Goal: Task Accomplishment & Management: Use online tool/utility

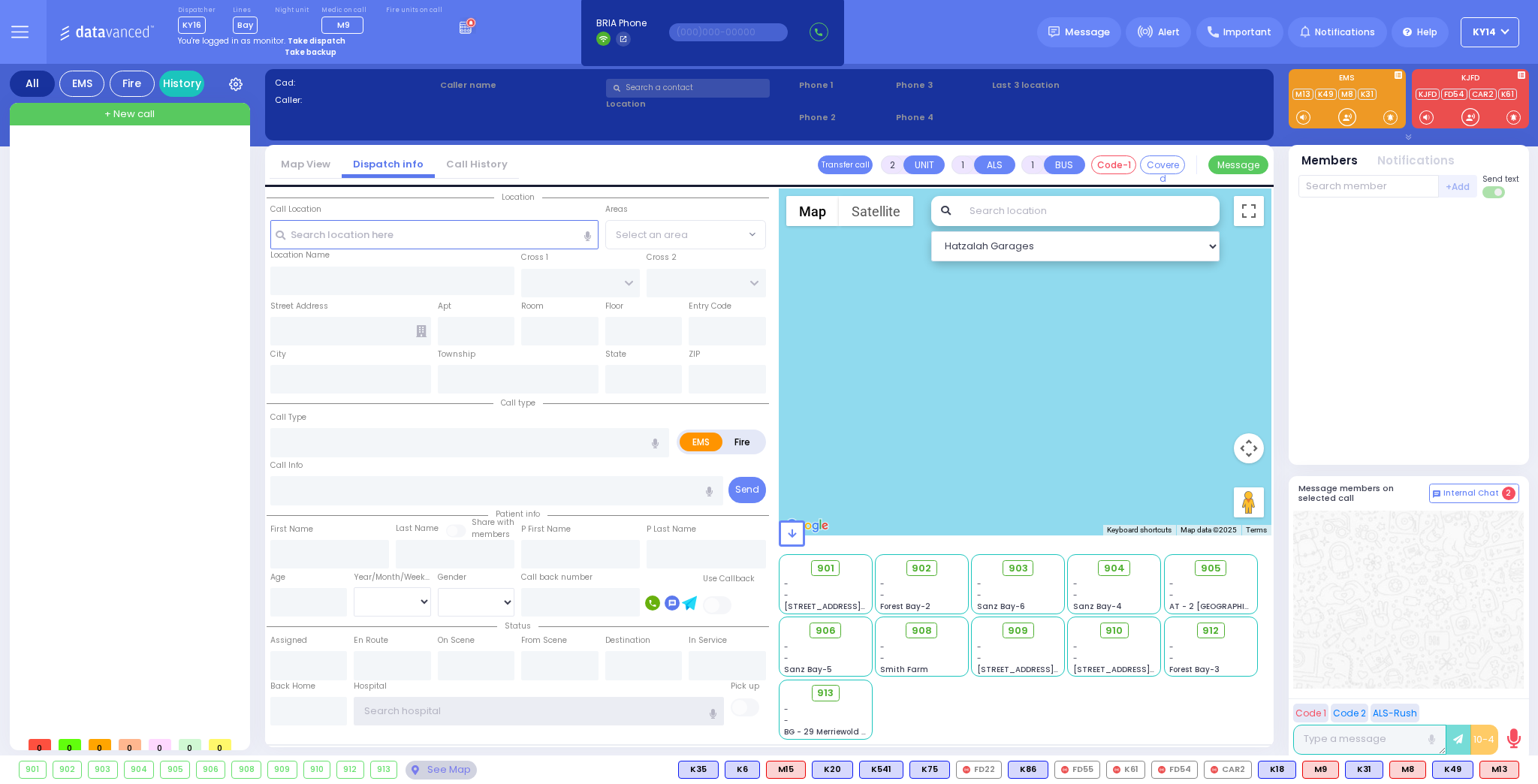
type input "ky14"
click at [313, 37] on strong "Take dispatch" at bounding box center [316, 41] width 58 height 11
select select "2"
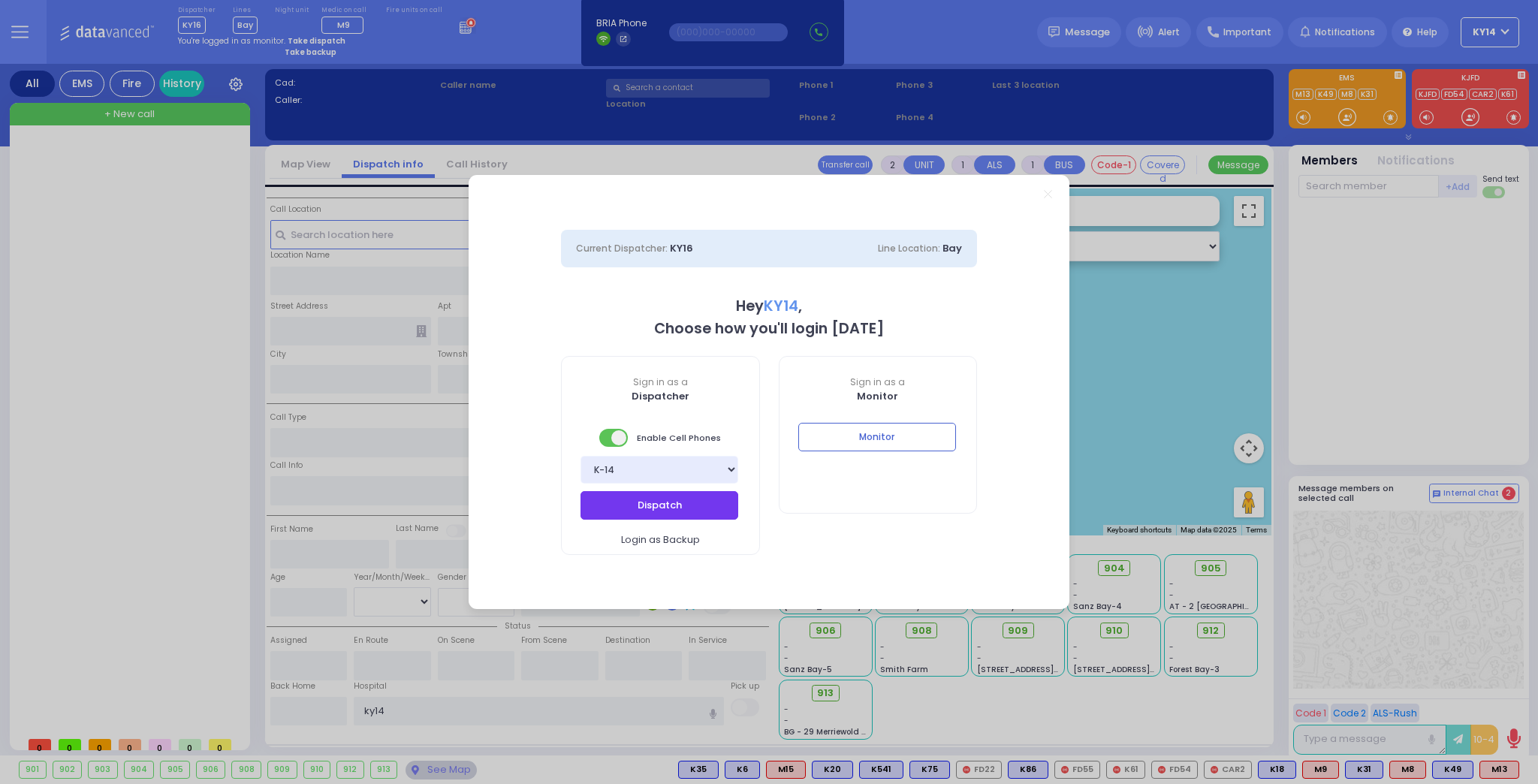
click at [671, 502] on button "Dispatch" at bounding box center [659, 504] width 158 height 28
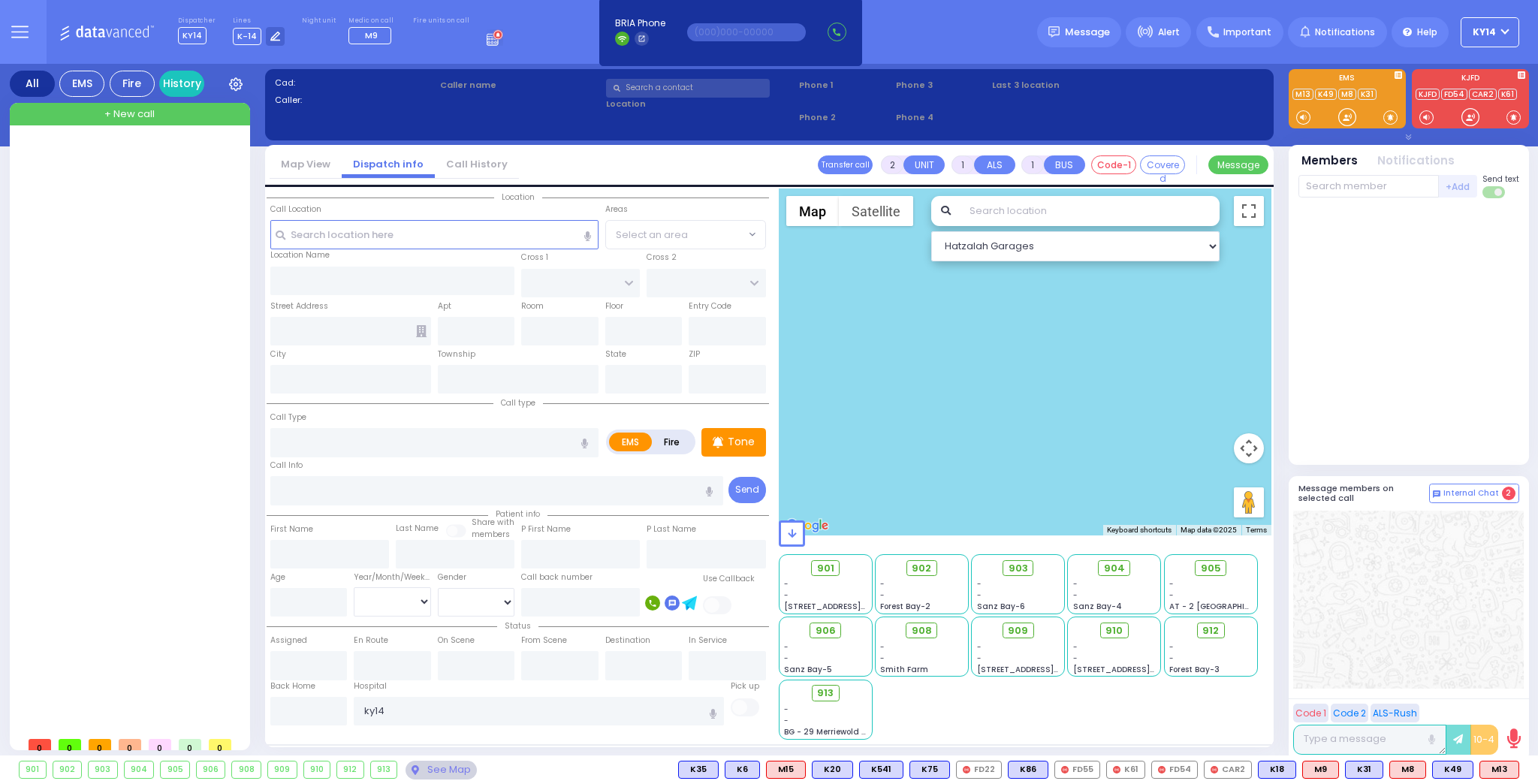
click at [494, 37] on circle at bounding box center [498, 35] width 8 height 8
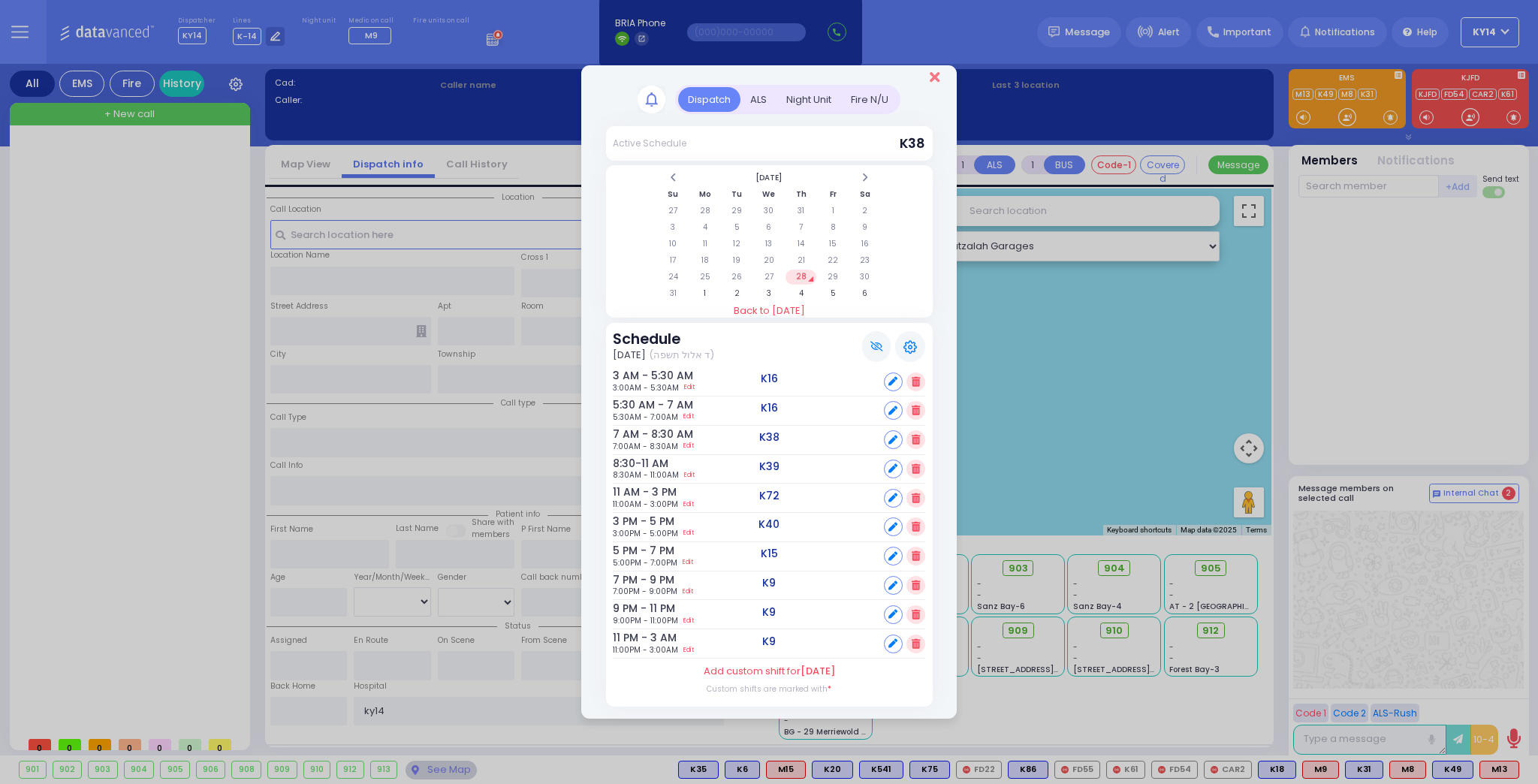
click at [929, 78] on icon "Close" at bounding box center [934, 77] width 10 height 15
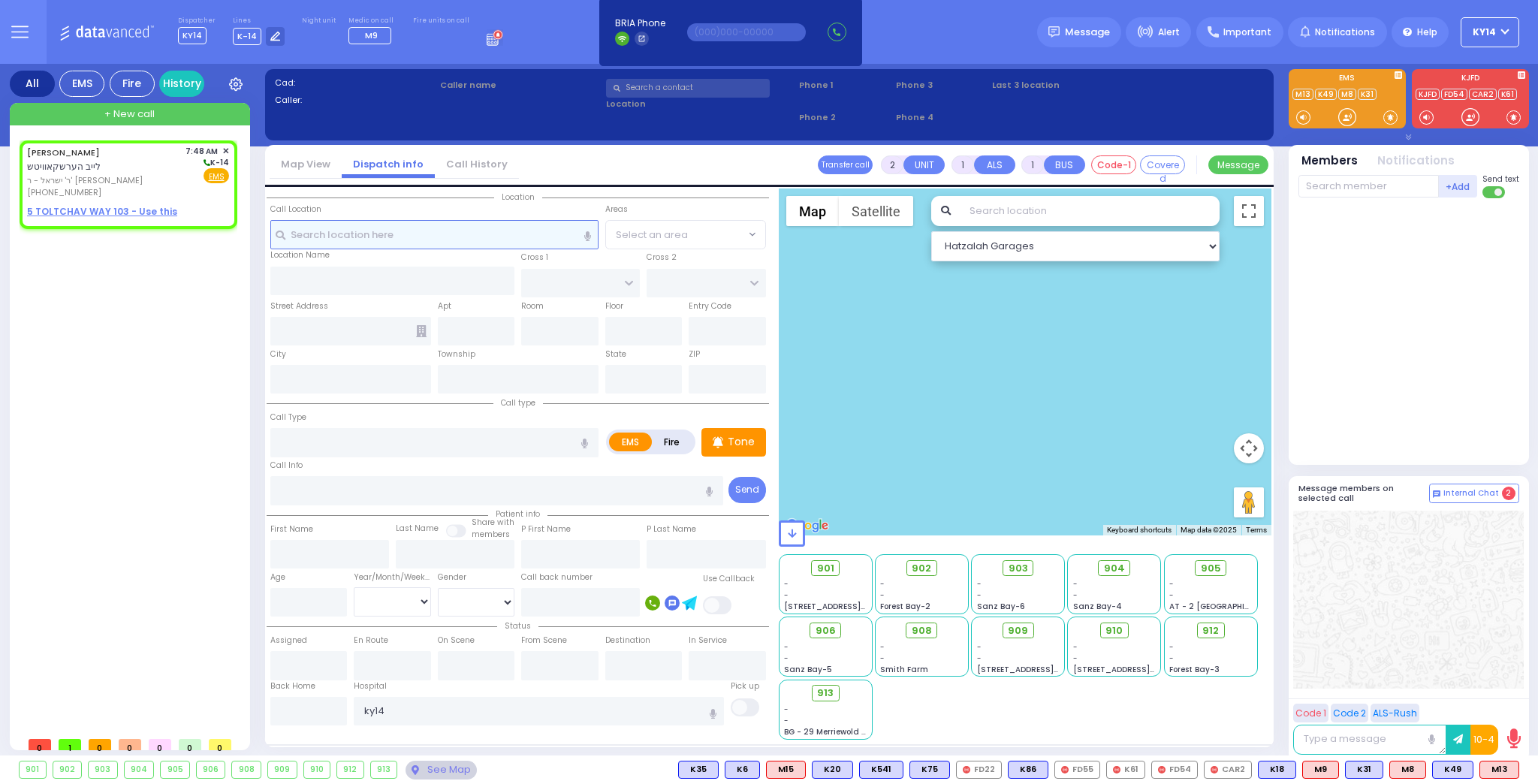
select select
radio input "true"
type input "[PERSON_NAME]"
select select
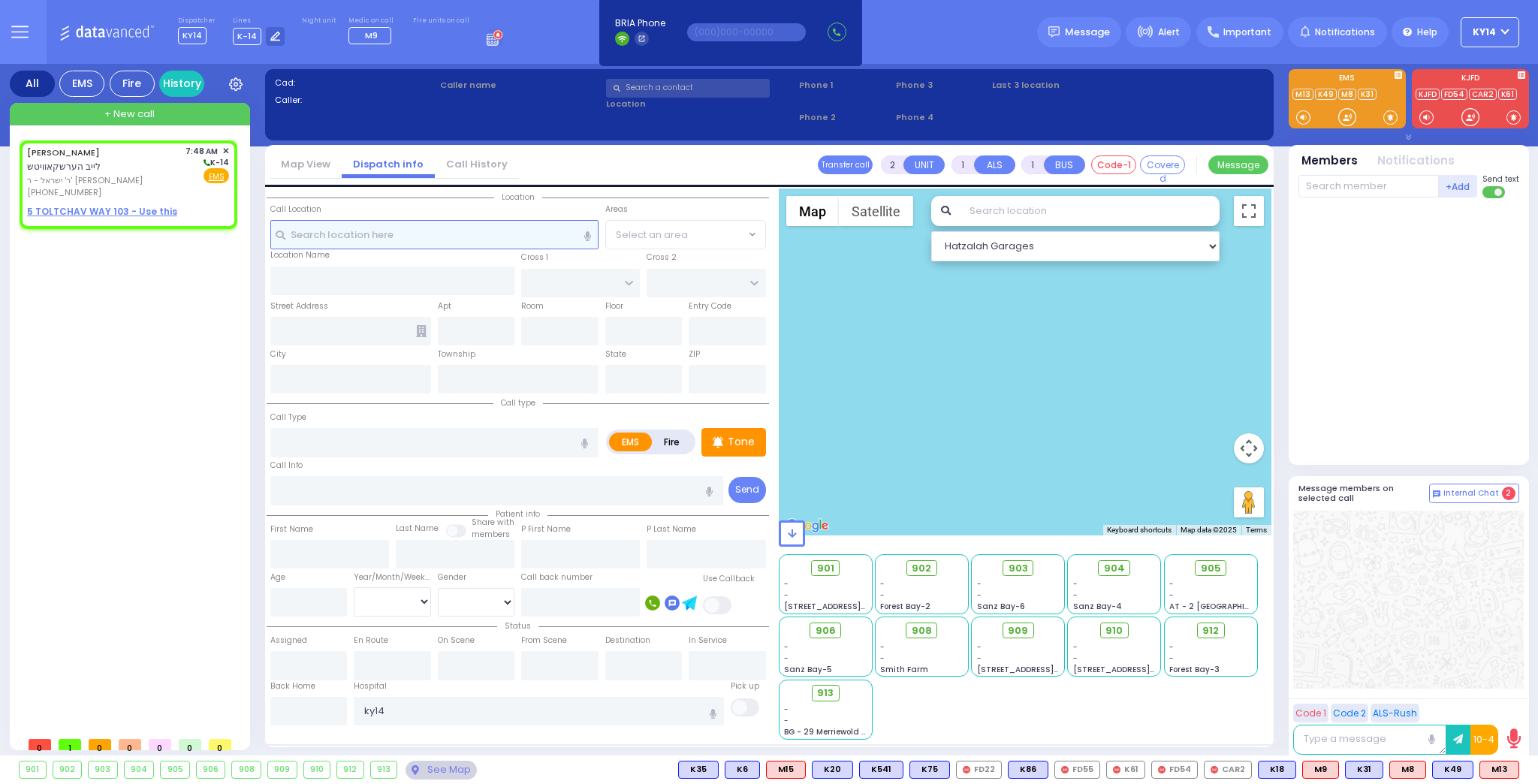
type input "07:48"
select select "Hatzalah Garages"
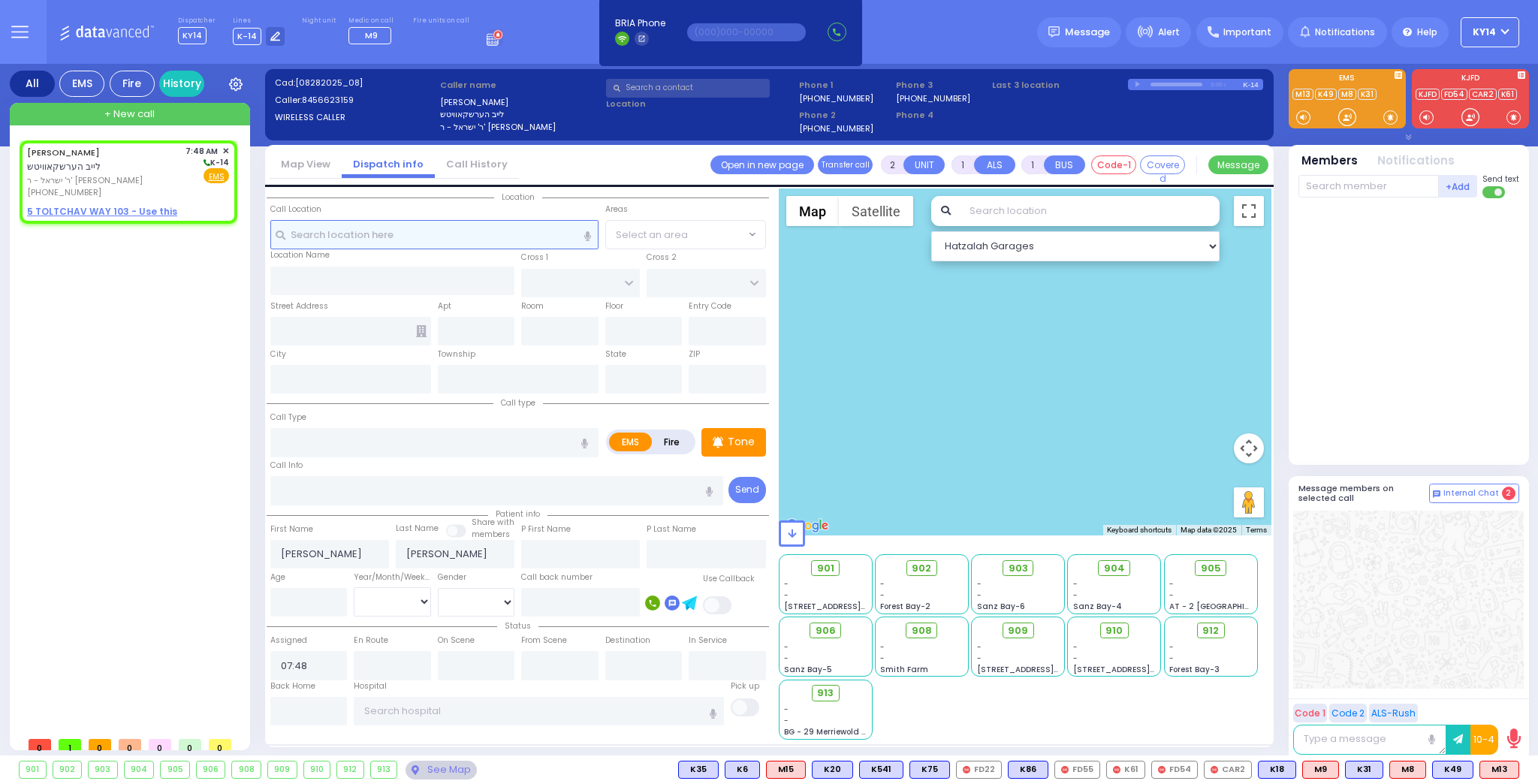
select select
radio input "true"
select select
select select "Hatzalah Garages"
select select
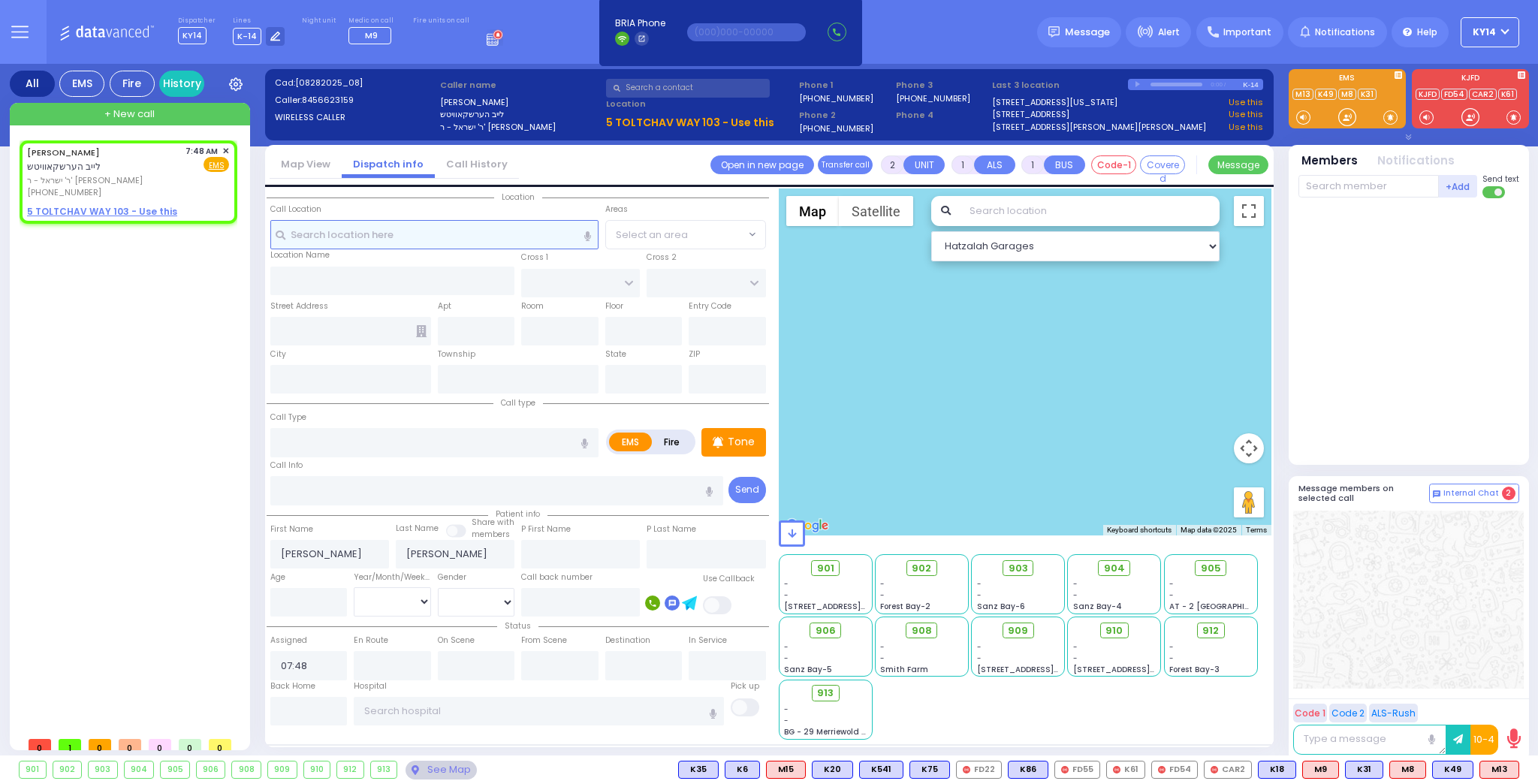
radio input "true"
select select
select select "Hatzalah Garages"
click at [419, 237] on input "text" at bounding box center [434, 234] width 328 height 28
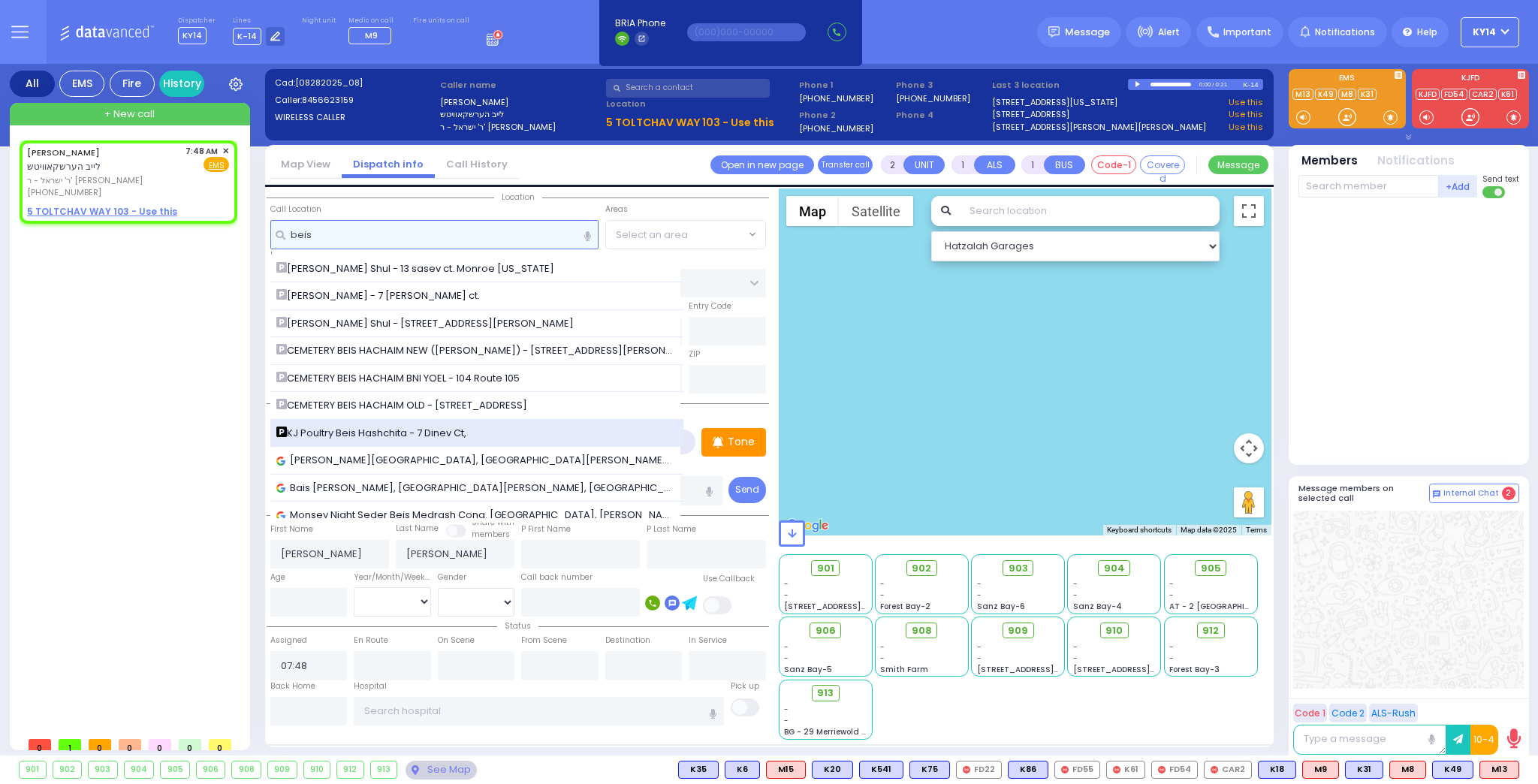
type input "beis"
click at [339, 431] on span "KJ Poultry Beis Hashchita - 7 Dinev Ct," at bounding box center [374, 433] width 196 height 15
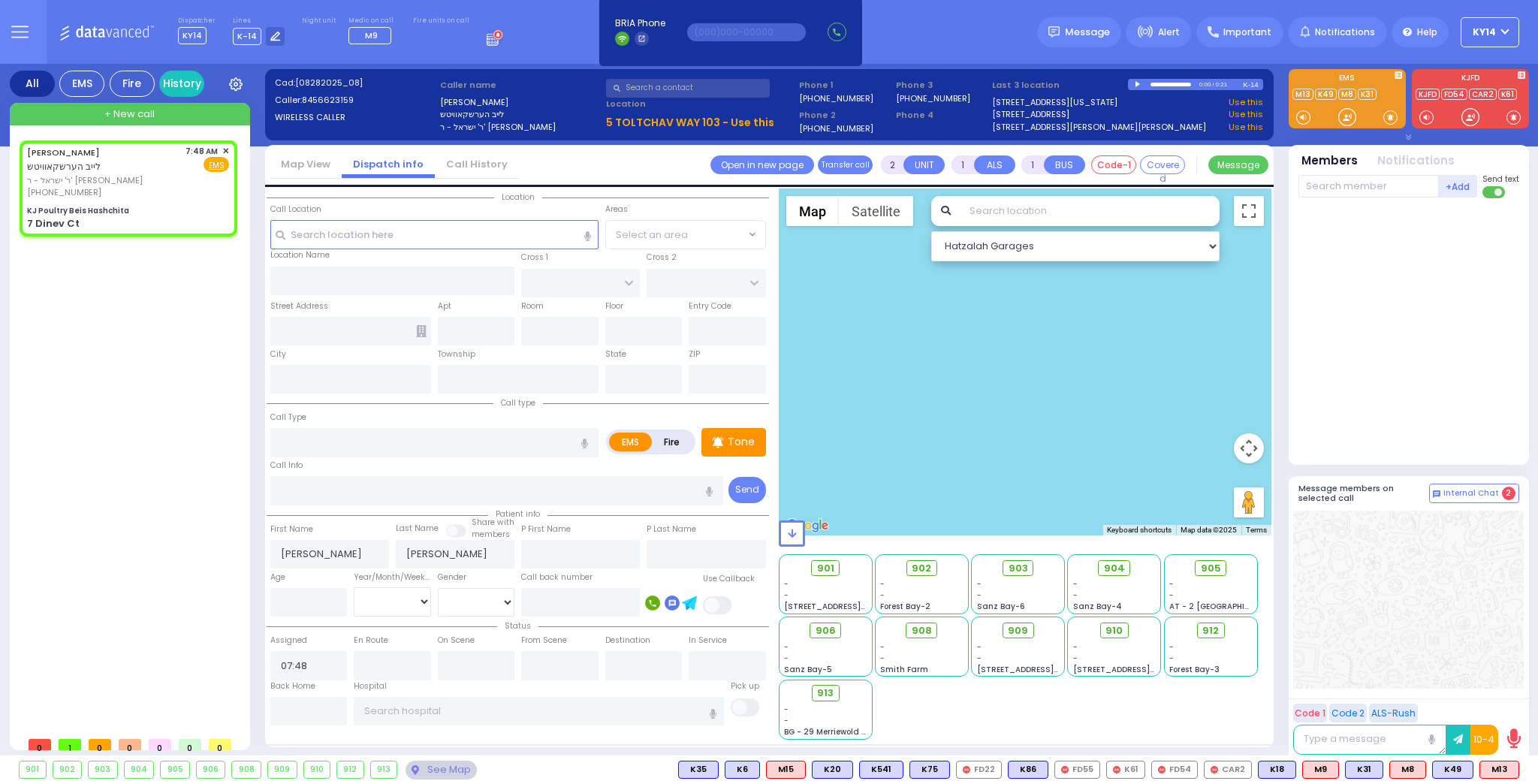
select select
radio input "true"
select select
select select "Hatzalah Garages"
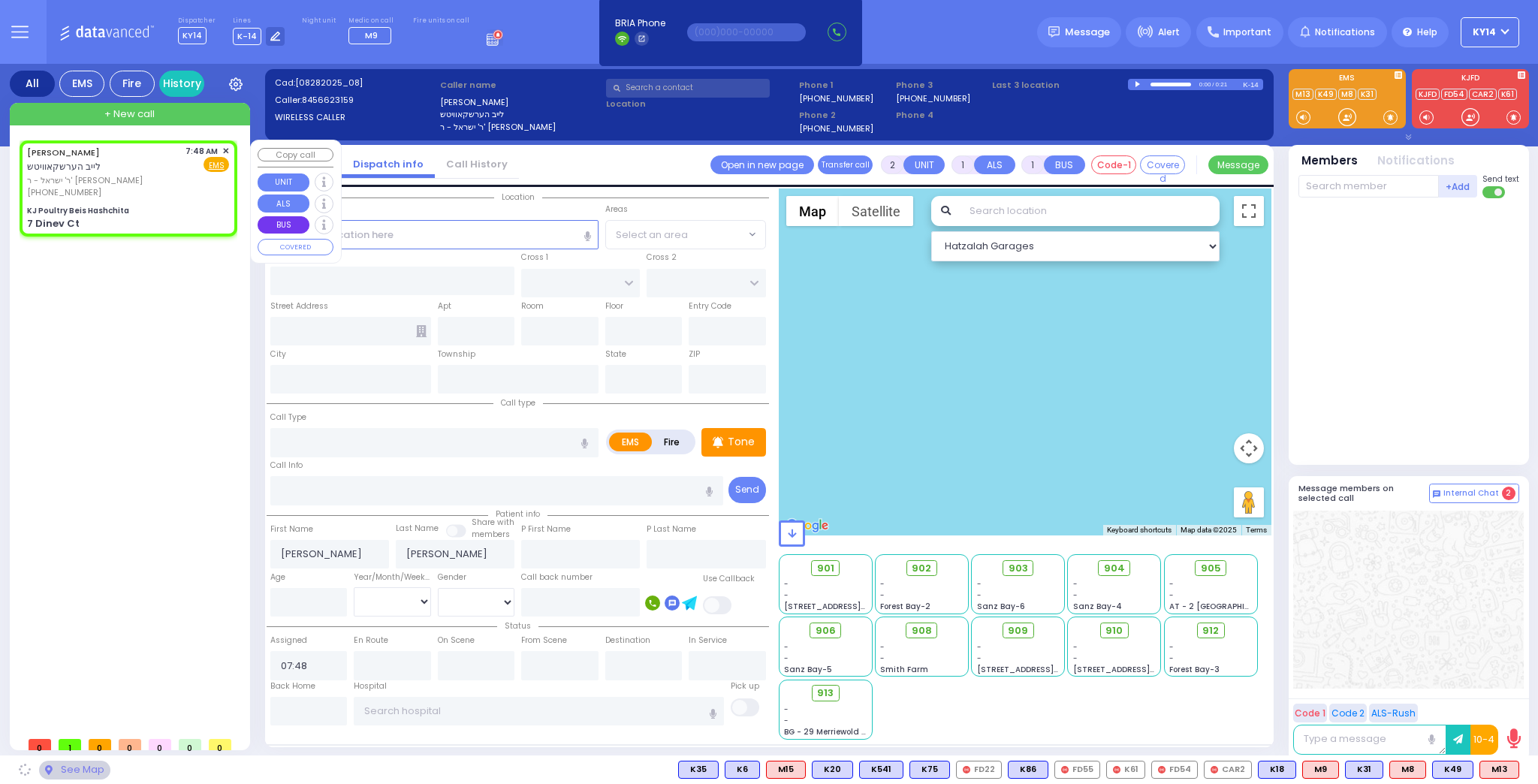
type input "KJ Poultry Beis Hashchita"
type input "DINEV RD"
type input "7 Dinev Ct"
type input "Monroe"
type input "[US_STATE]"
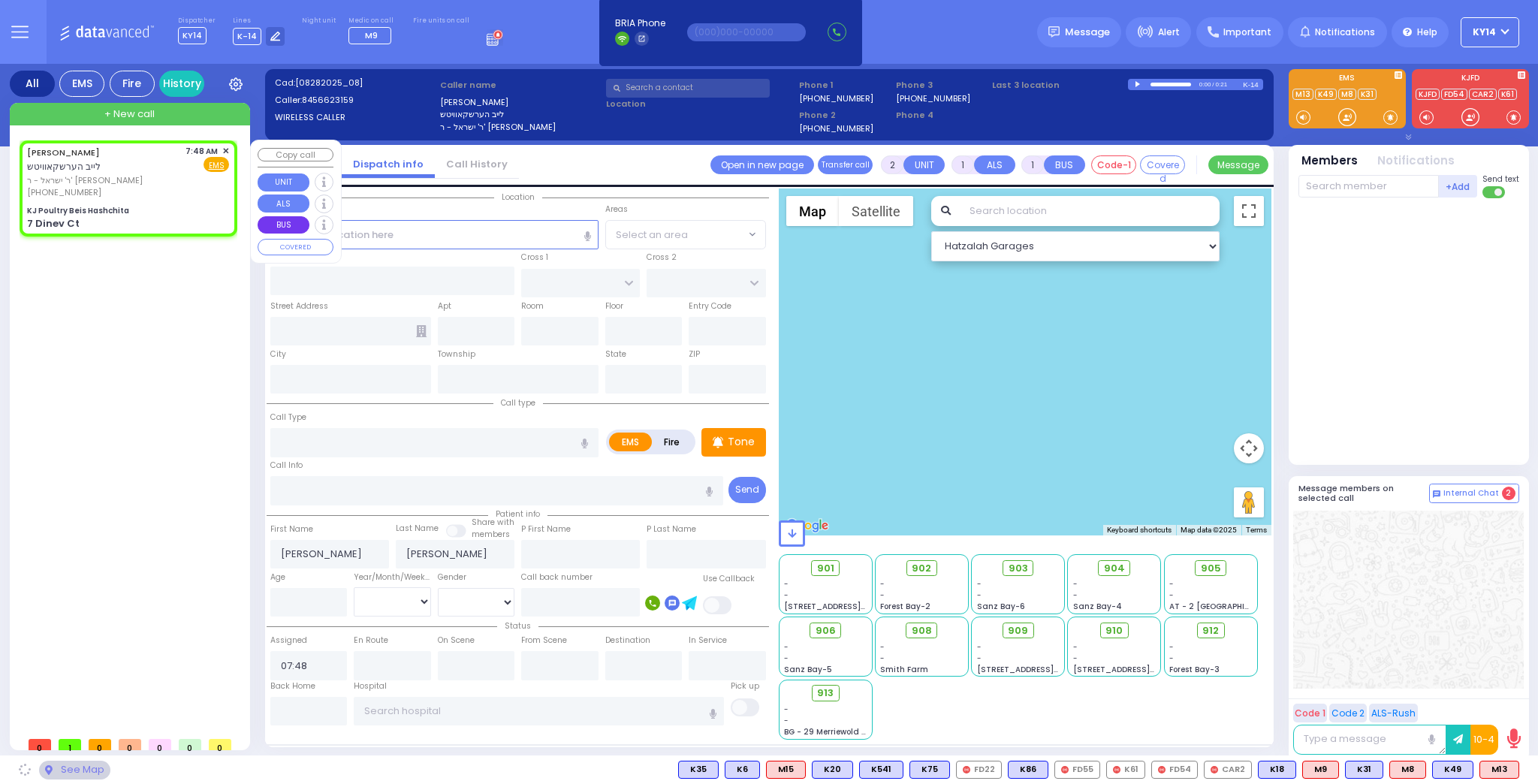
type input "10950"
select select "BEIRECH MOSHE"
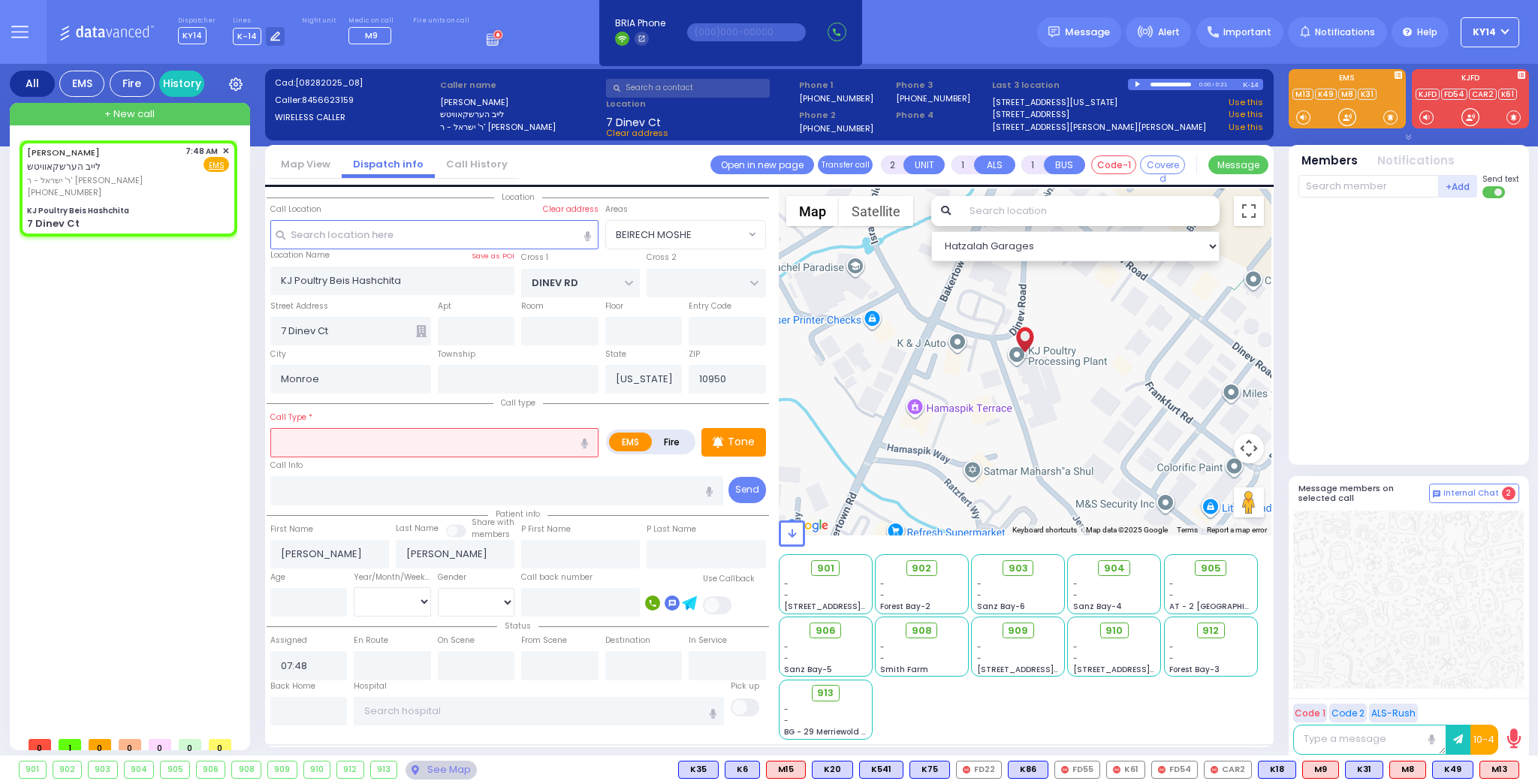
click at [348, 437] on input "text" at bounding box center [434, 441] width 328 height 28
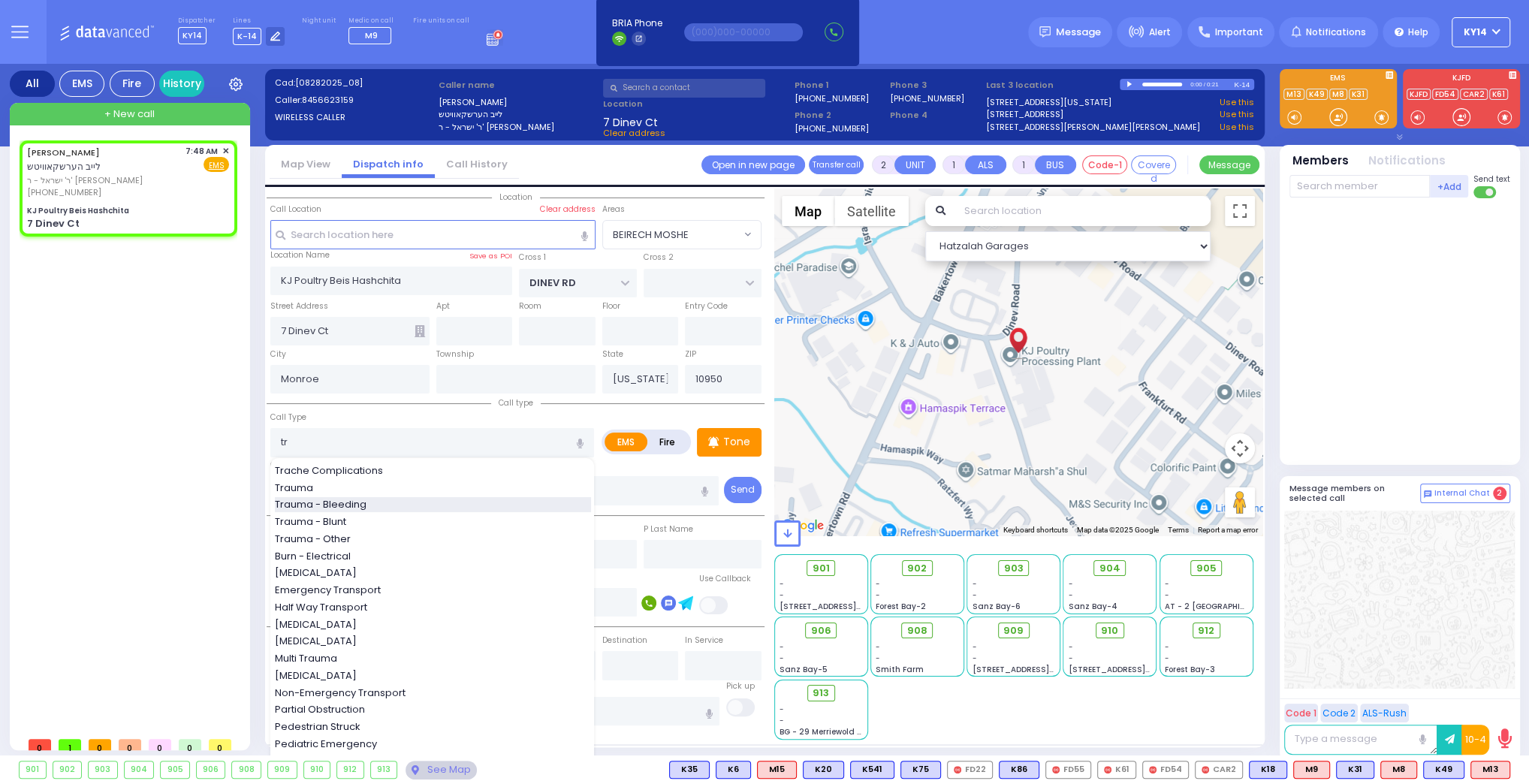
click at [328, 503] on span "Trauma - Bleeding" at bounding box center [324, 504] width 97 height 15
type input "Trauma - Bleeding"
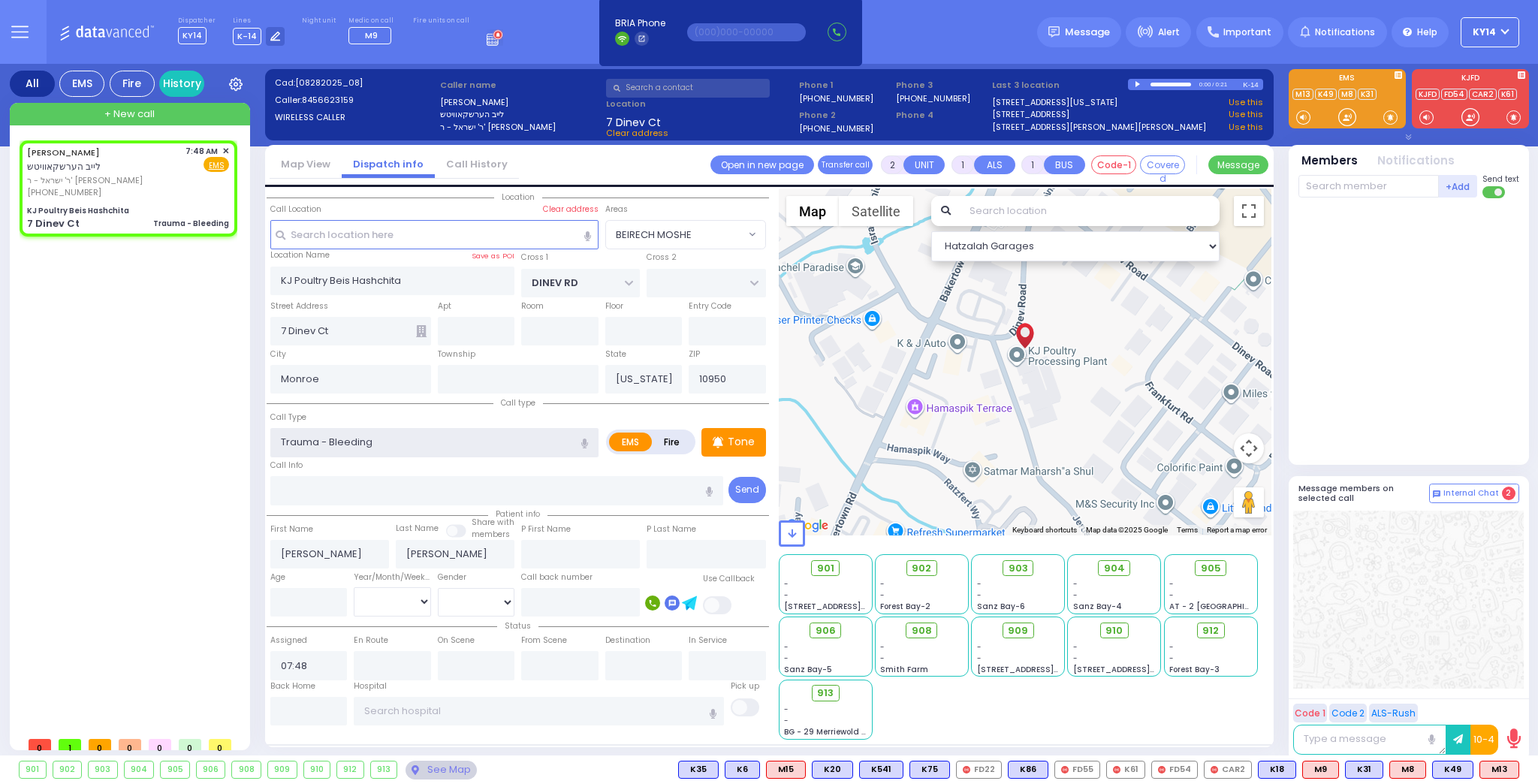
select select
radio input "true"
select select
select select "Hatzalah Garages"
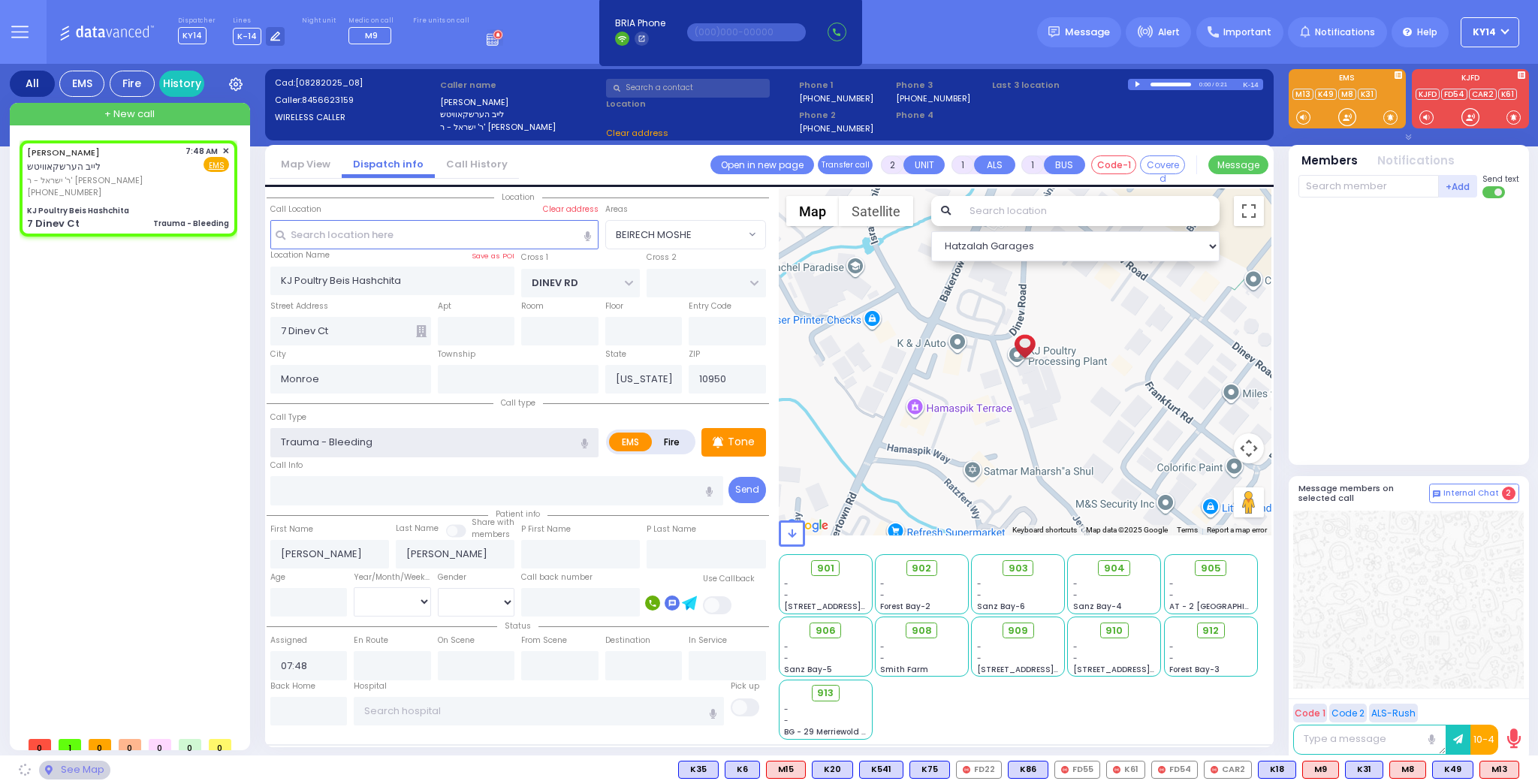
select select "BEIRECH MOSHE"
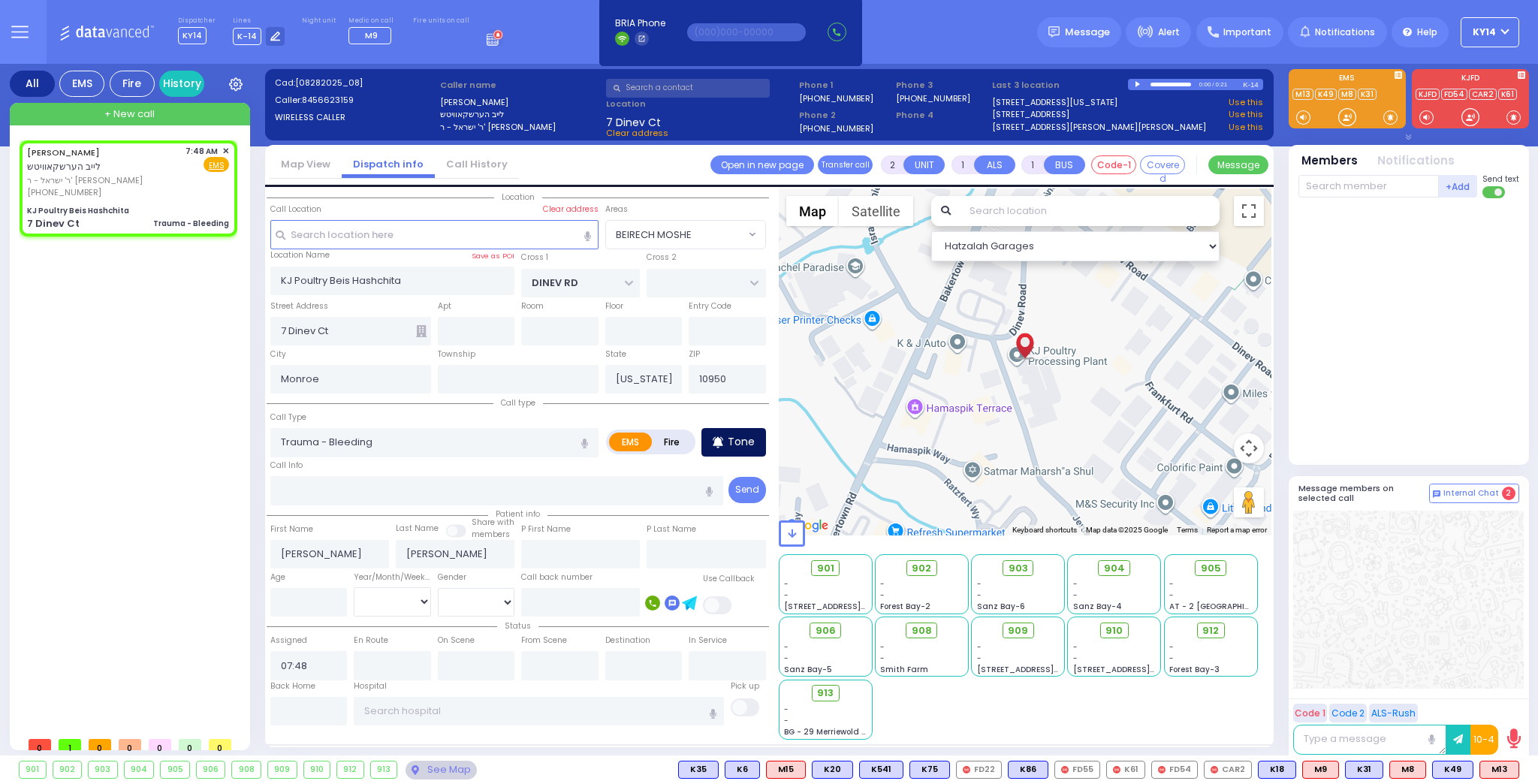
click at [727, 440] on div "Tone" at bounding box center [733, 441] width 65 height 28
select select
radio input "true"
select select
select select "Hatzalah Garages"
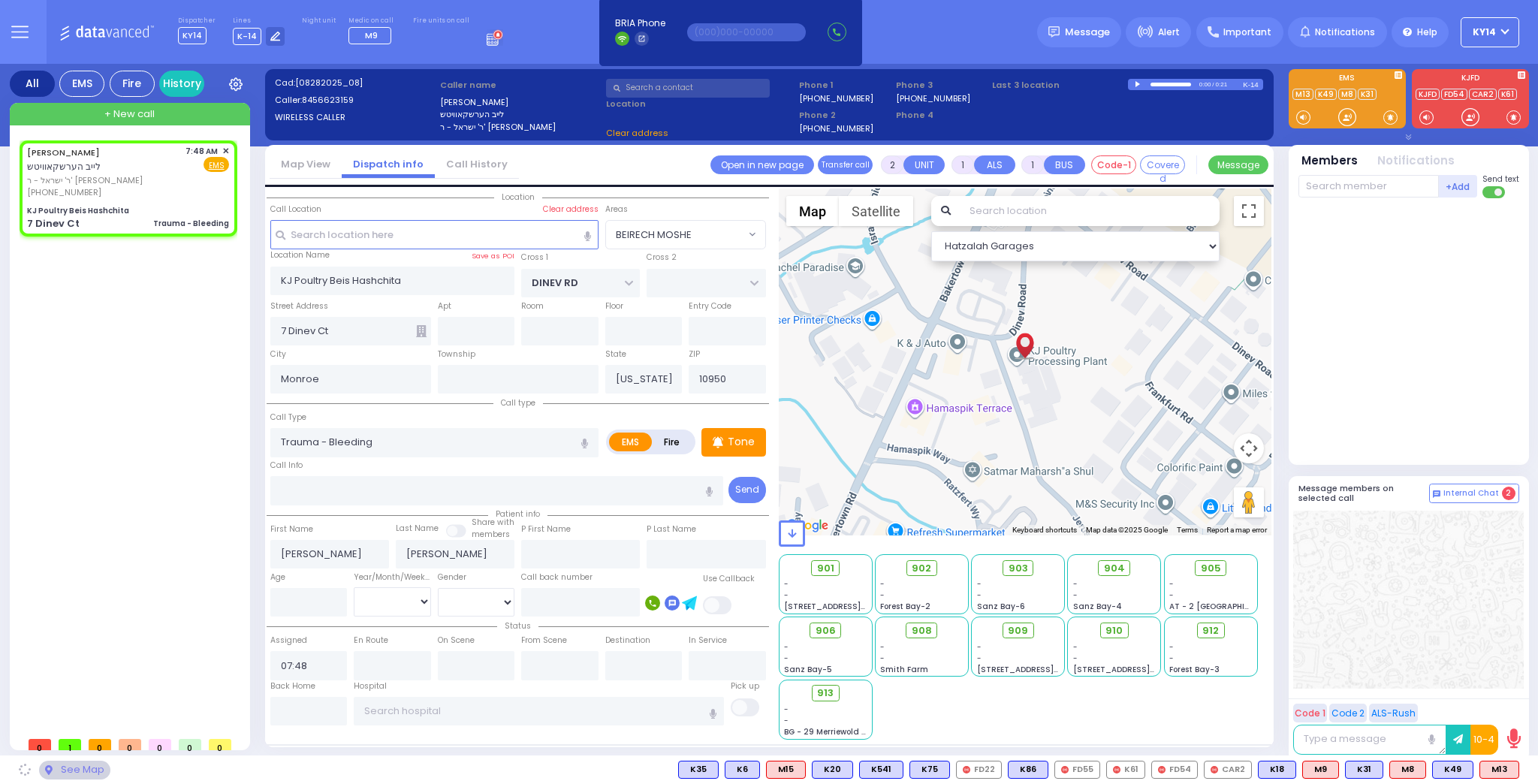
select select "BEIRECH MOSHE"
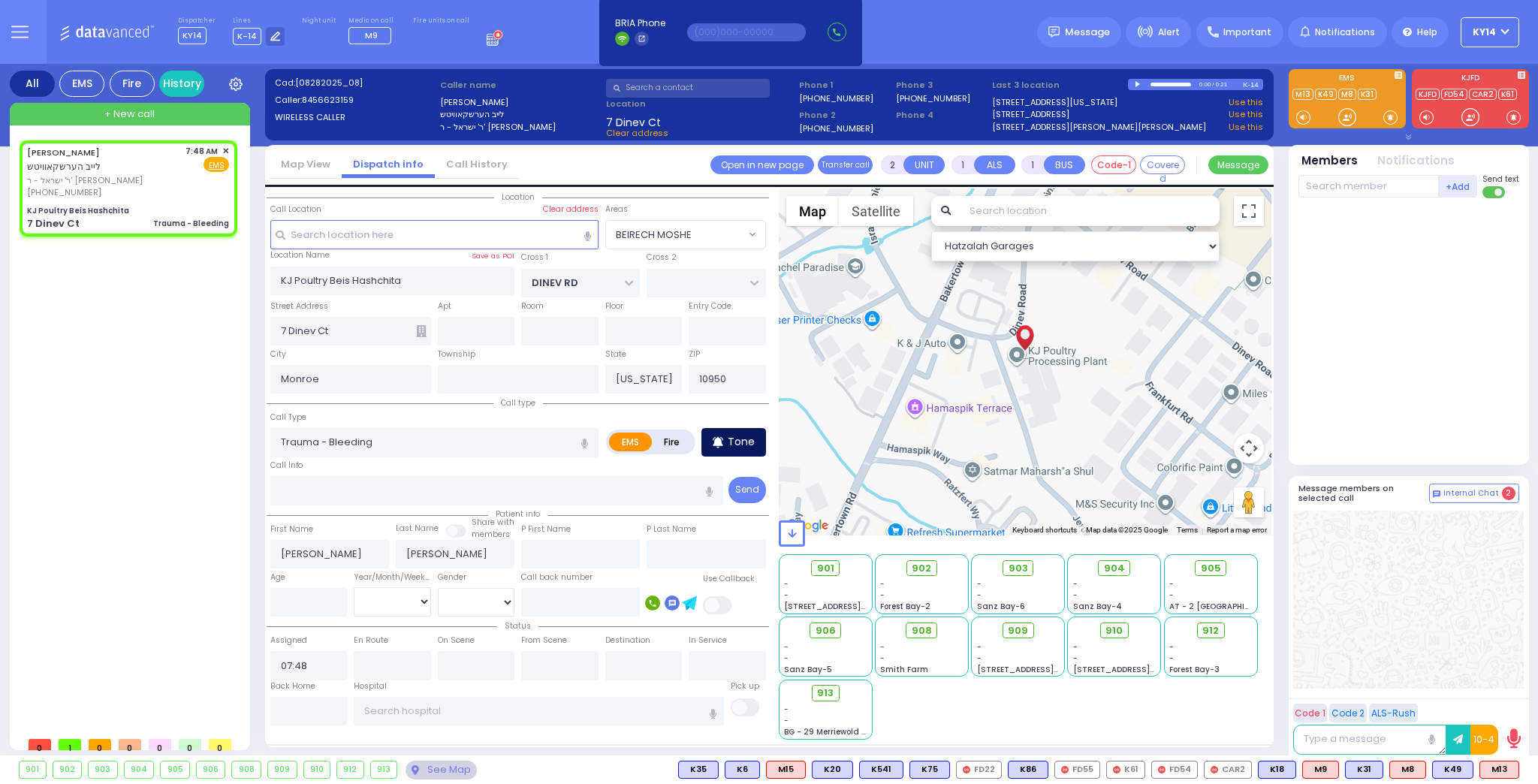
click at [752, 445] on p "Tone" at bounding box center [741, 441] width 27 height 16
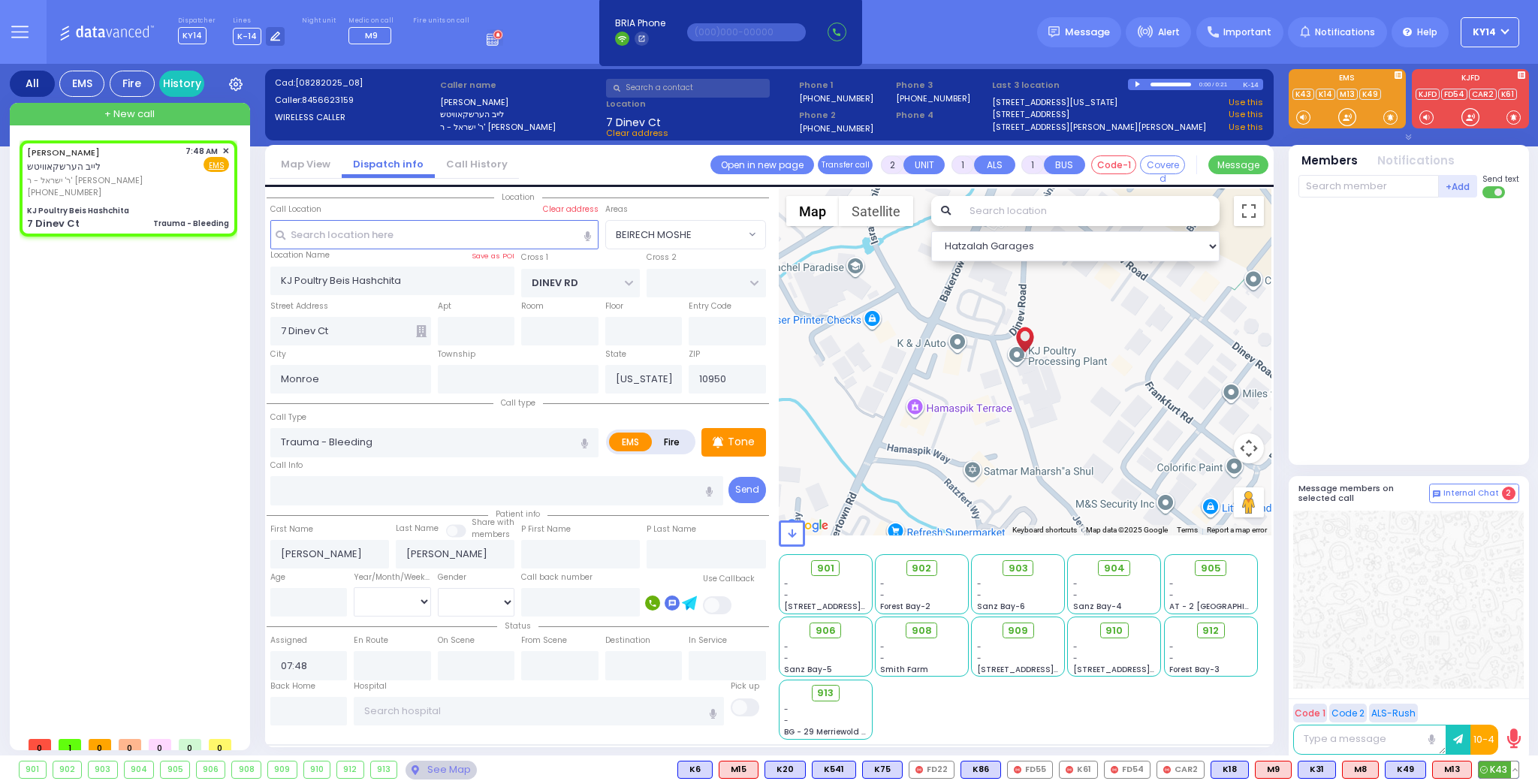
click at [1498, 769] on span "K43" at bounding box center [1499, 769] width 40 height 16
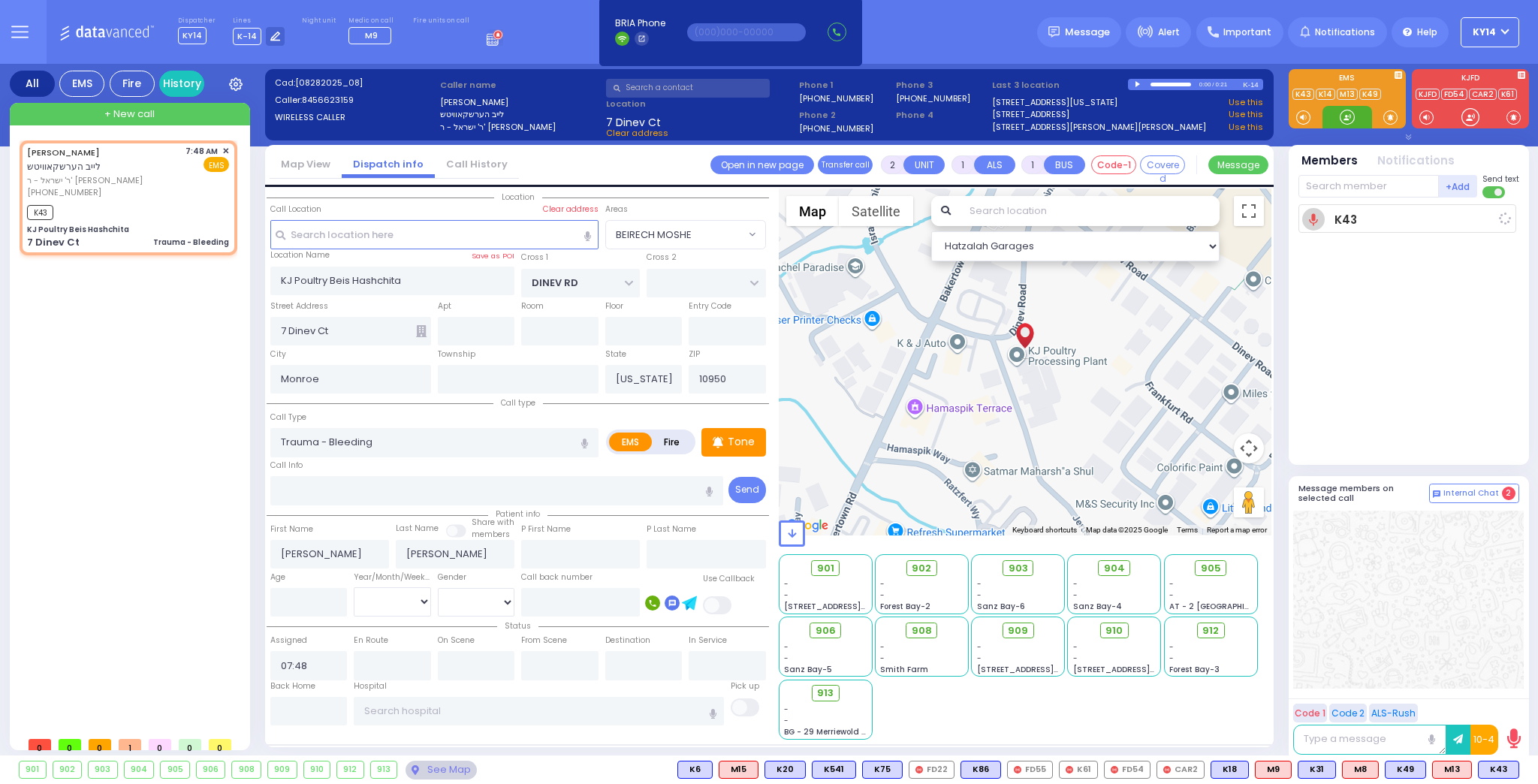
select select
radio input "true"
select select
type input "07:49"
select select "Hatzalah Garages"
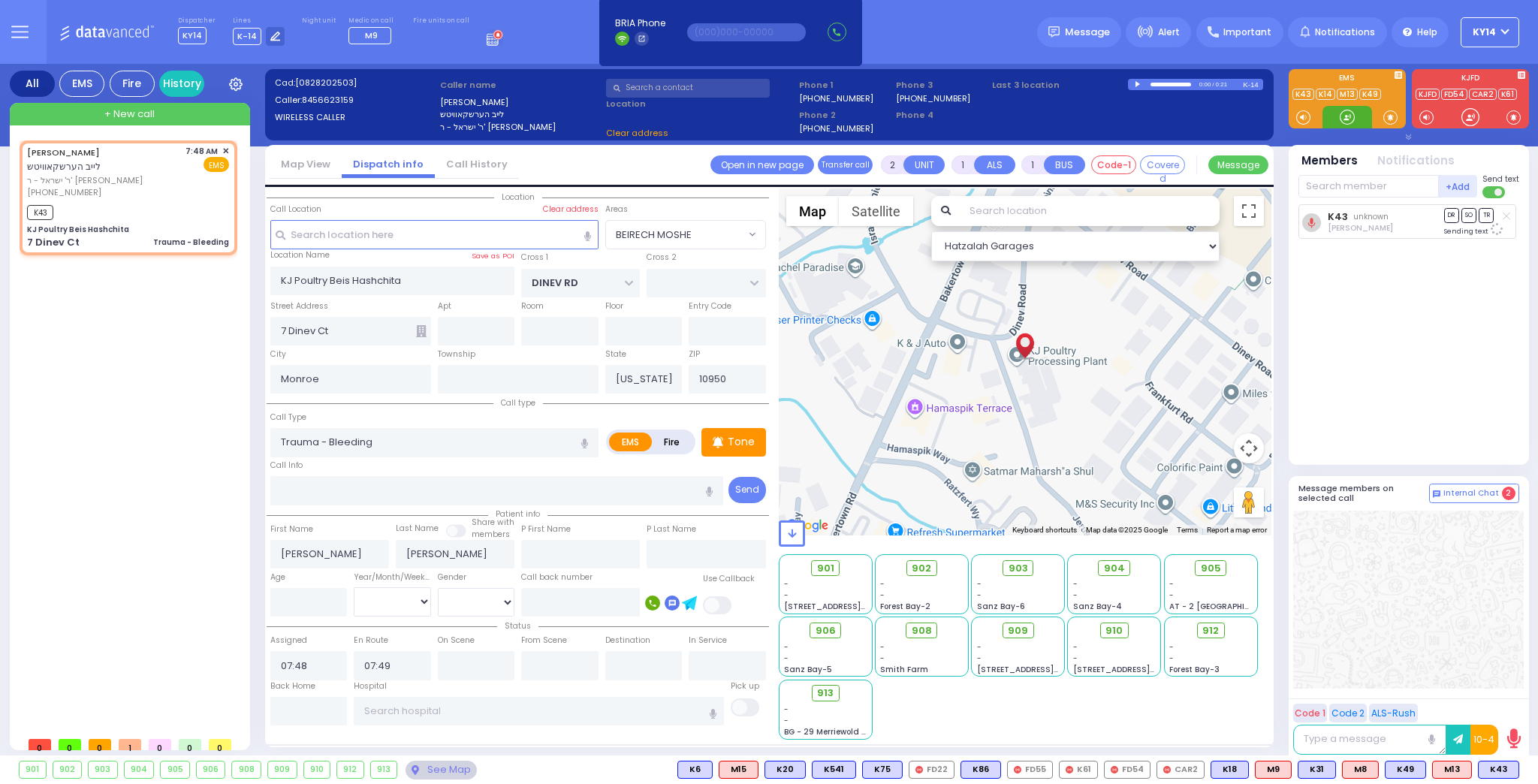
select select "BEIRECH MOSHE"
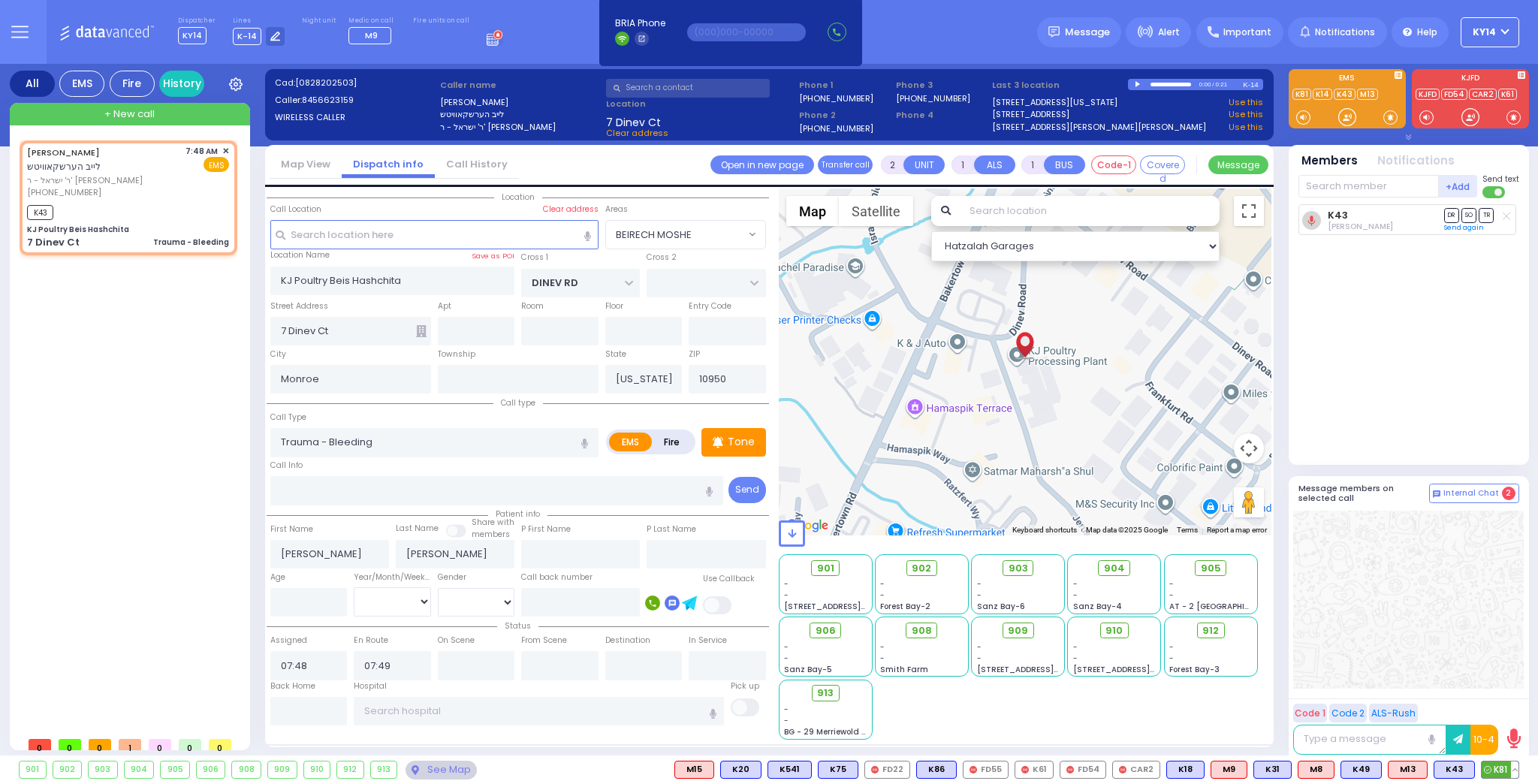
click at [1496, 768] on span "K81" at bounding box center [1500, 769] width 37 height 16
select select
radio input "true"
select select
select select "Hatzalah Garages"
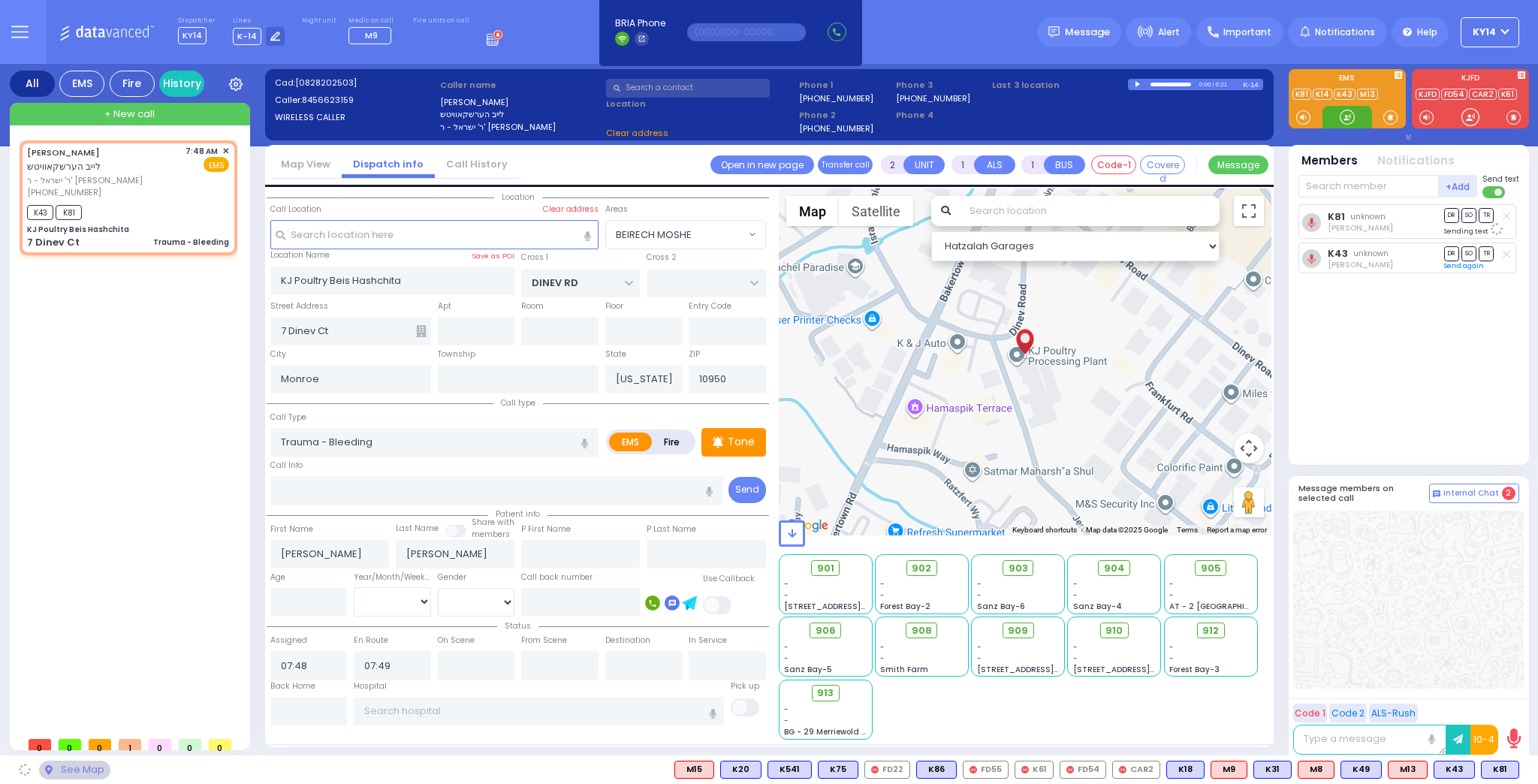
select select "BEIRECH MOSHE"
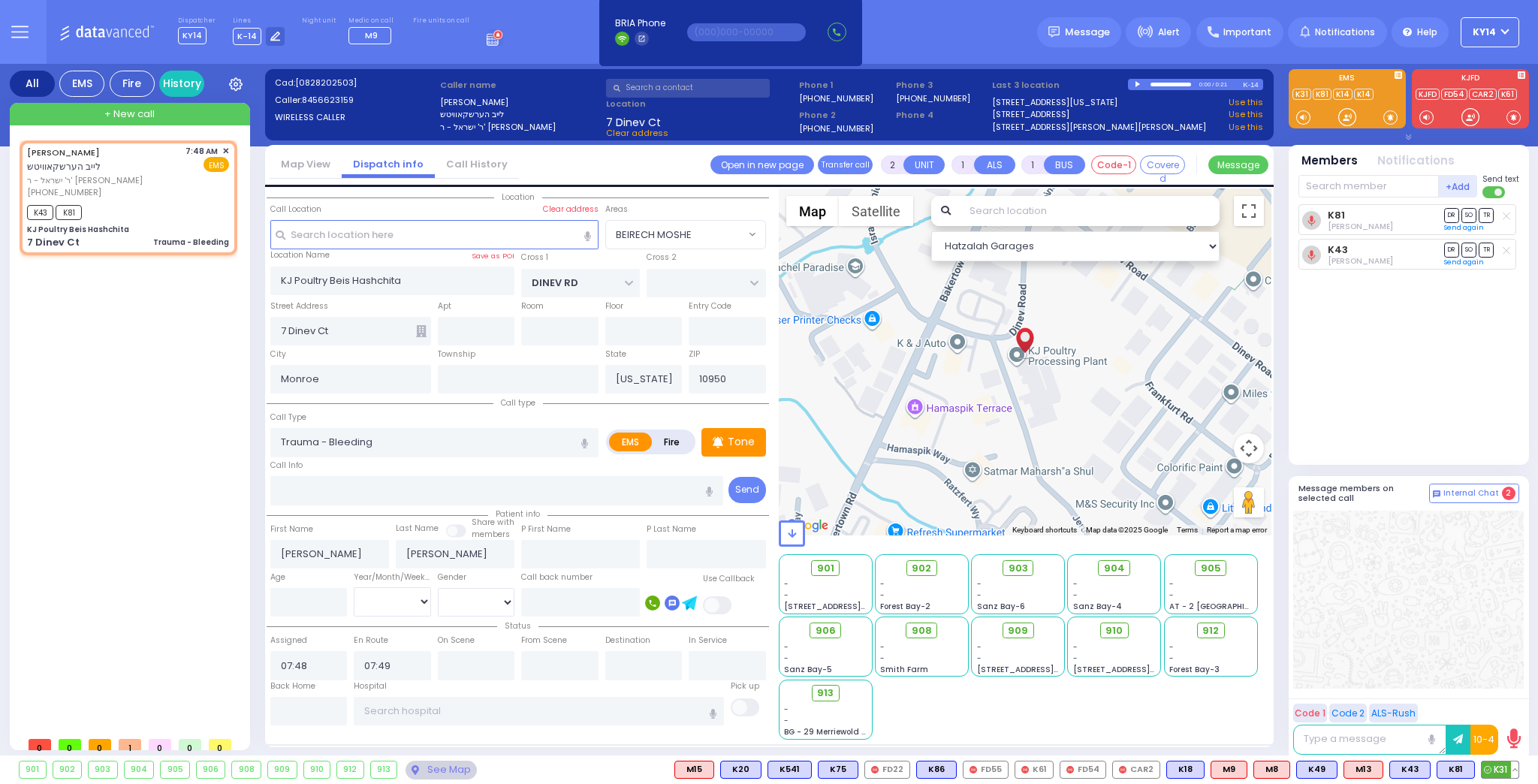
click at [1504, 770] on span "K31" at bounding box center [1500, 769] width 37 height 16
select select
radio input "true"
select select
select select "Hatzalah Garages"
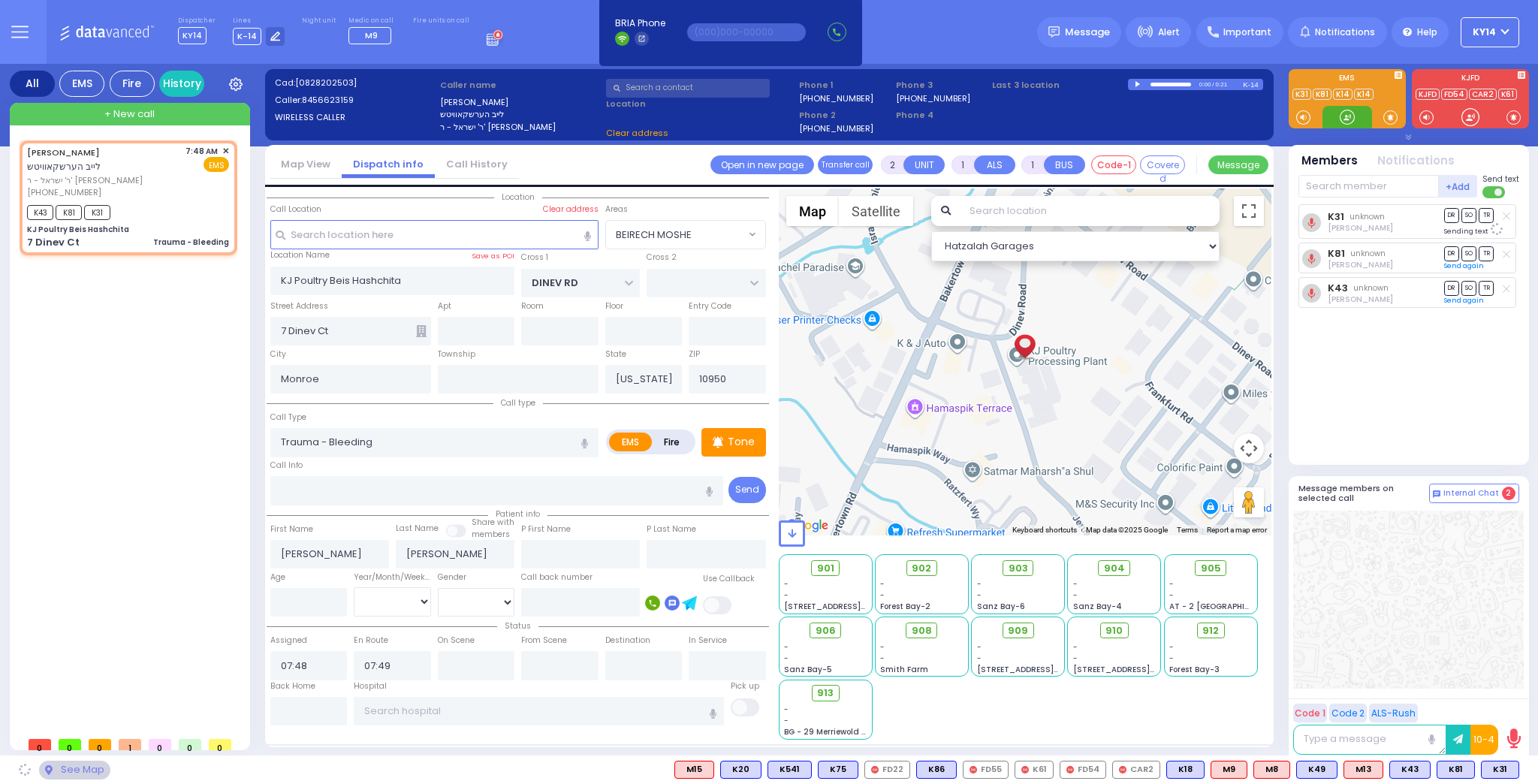
select select "BEIRECH MOSHE"
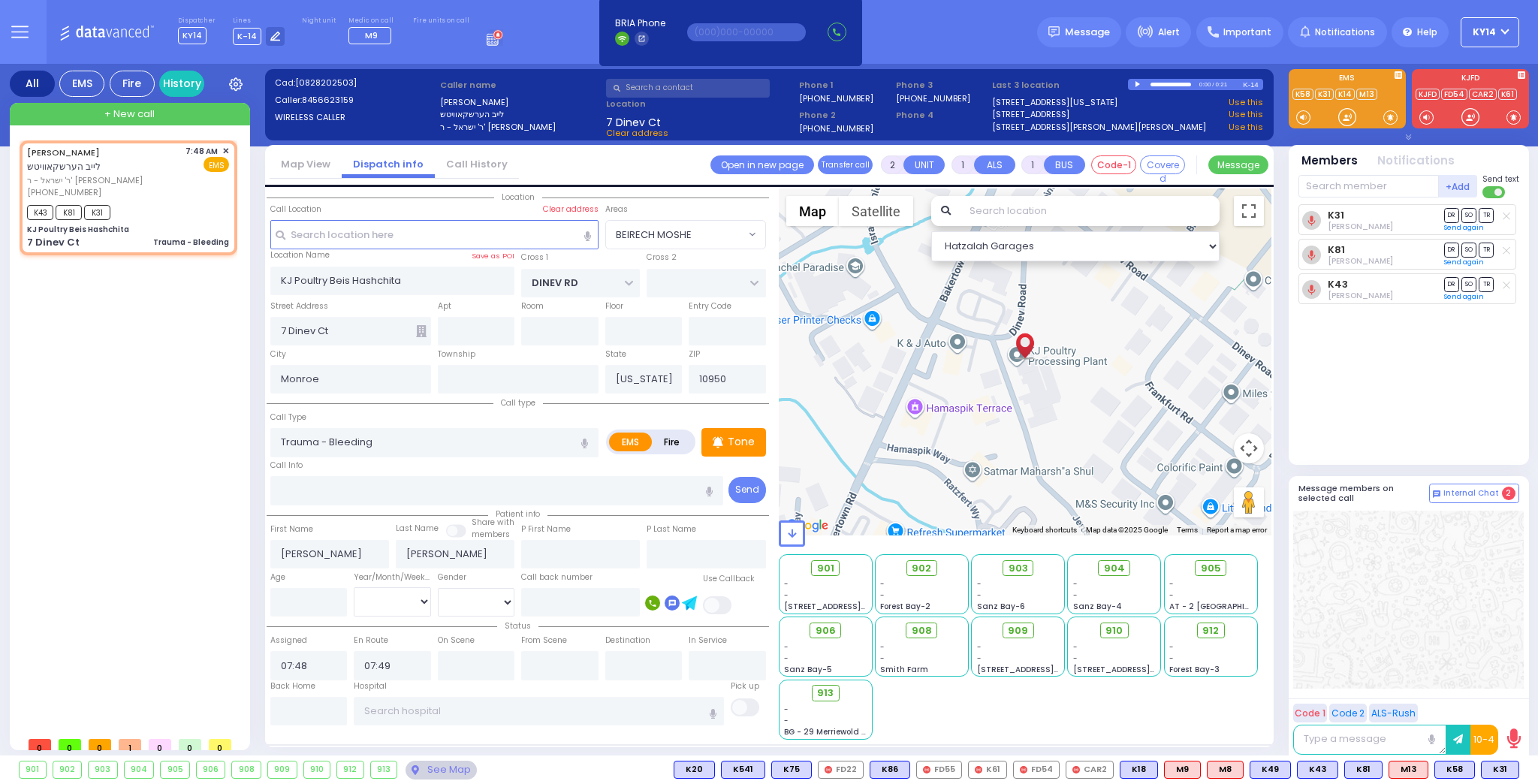
type input "6"
select select
radio input "true"
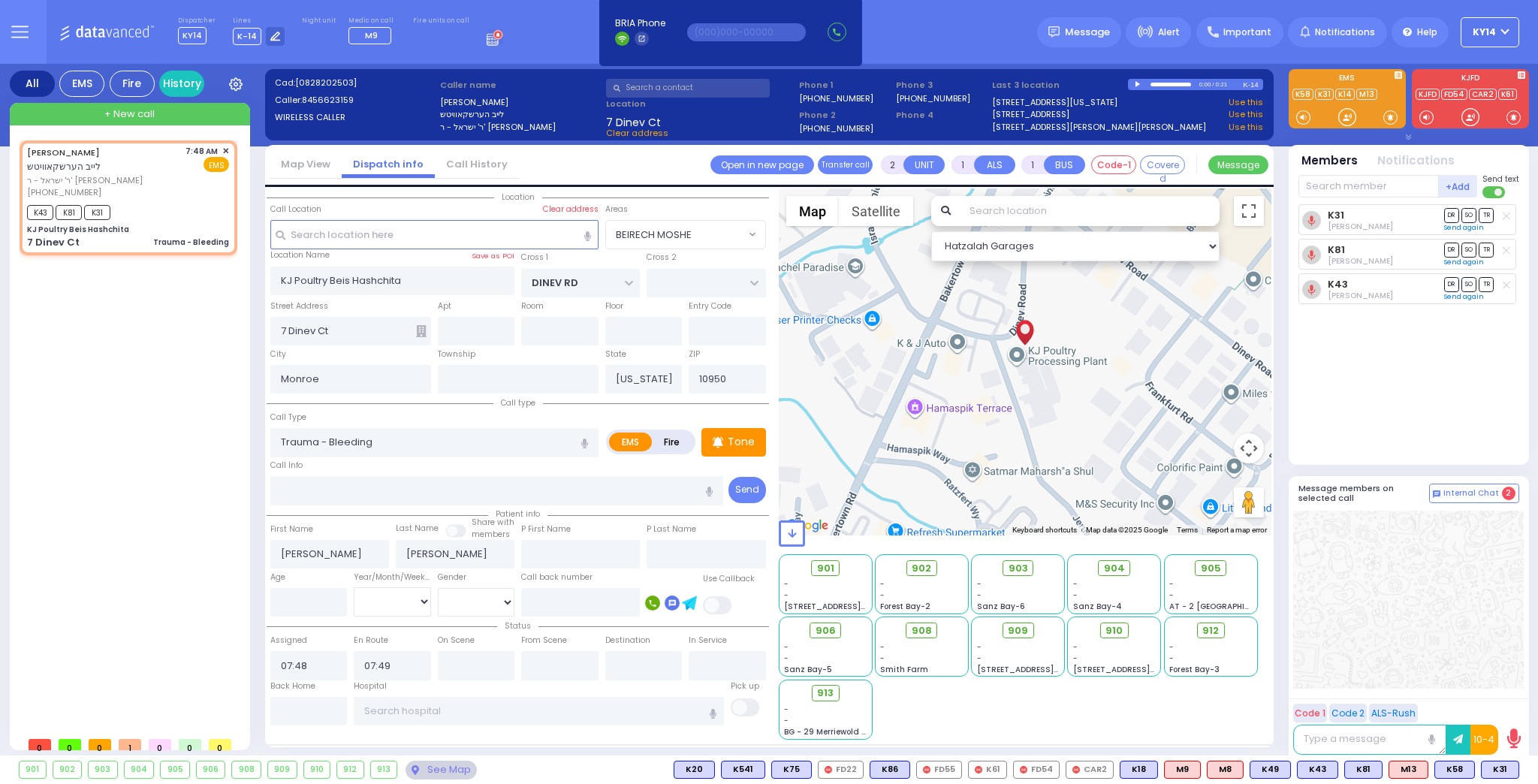
type input "Unknown"
select select "Year"
select select "Hatzalah Garages"
select select "BEIRECH MOSHE"
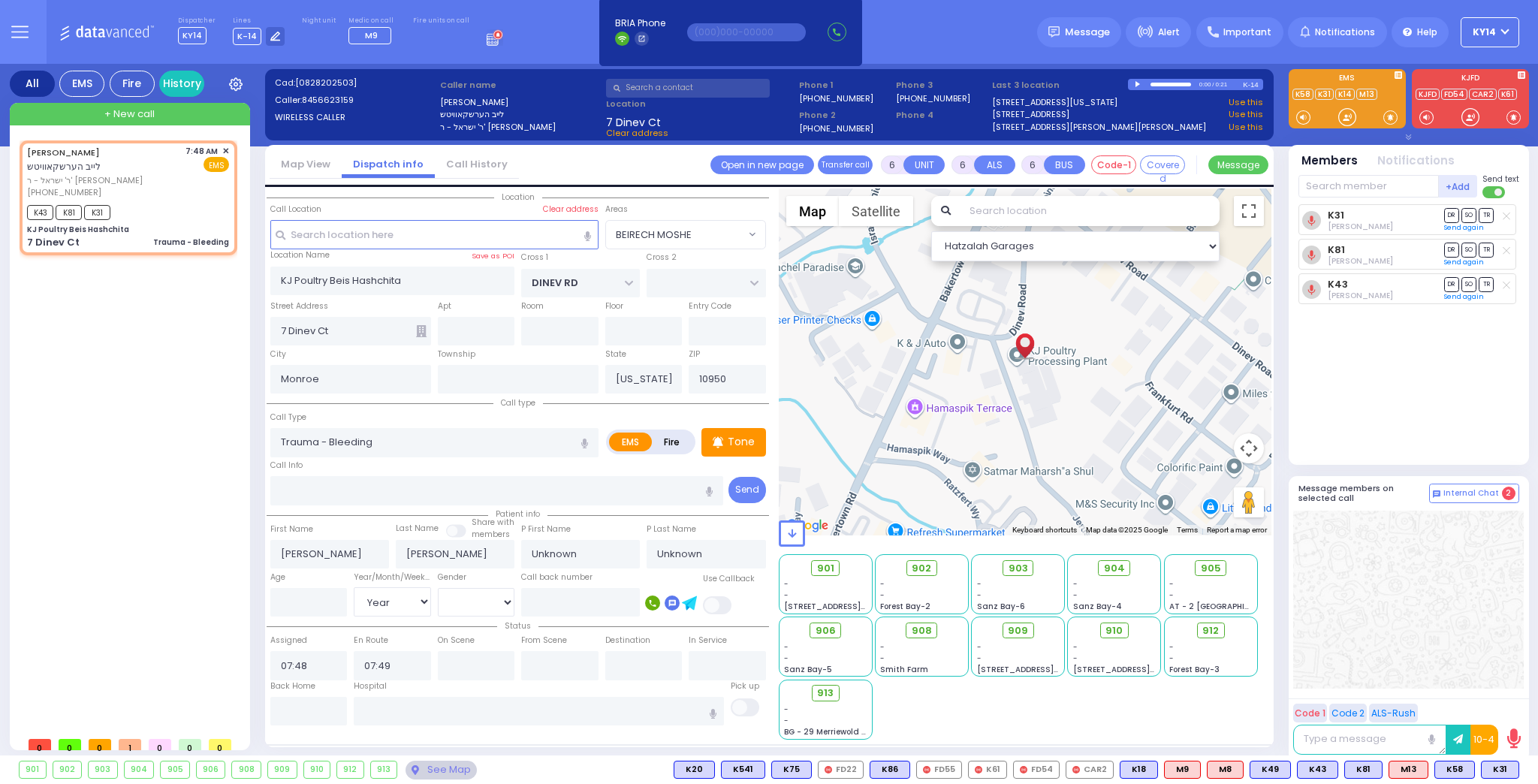
select select
radio input "true"
select select "Year"
select select "Hatzalah Garages"
select select "BEIRECH MOSHE"
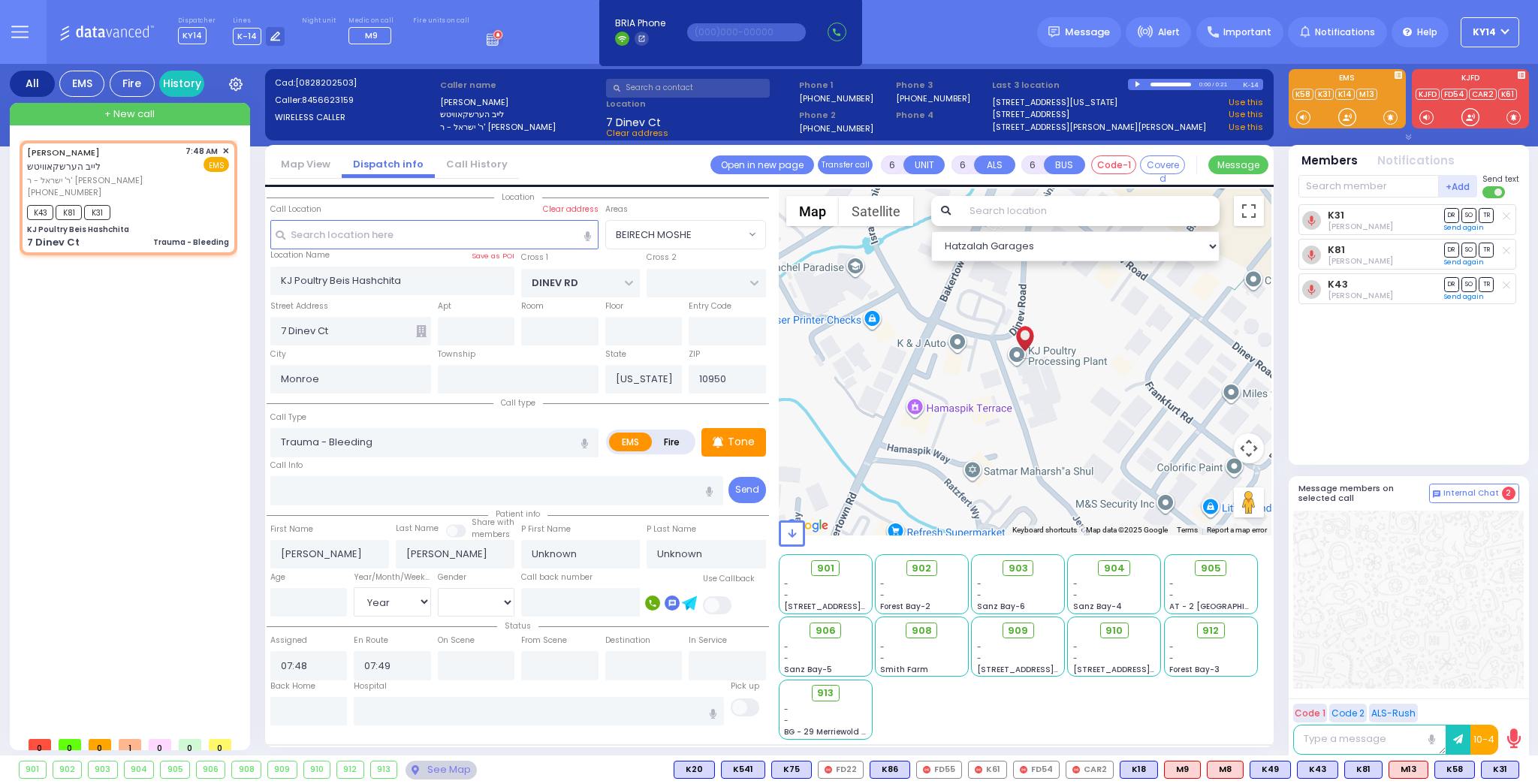
select select
radio input "true"
select select "Year"
select select "Hatzalah Garages"
select select "BEIRECH MOSHE"
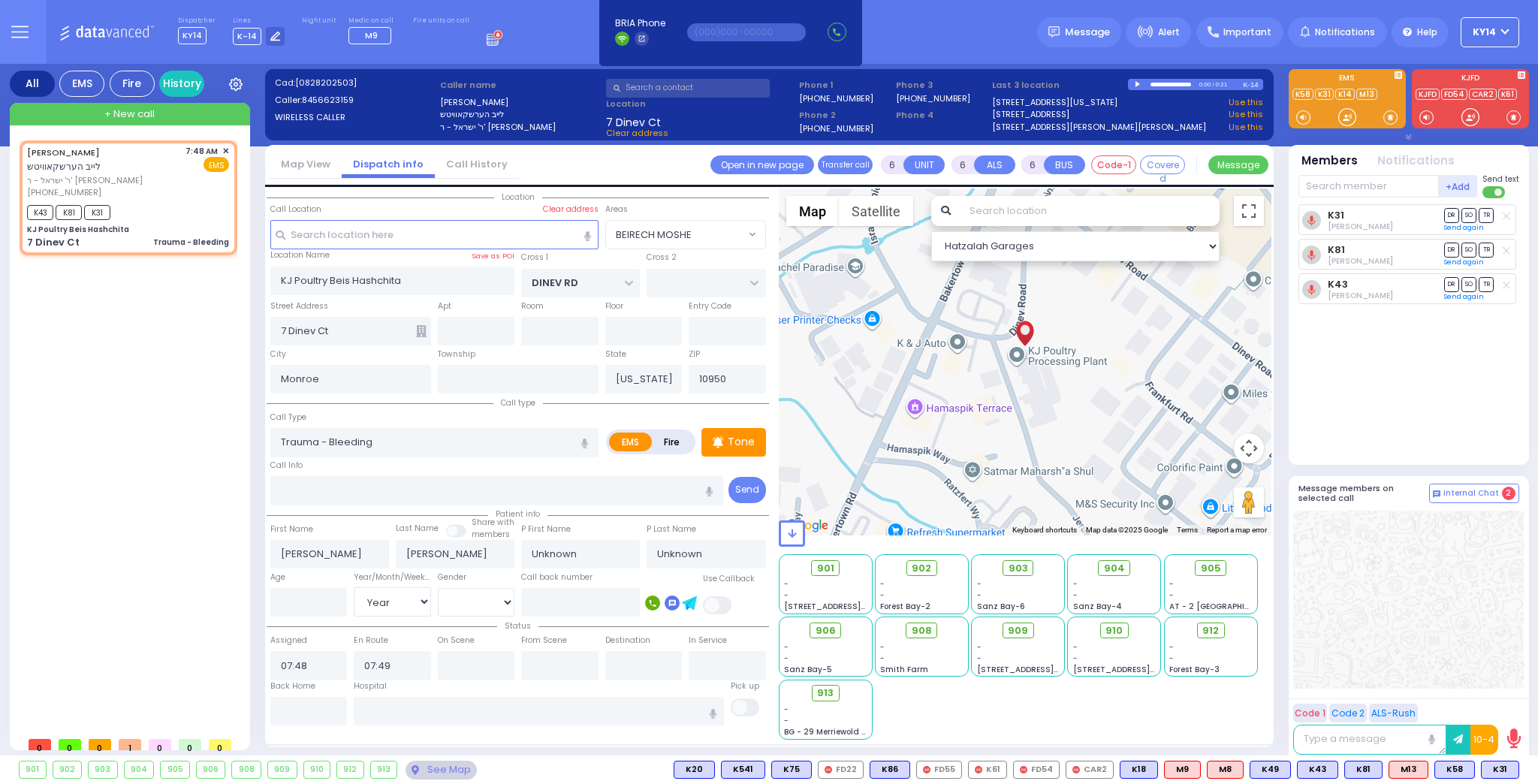
select select
radio input "true"
select select "Year"
select select "Hatzalah Garages"
select select "BEIRECH MOSHE"
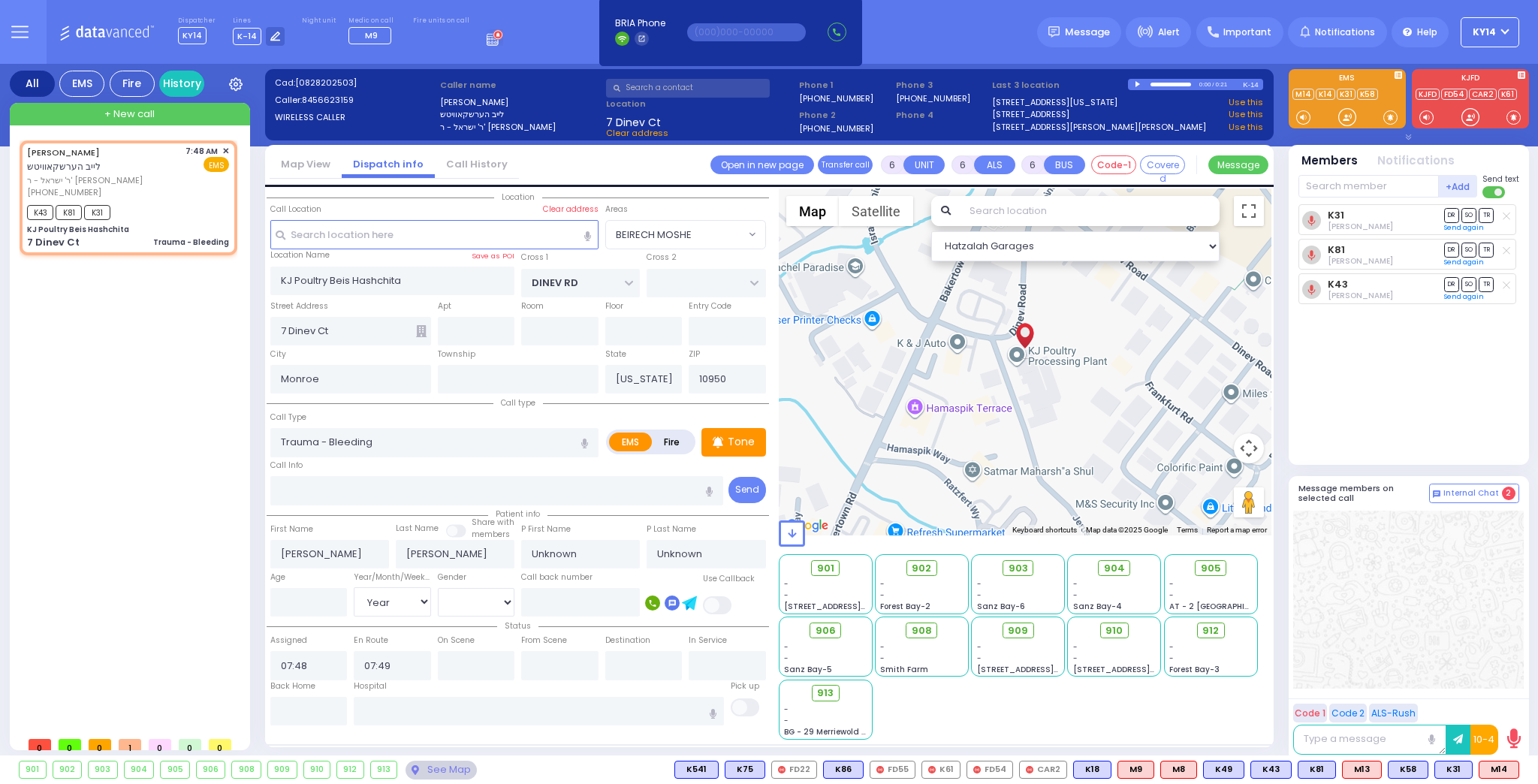
select select
radio input "true"
select select "Year"
select select "Hatzalah Garages"
select select "BEIRECH MOSHE"
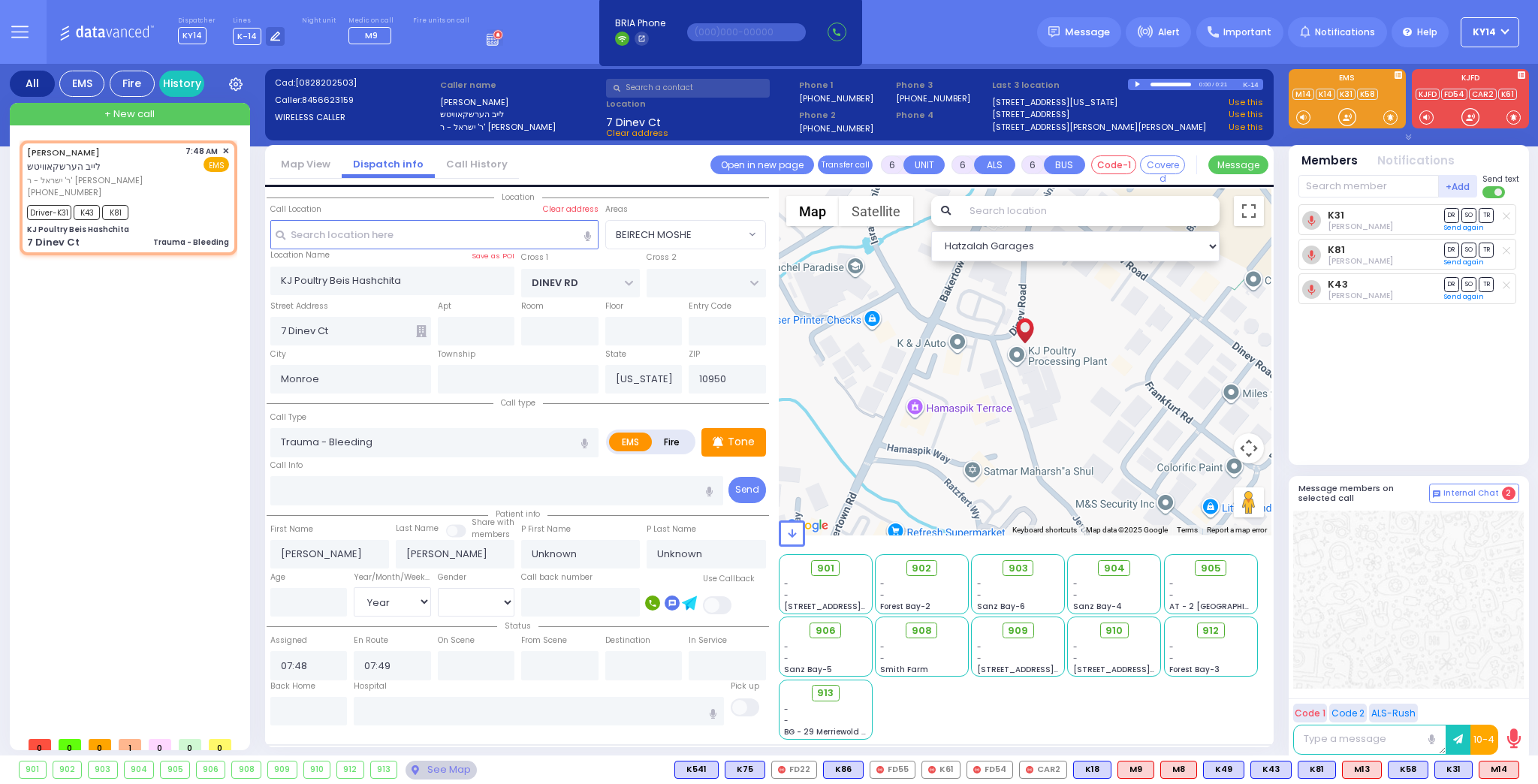
select select
radio input "true"
select select "Year"
type input "07:51"
type input "08:00"
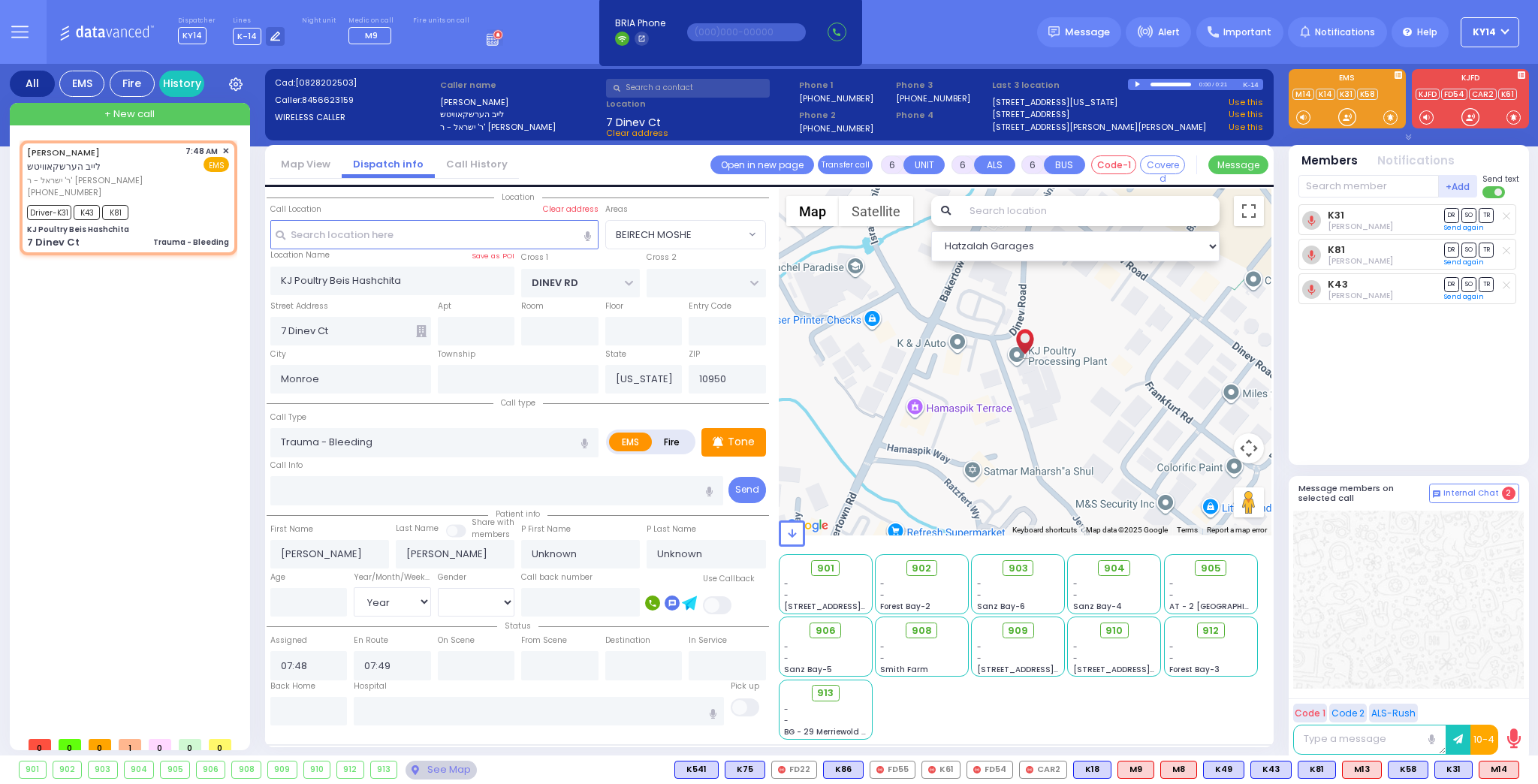
type input "08:25"
type input "08:35"
select select "Hatzalah Garages"
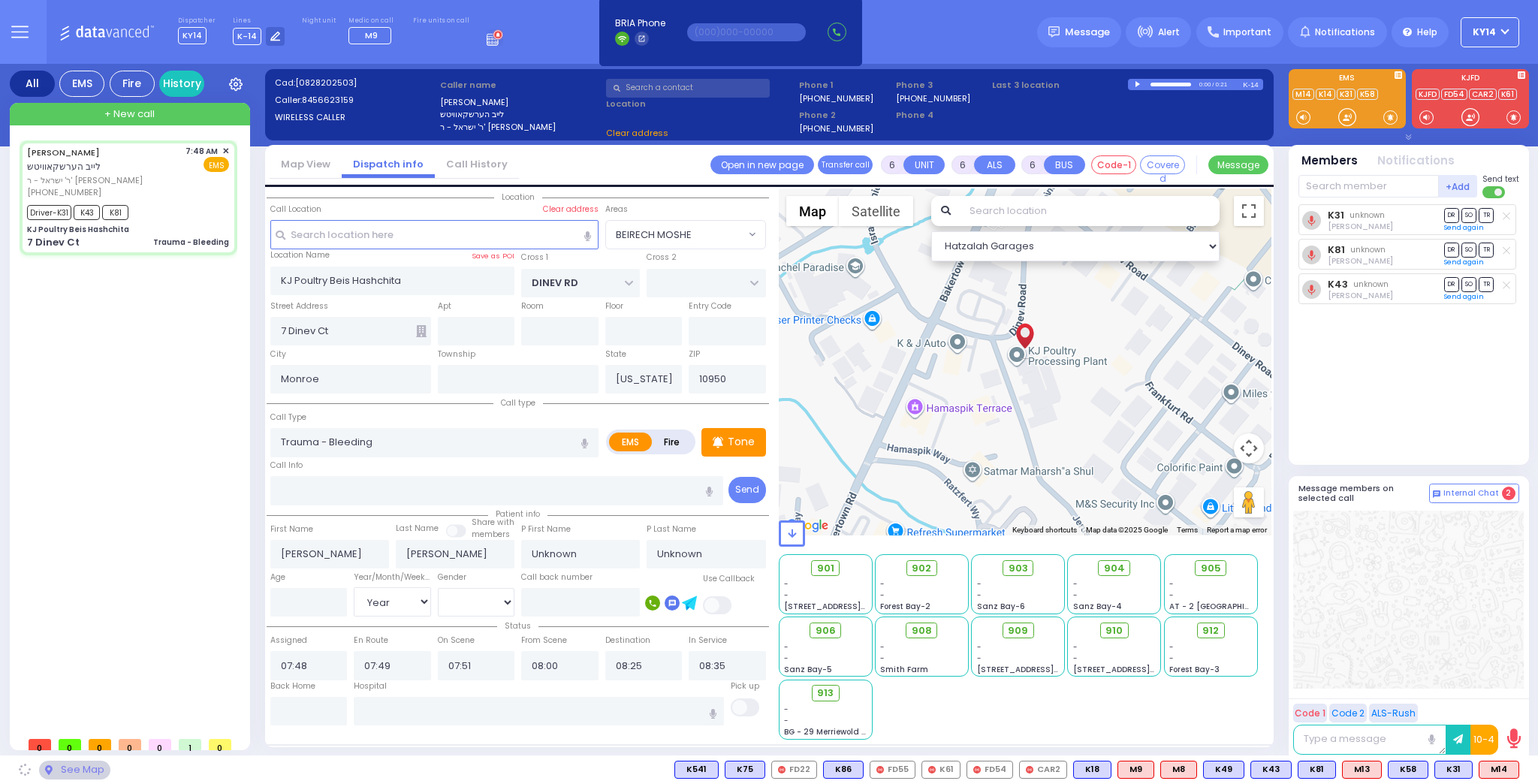
select select
radio input "true"
select select "Year"
select select "Hatzalah Garages"
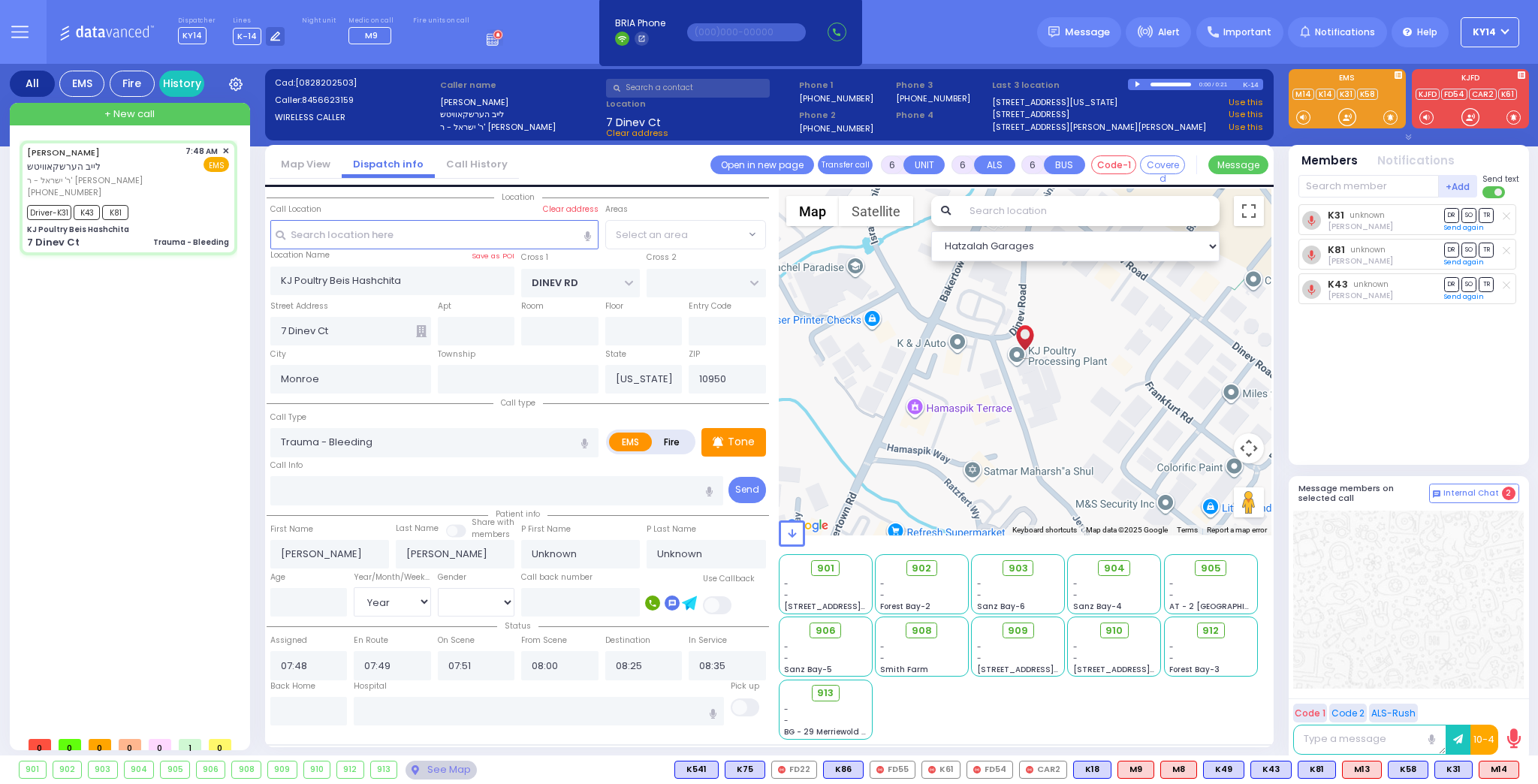
select select "BEIRECH MOSHE"
select select
radio input "true"
type input "[PERSON_NAME]"
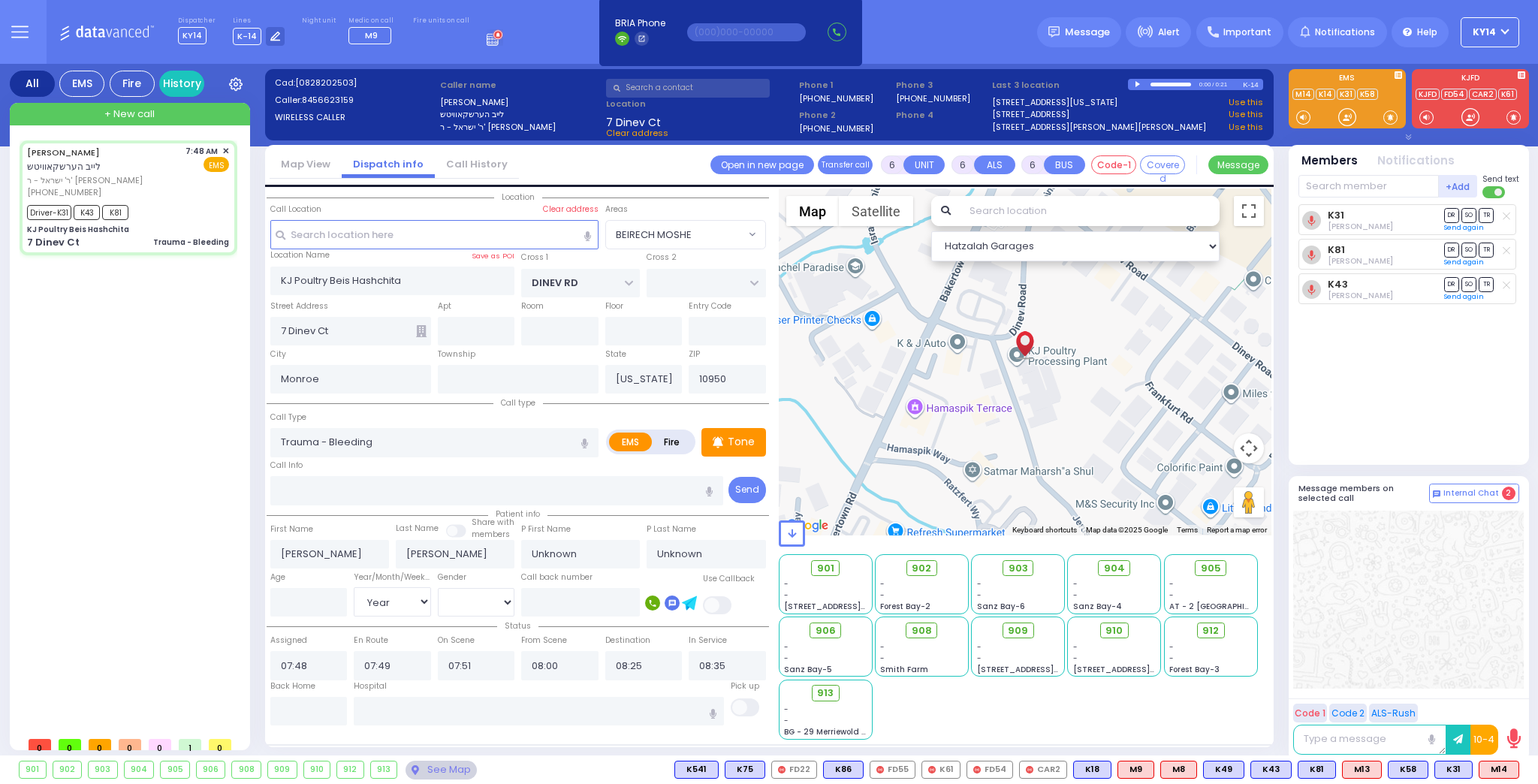
type input "64"
select select "Year"
select select "[DEMOGRAPHIC_DATA]"
select select "Hatzalah Garages"
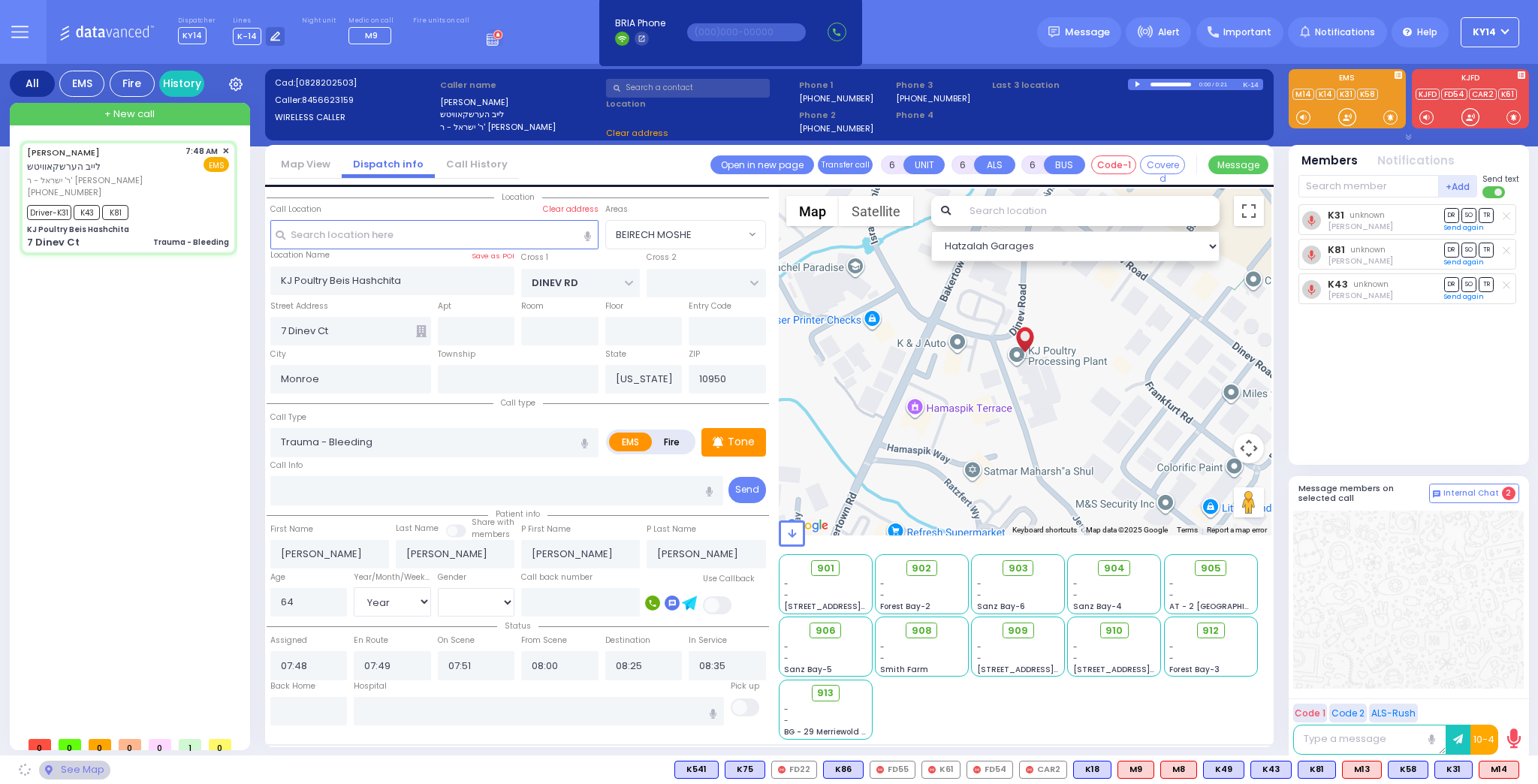
select select "BEIRECH MOSHE"
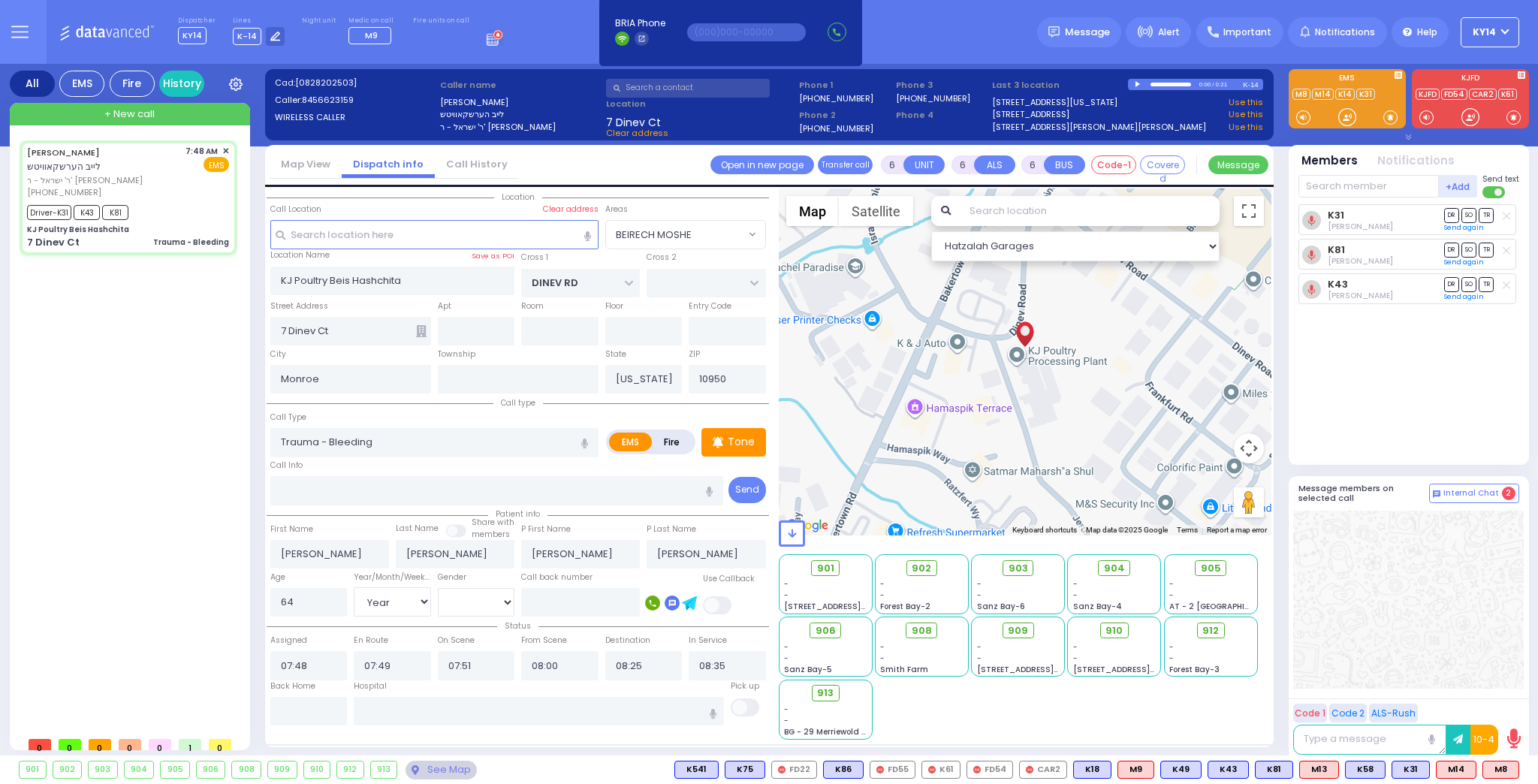
select select
radio input "true"
select select "Year"
select select "[DEMOGRAPHIC_DATA]"
select select "Hatzalah Garages"
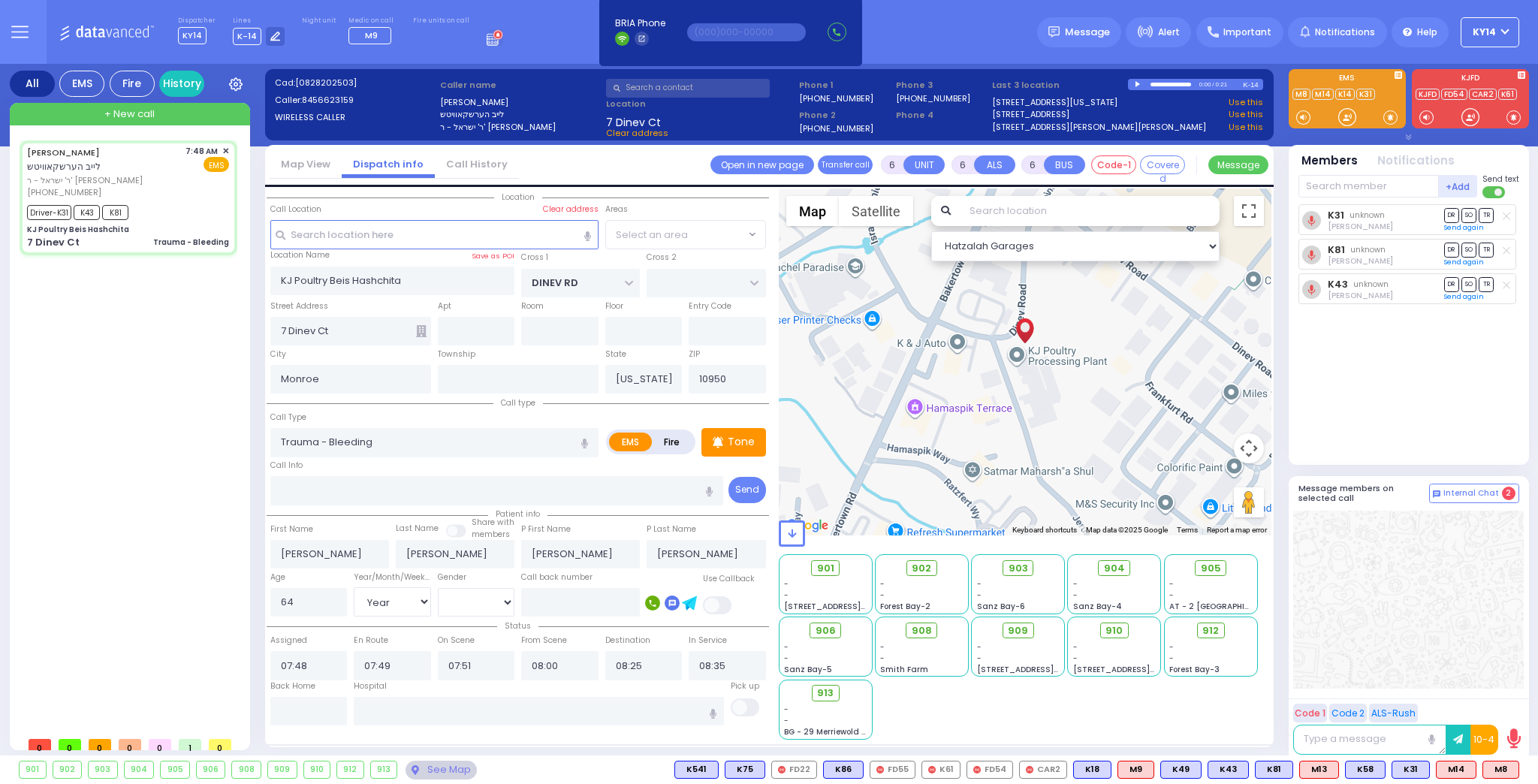
select select "BEIRECH MOSHE"
select select
radio input "true"
select select "Year"
select select "[DEMOGRAPHIC_DATA]"
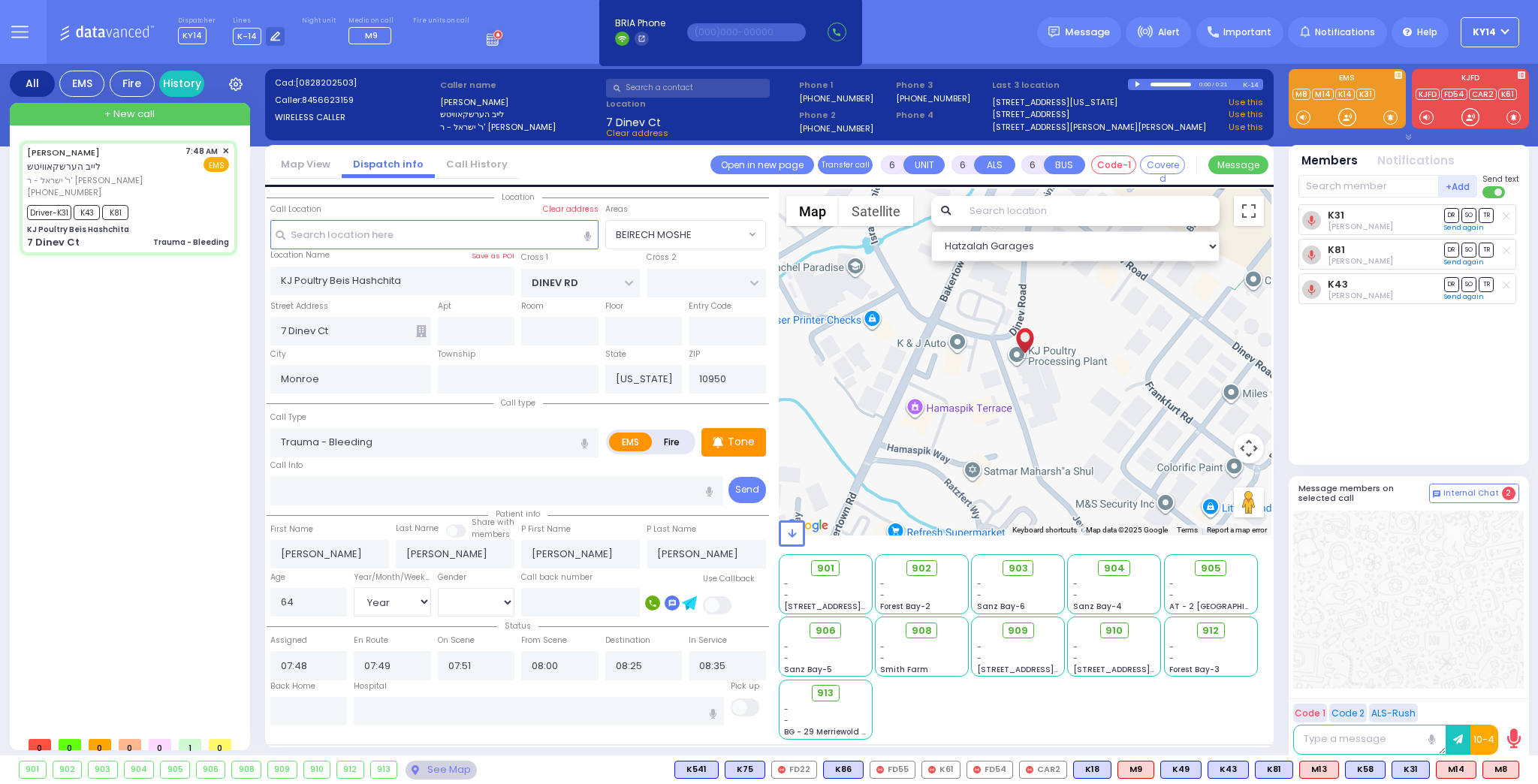
select select "Hatzalah Garages"
select select "BEIRECH MOSHE"
select select
radio input "true"
select select "Year"
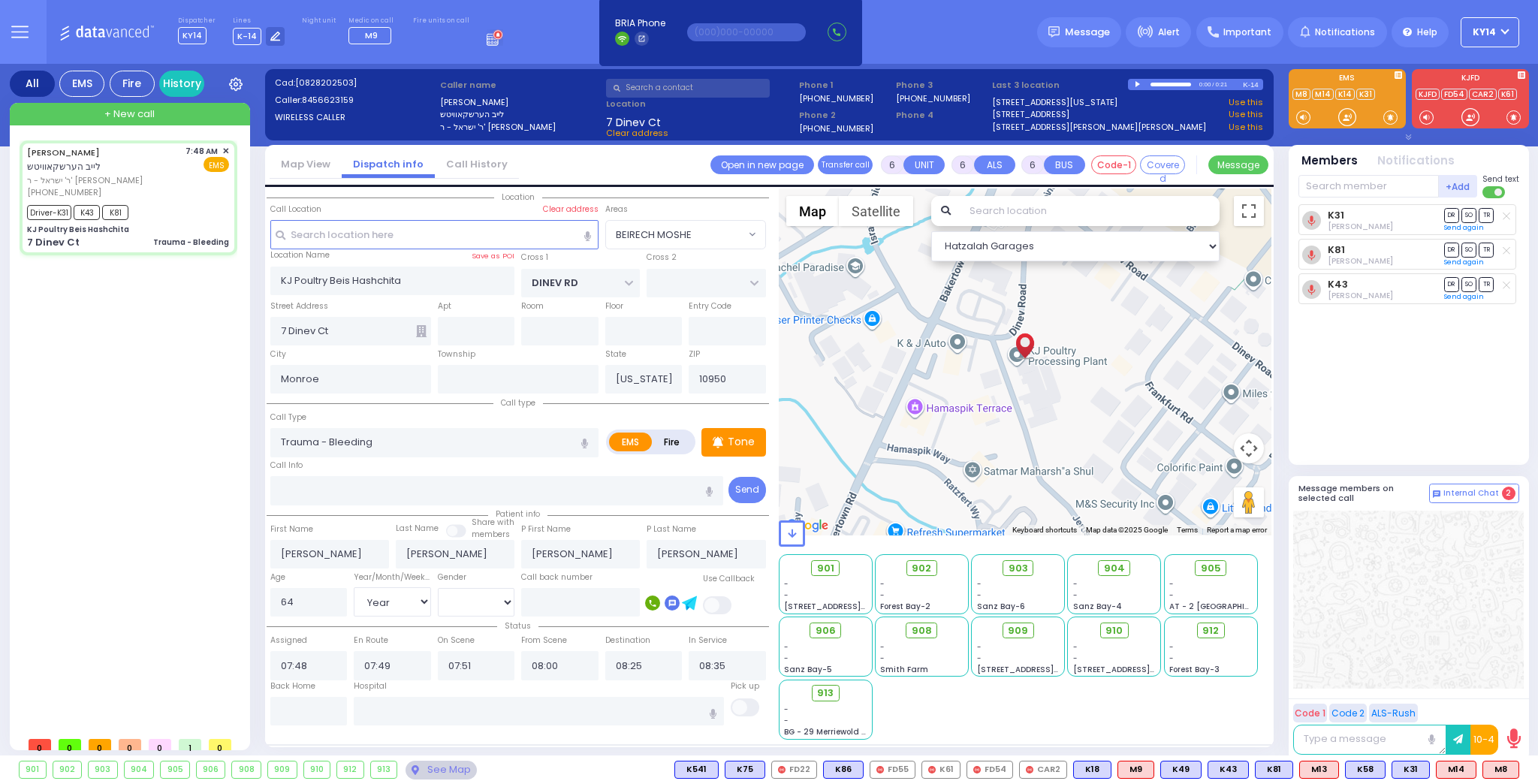
select select "[DEMOGRAPHIC_DATA]"
type input "[GEOGRAPHIC_DATA] [STREET_ADDRESS]"
select select "Hatzalah Garages"
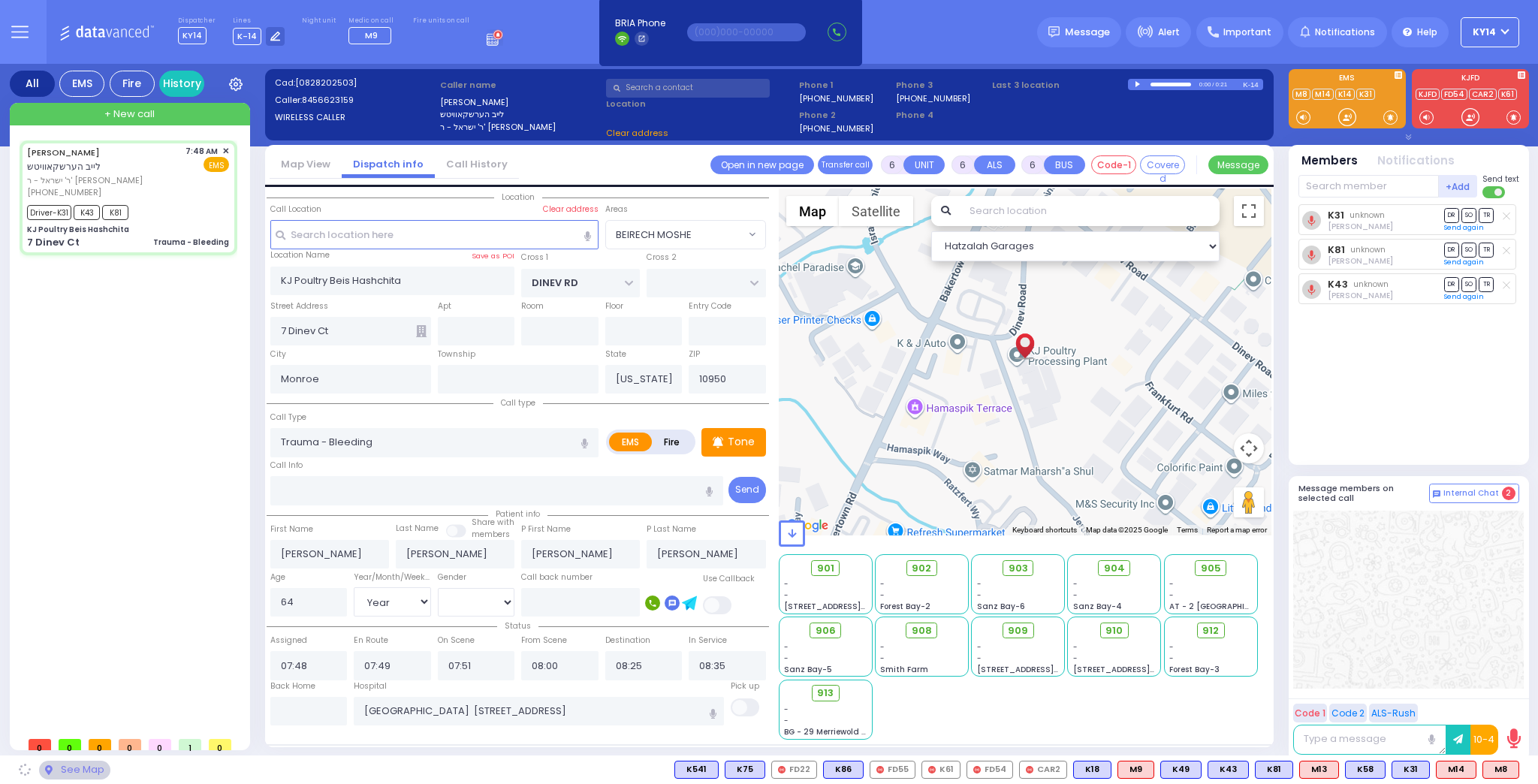
select select "BEIRECH MOSHE"
select select
radio input "true"
select select "Year"
select select "[DEMOGRAPHIC_DATA]"
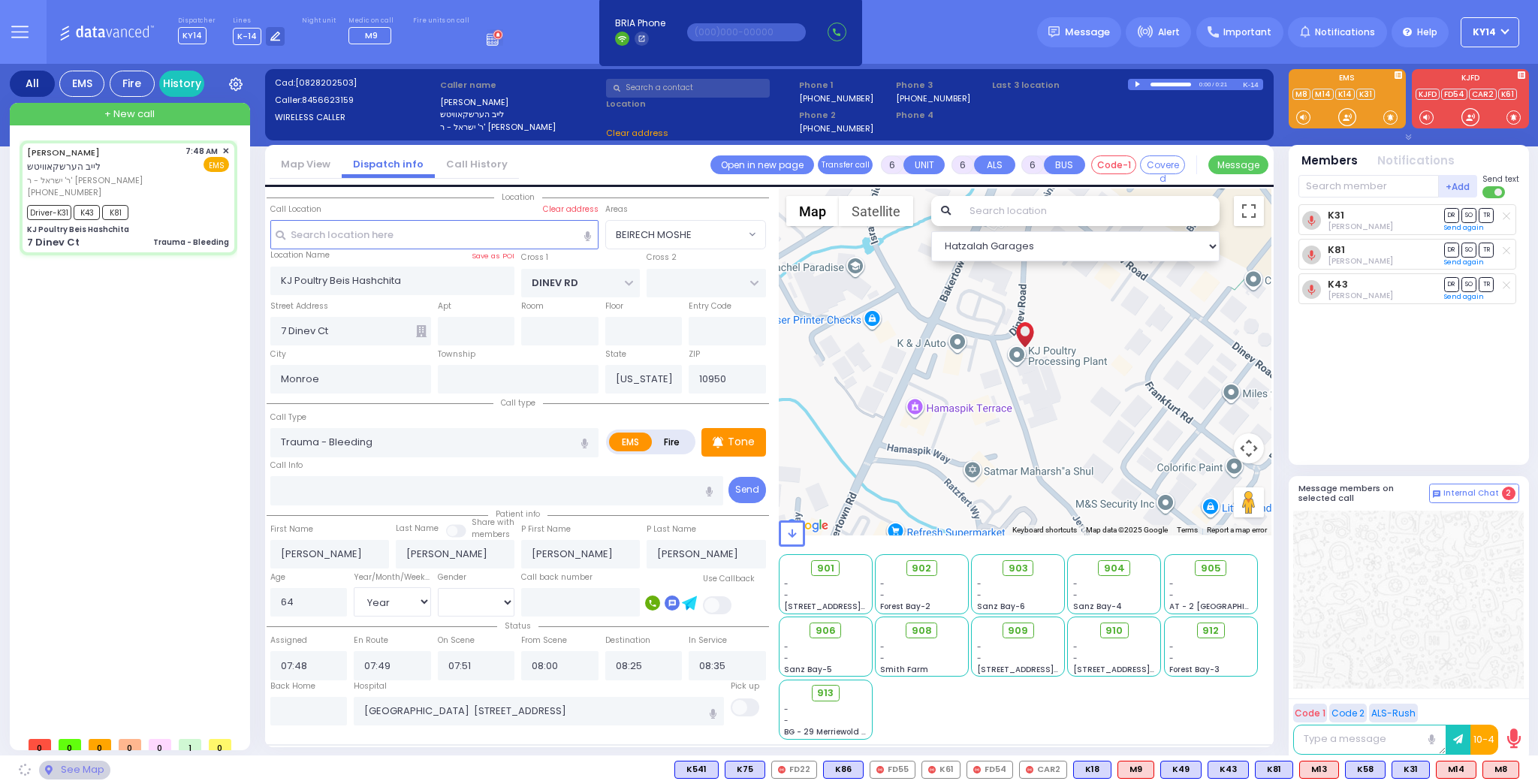
select select "Hatzalah Garages"
select select "BEIRECH MOSHE"
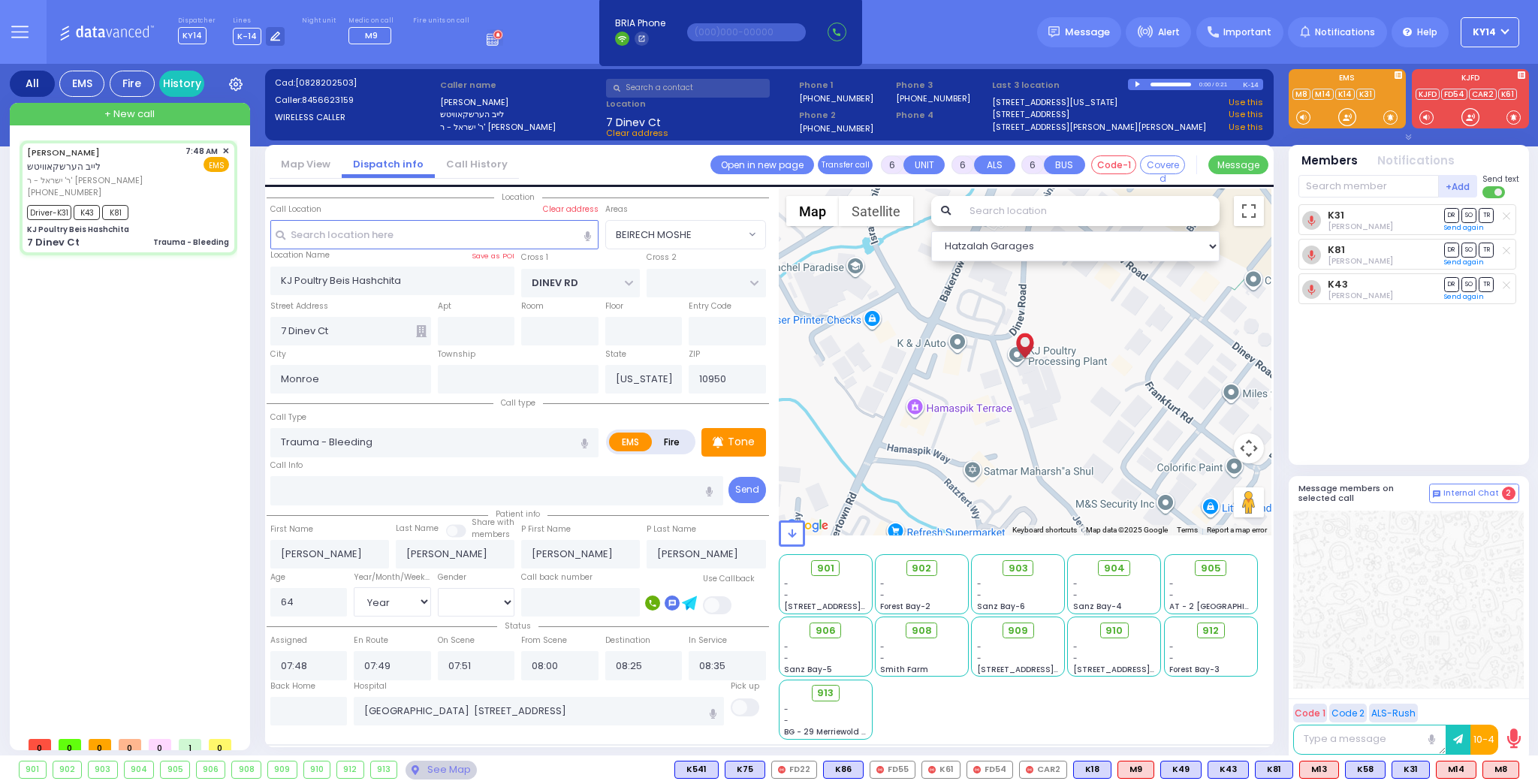
select select
radio input "true"
select select "Year"
select select "[DEMOGRAPHIC_DATA]"
select select "Hatzalah Garages"
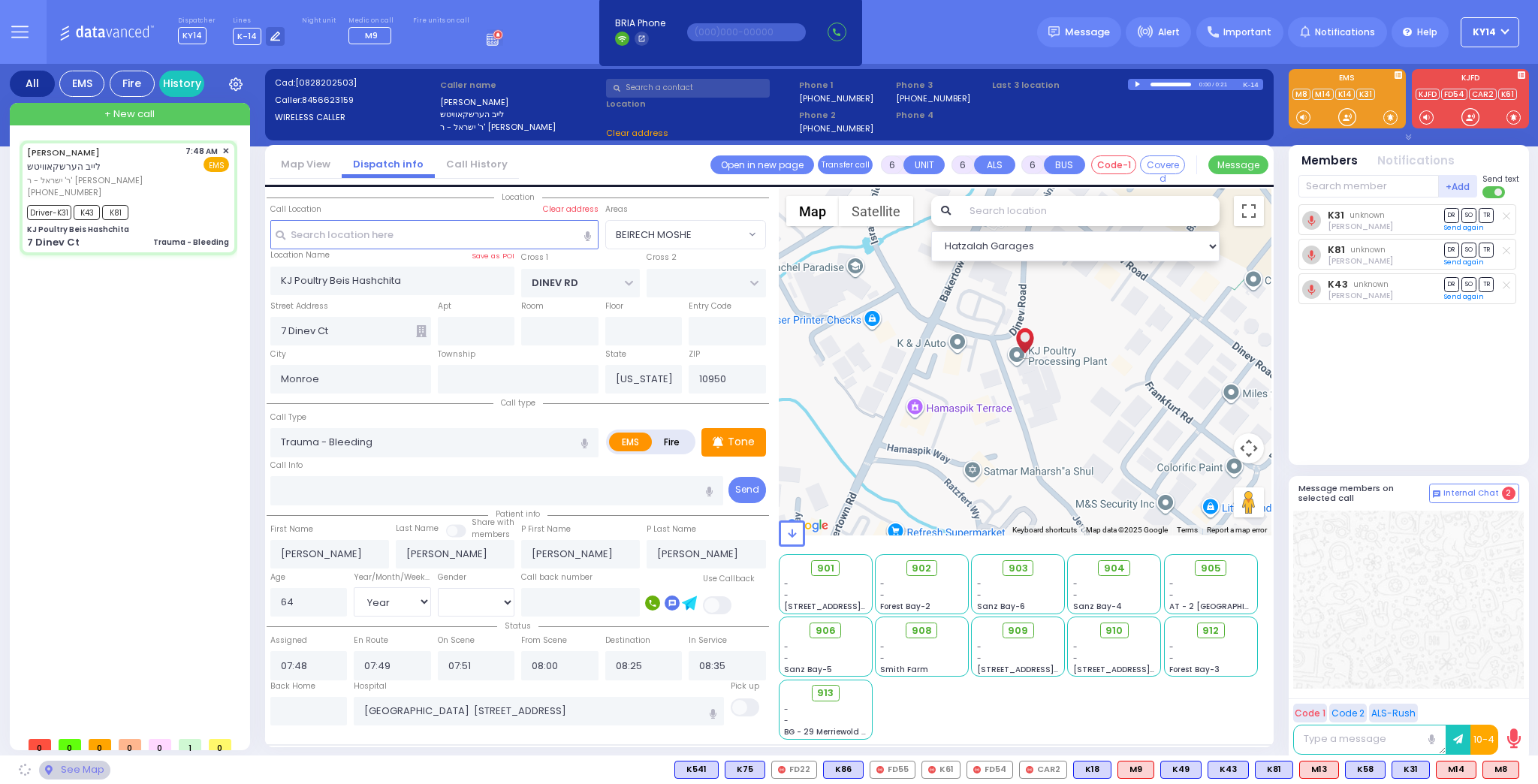
select select "BEIRECH MOSHE"
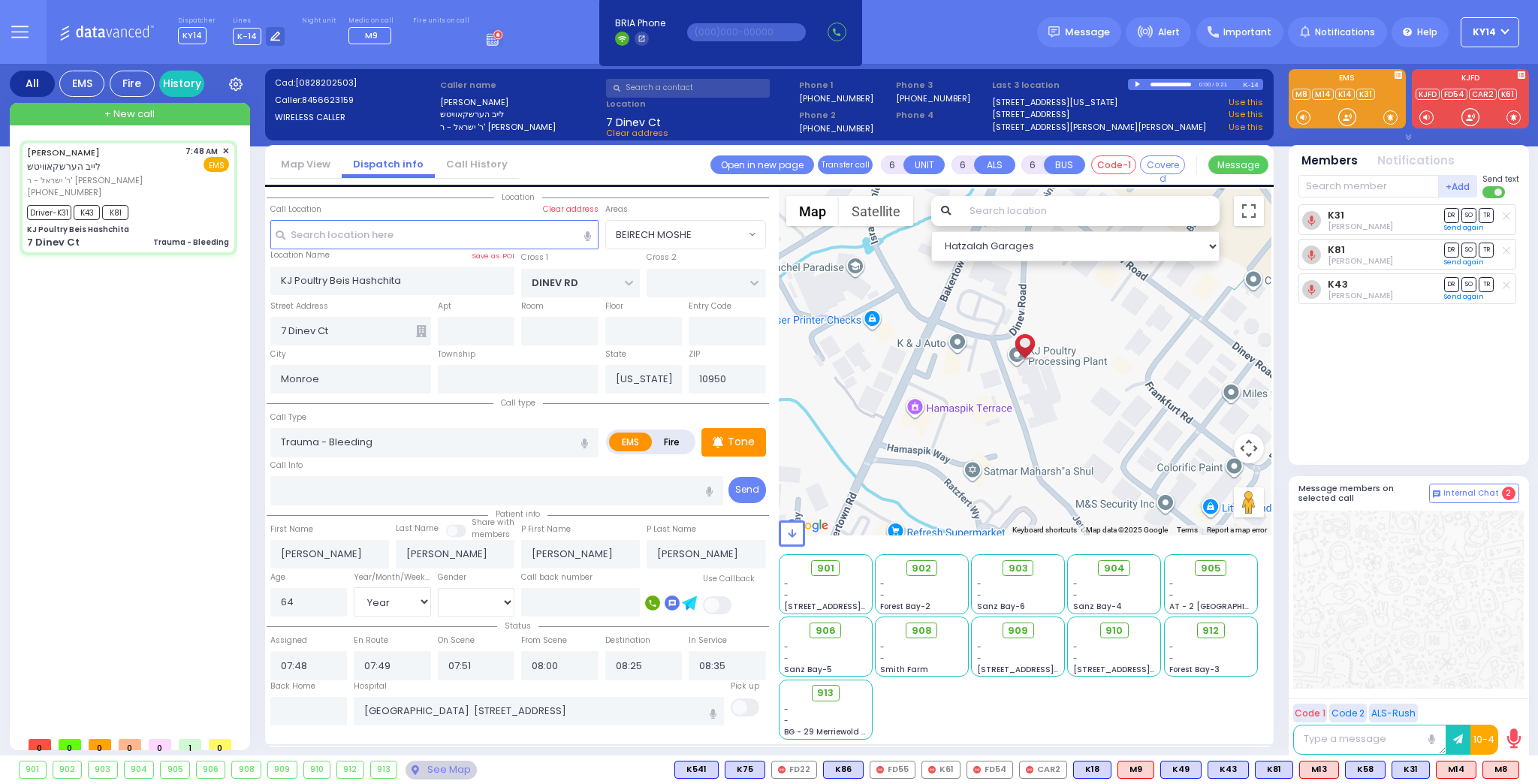
select select
radio input "true"
select select "Year"
select select "[DEMOGRAPHIC_DATA]"
select select "Hatzalah Garages"
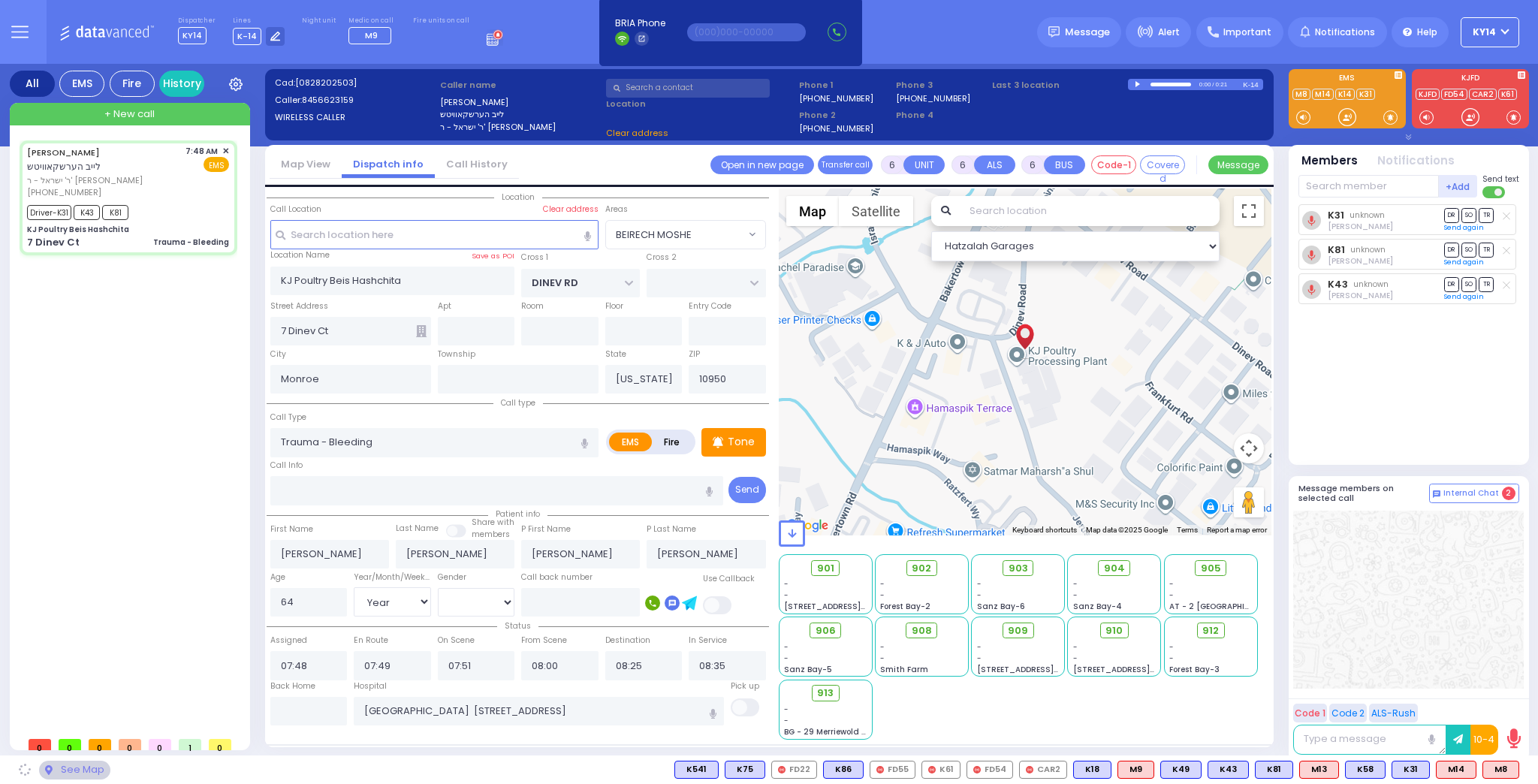
select select "BEIRECH MOSHE"
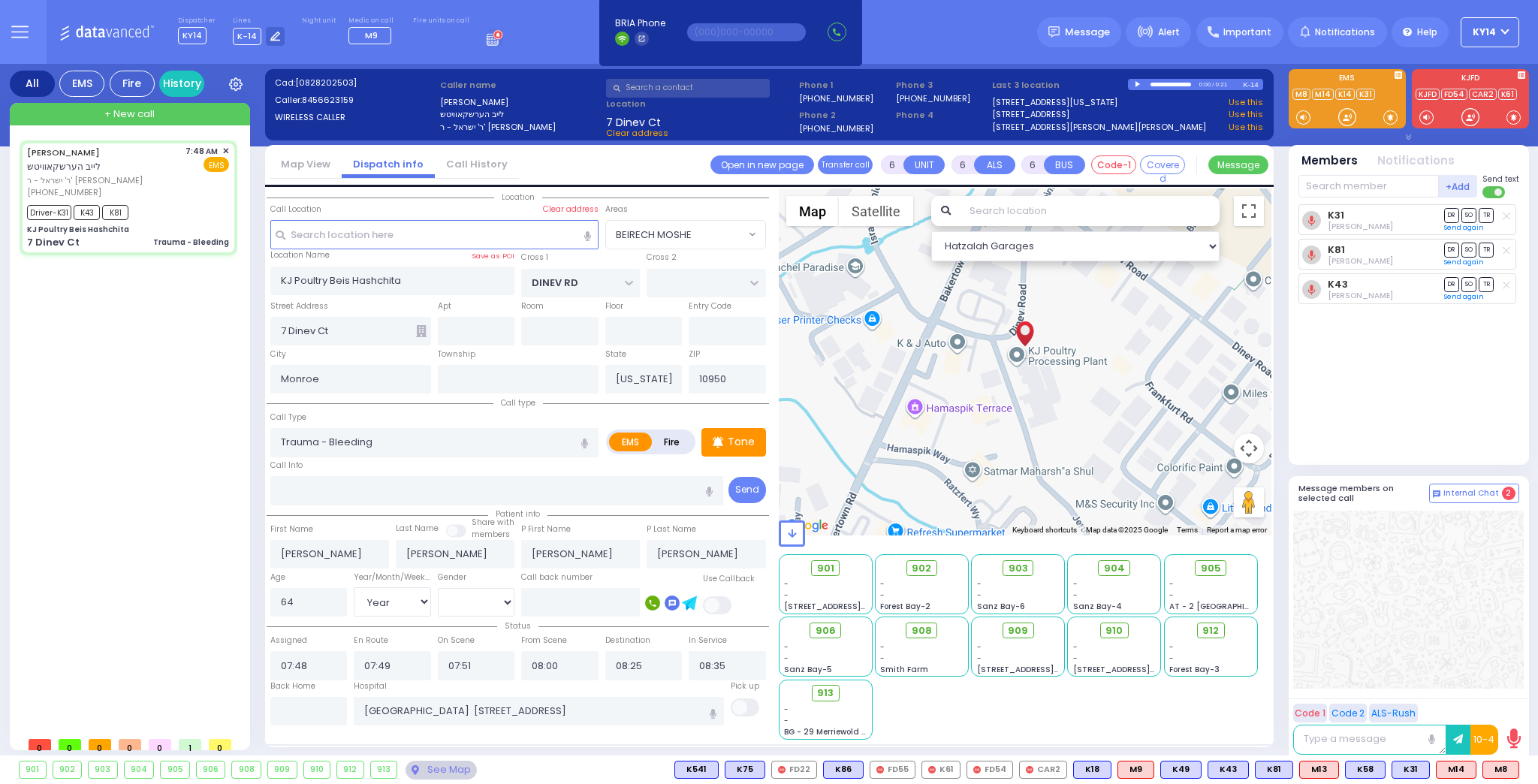
select select
radio input "true"
select select "Year"
select select "[DEMOGRAPHIC_DATA]"
select select "Hatzalah Garages"
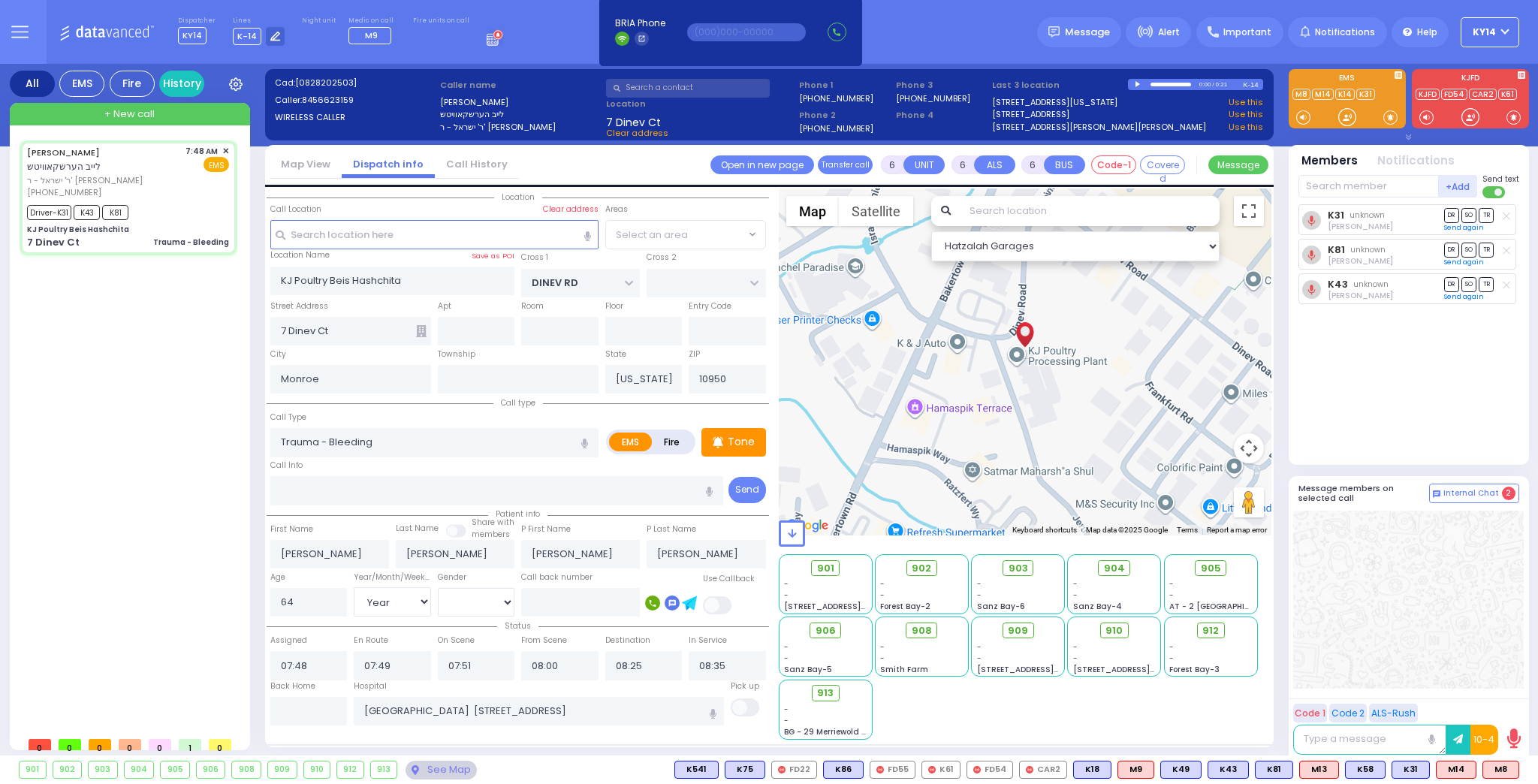
select select "BEIRECH MOSHE"
select select
radio input "true"
select select "Year"
select select "[DEMOGRAPHIC_DATA]"
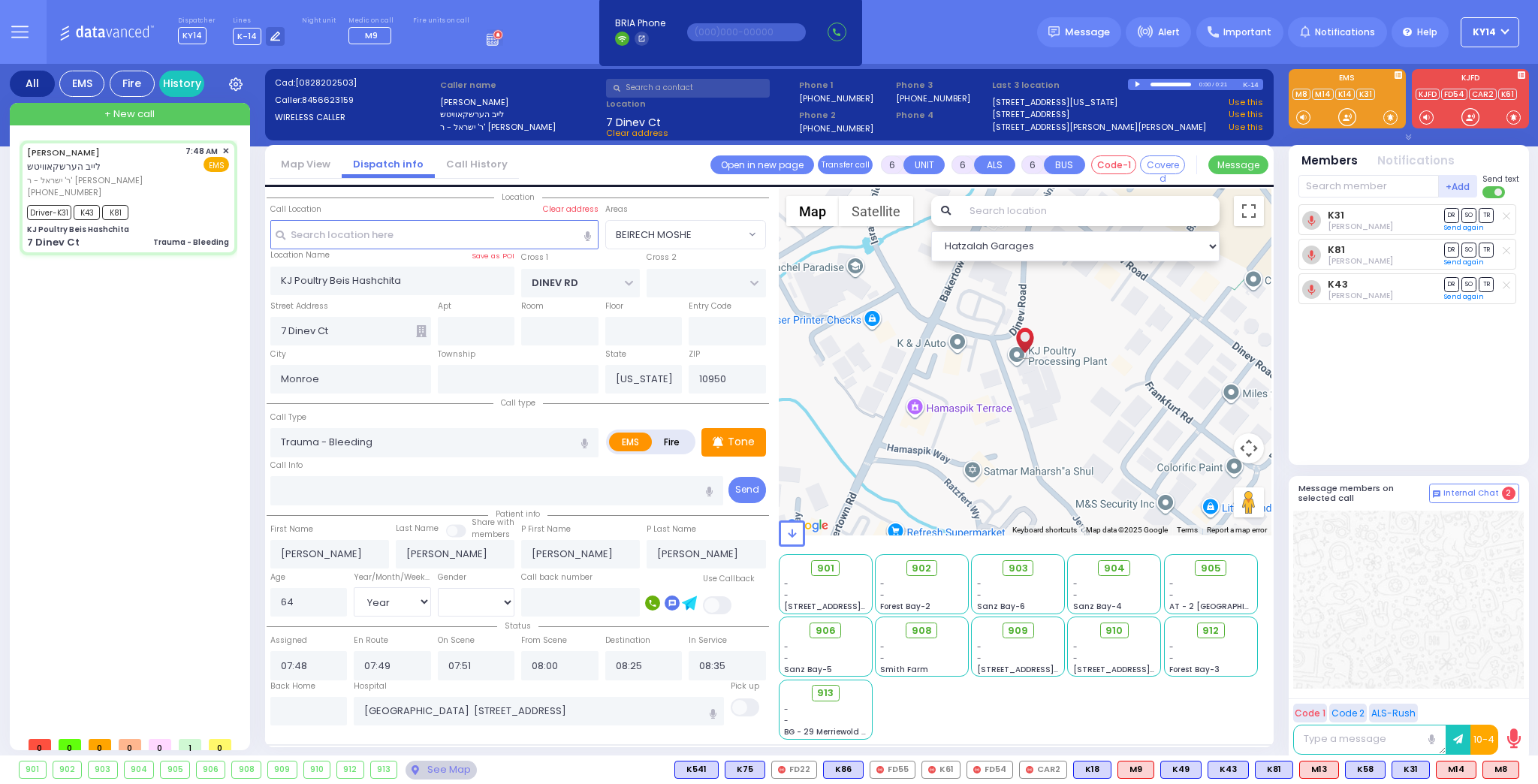
select select "Hatzalah Garages"
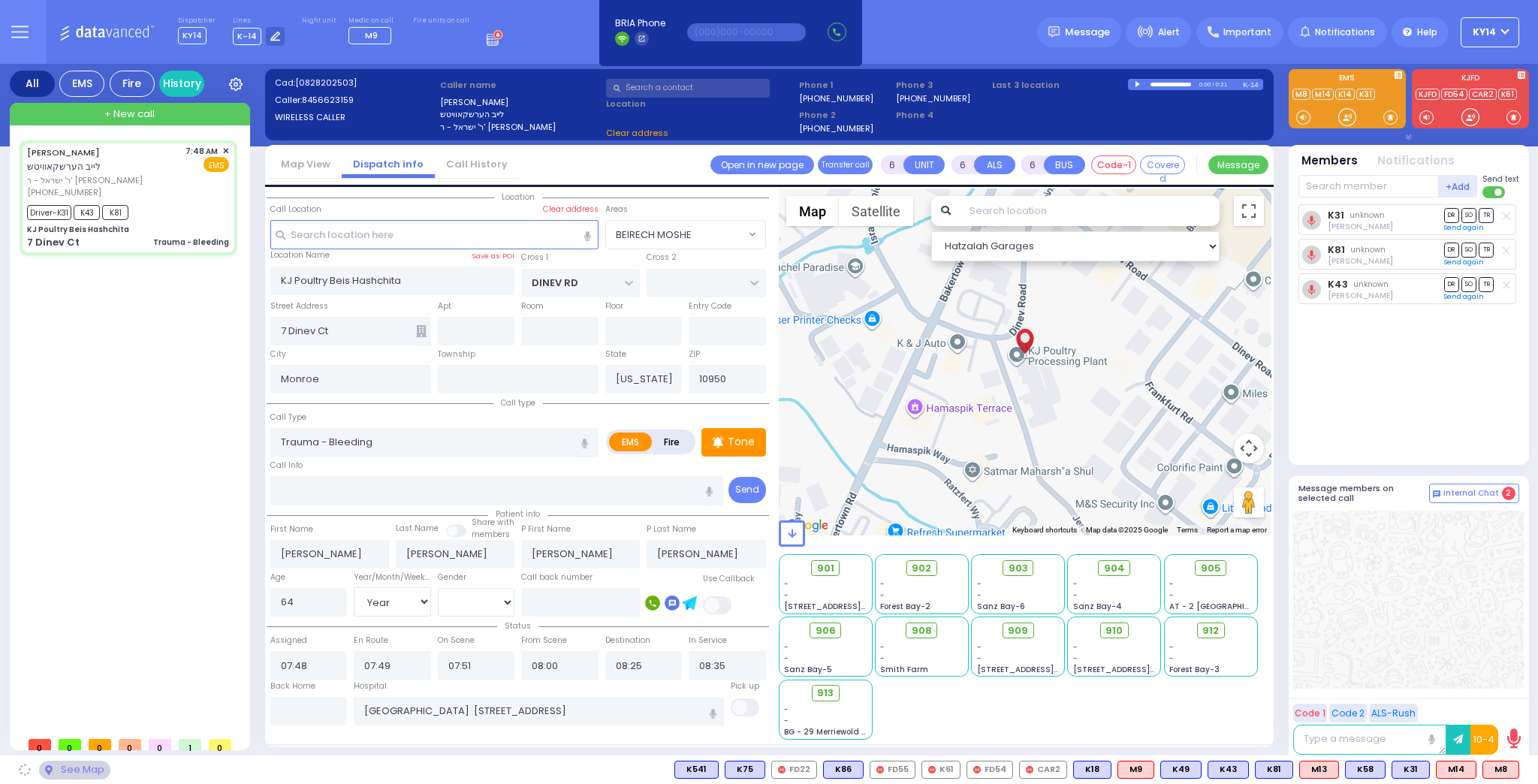
select select
radio input "true"
select select "Year"
select select "[DEMOGRAPHIC_DATA]"
select select "Hatzalah Garages"
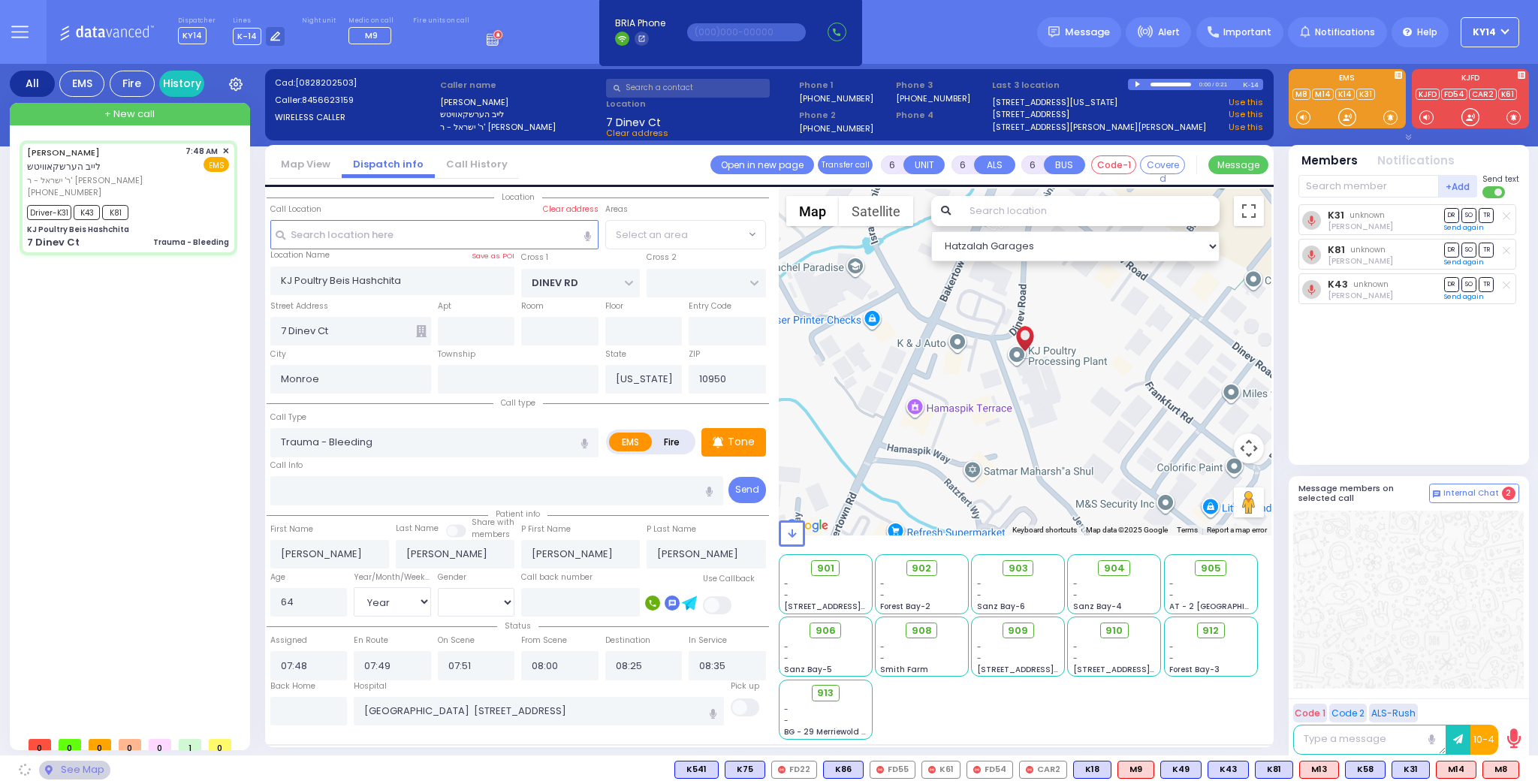
select select "BEIRECH MOSHE"
select select
radio input "true"
select select "Year"
select select "[DEMOGRAPHIC_DATA]"
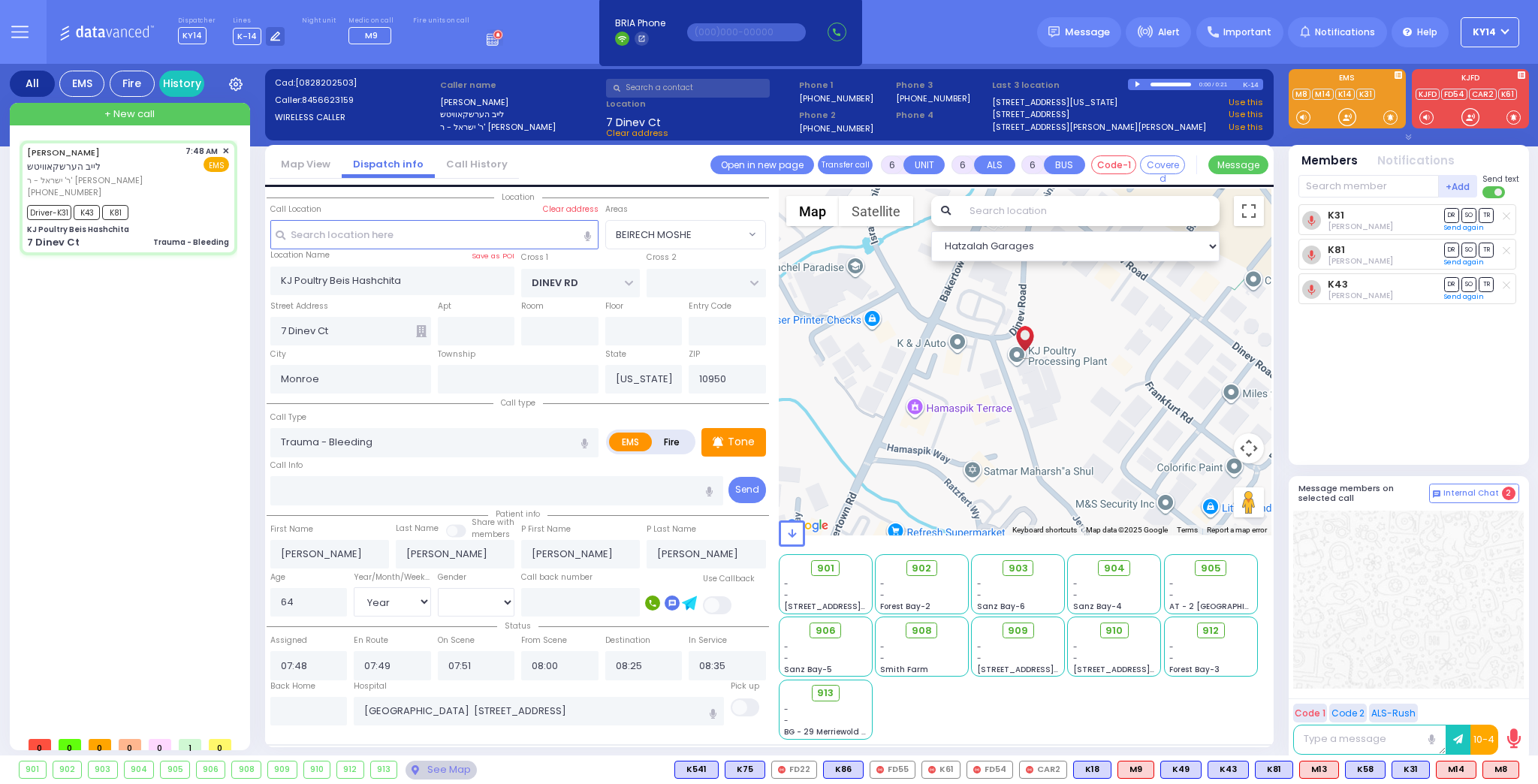
select select "Hatzalah Garages"
select select "BEIRECH MOSHE"
select select
radio input "true"
select select "Year"
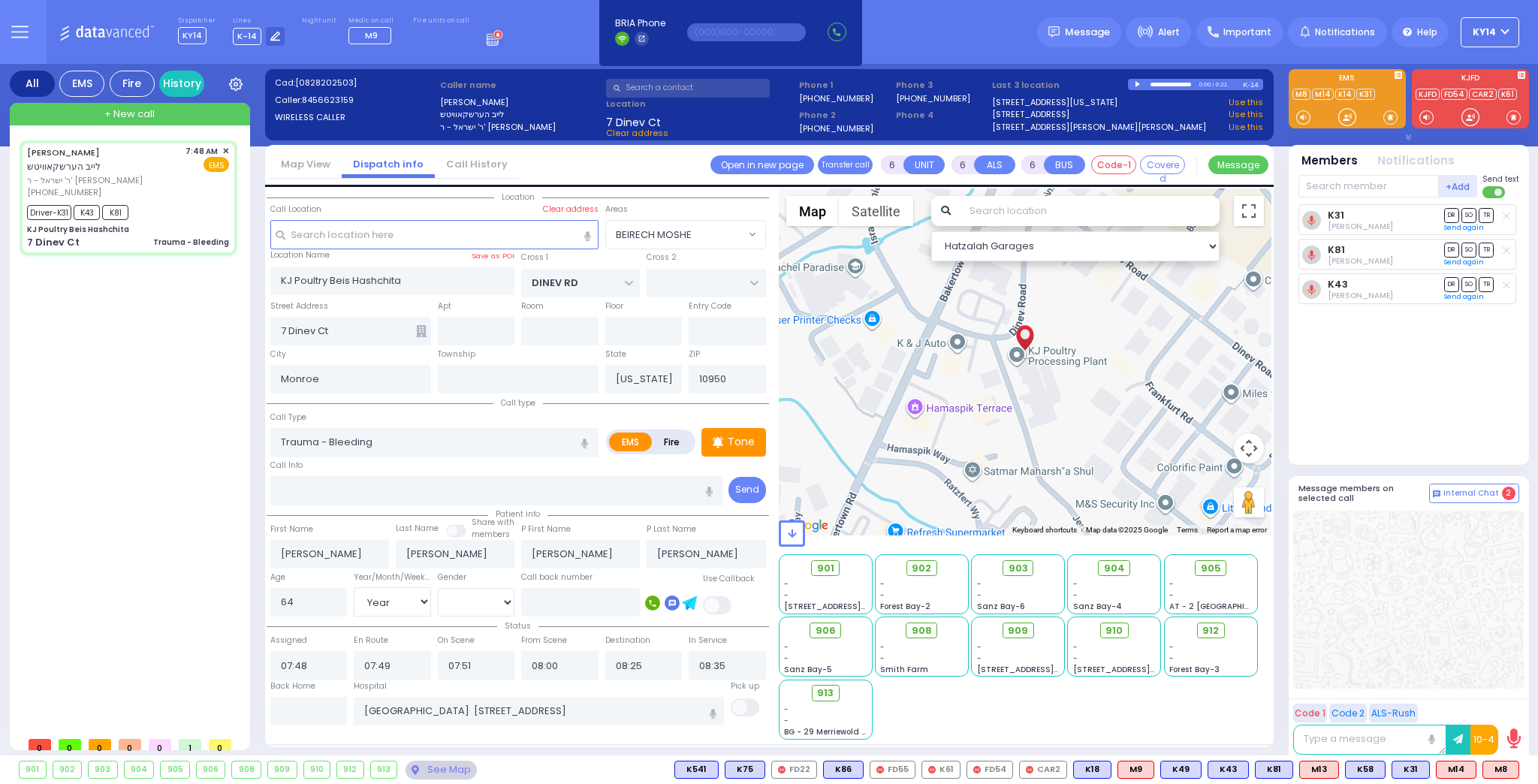
select select "[DEMOGRAPHIC_DATA]"
select select "Hatzalah Garages"
select select "BEIRECH MOSHE"
select select
radio input "true"
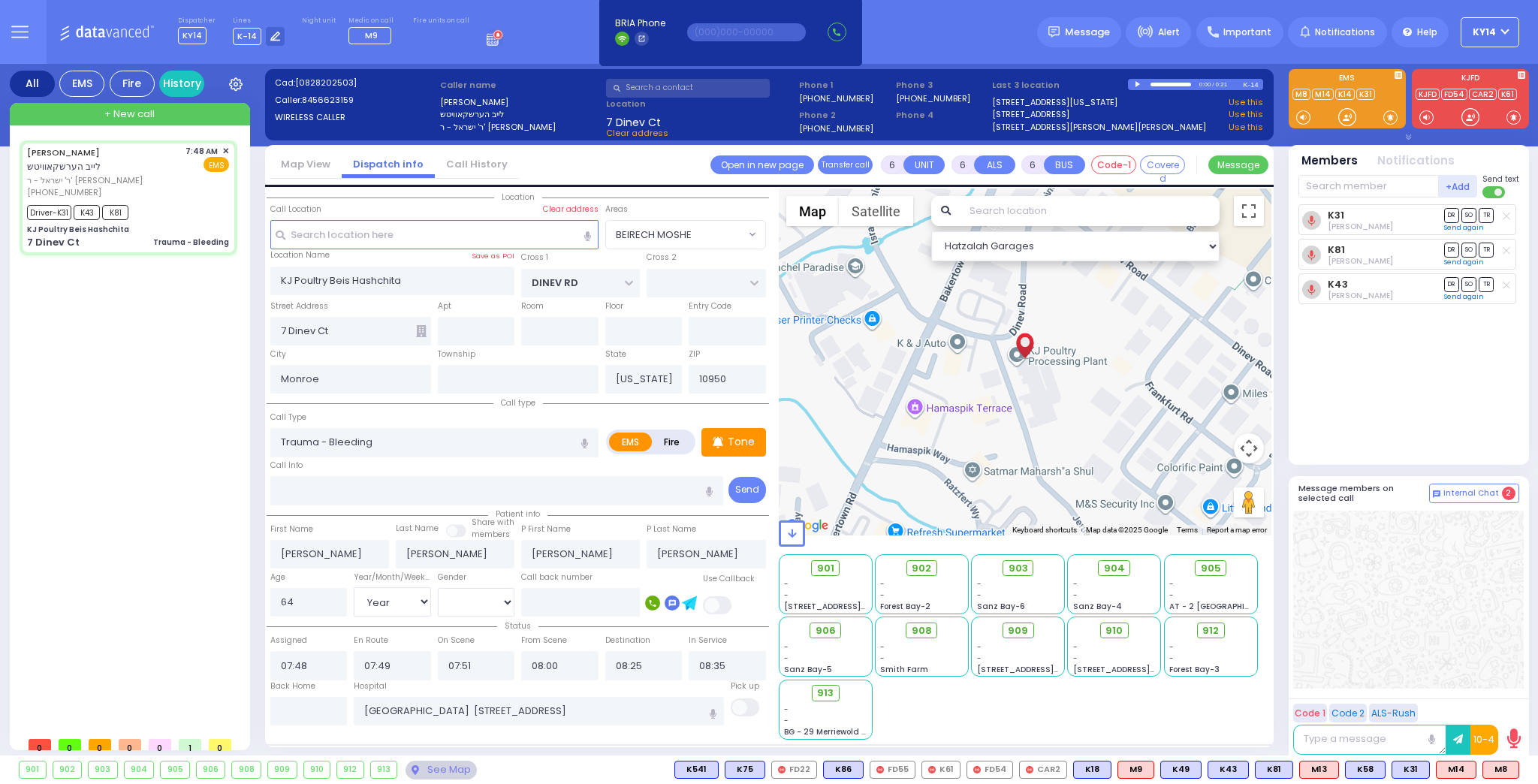
select select "Year"
select select "[DEMOGRAPHIC_DATA]"
select select "Hatzalah Garages"
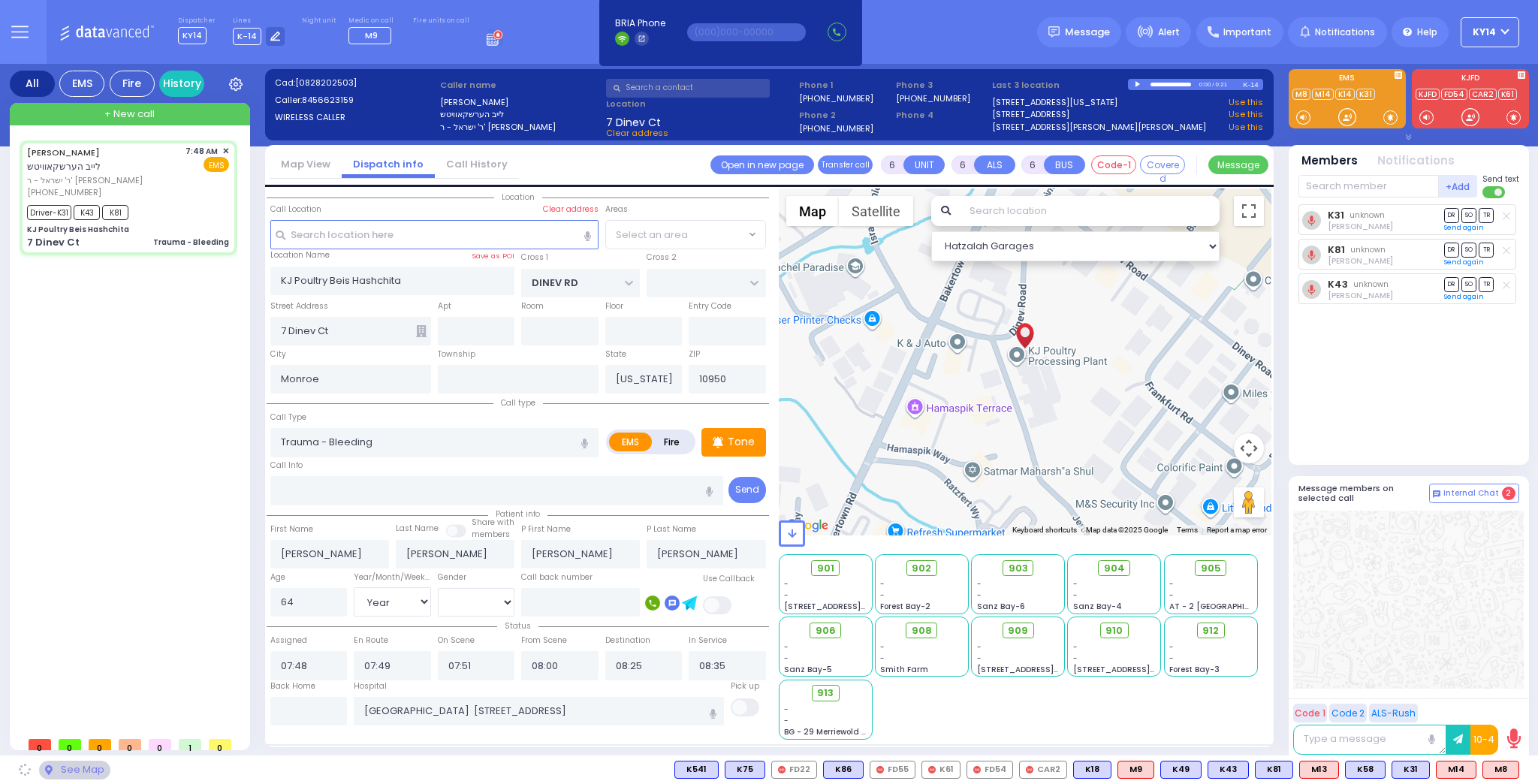
select select "BEIRECH MOSHE"
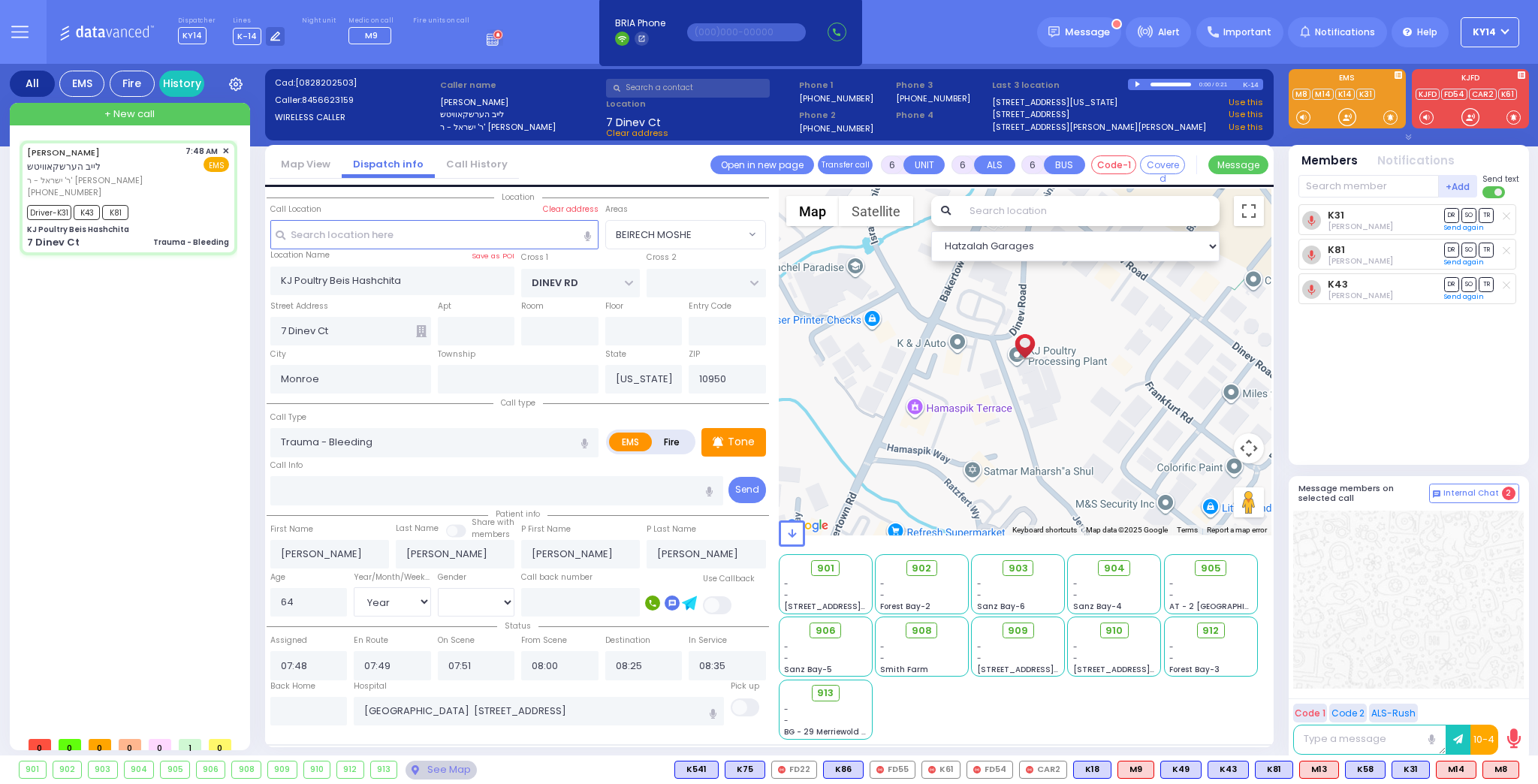
select select
radio input "true"
select select "Year"
select select "[DEMOGRAPHIC_DATA]"
select select "Hatzalah Garages"
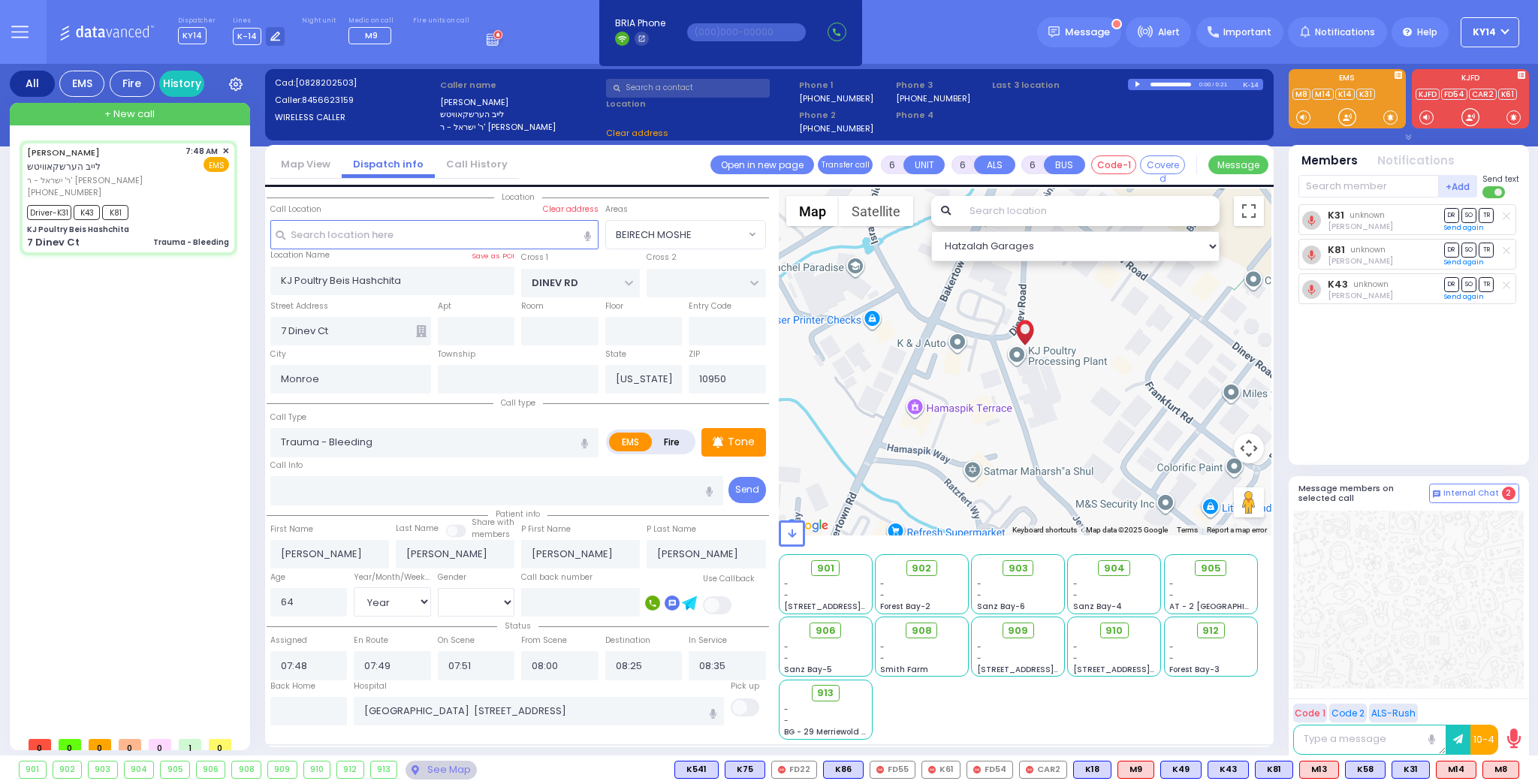
select select "BEIRECH MOSHE"
click at [1028, 567] on span "903" at bounding box center [1023, 568] width 19 height 15
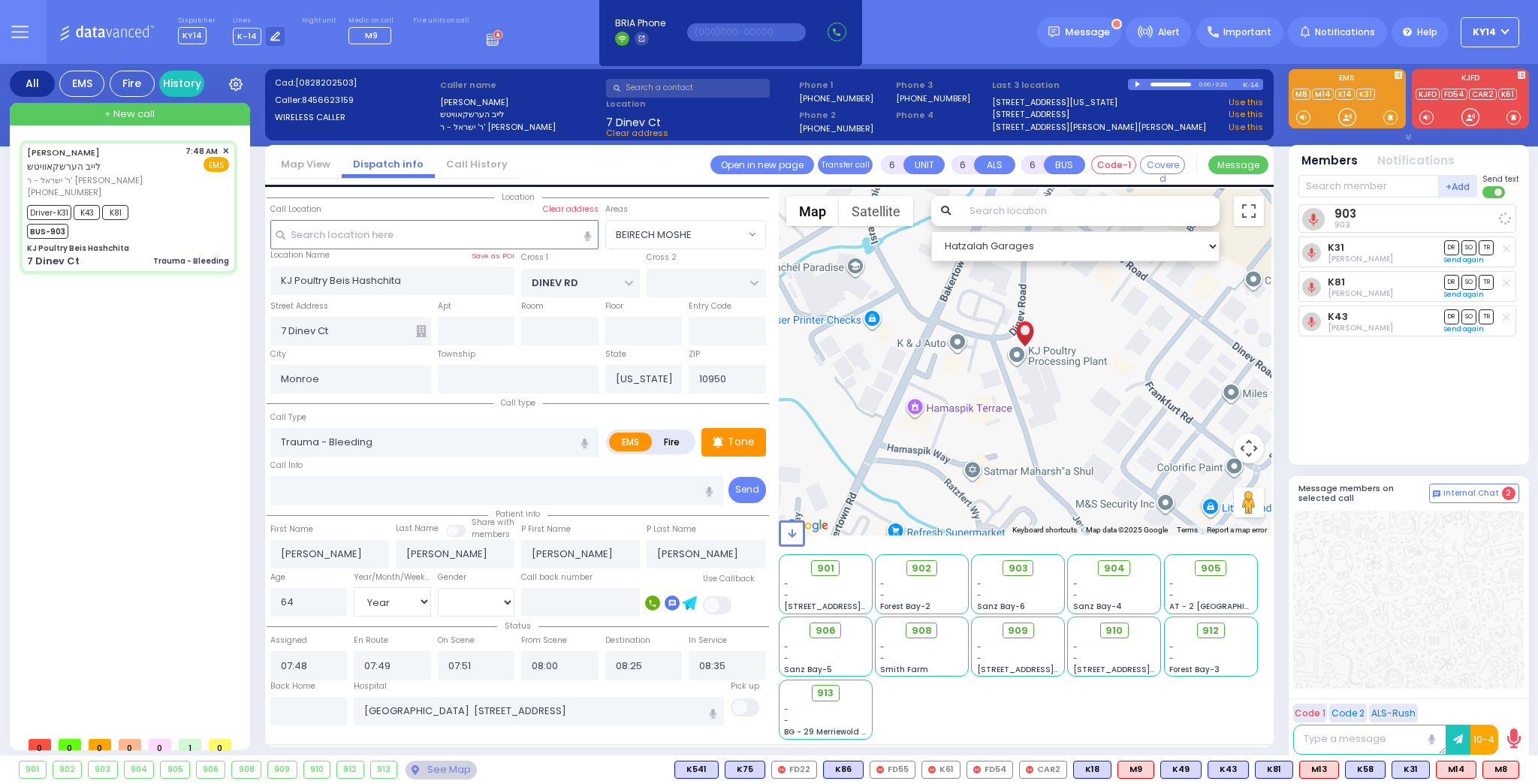
select select
radio input "true"
select select "Year"
select select "[DEMOGRAPHIC_DATA]"
select select "Hatzalah Garages"
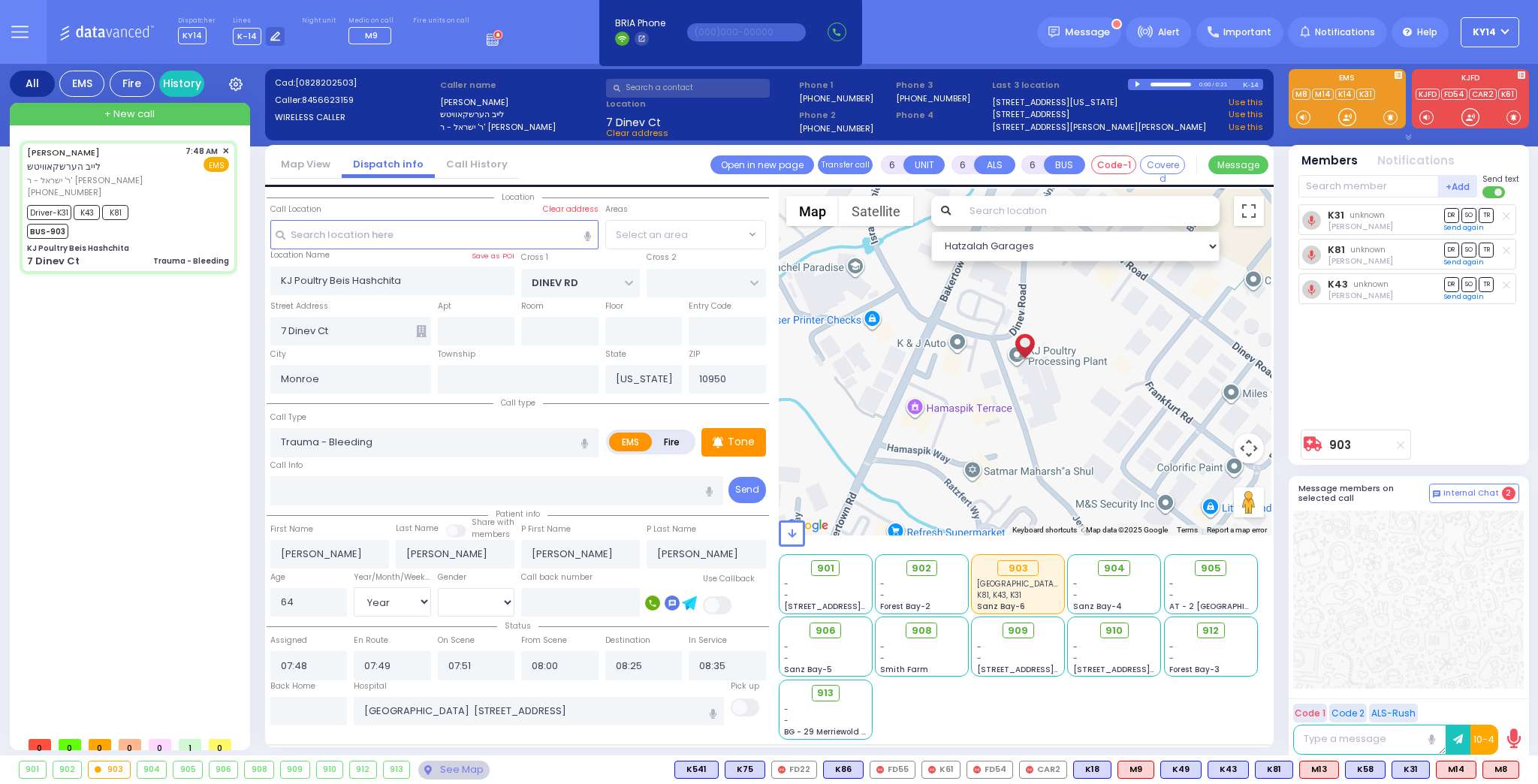
select select "BEIRECH MOSHE"
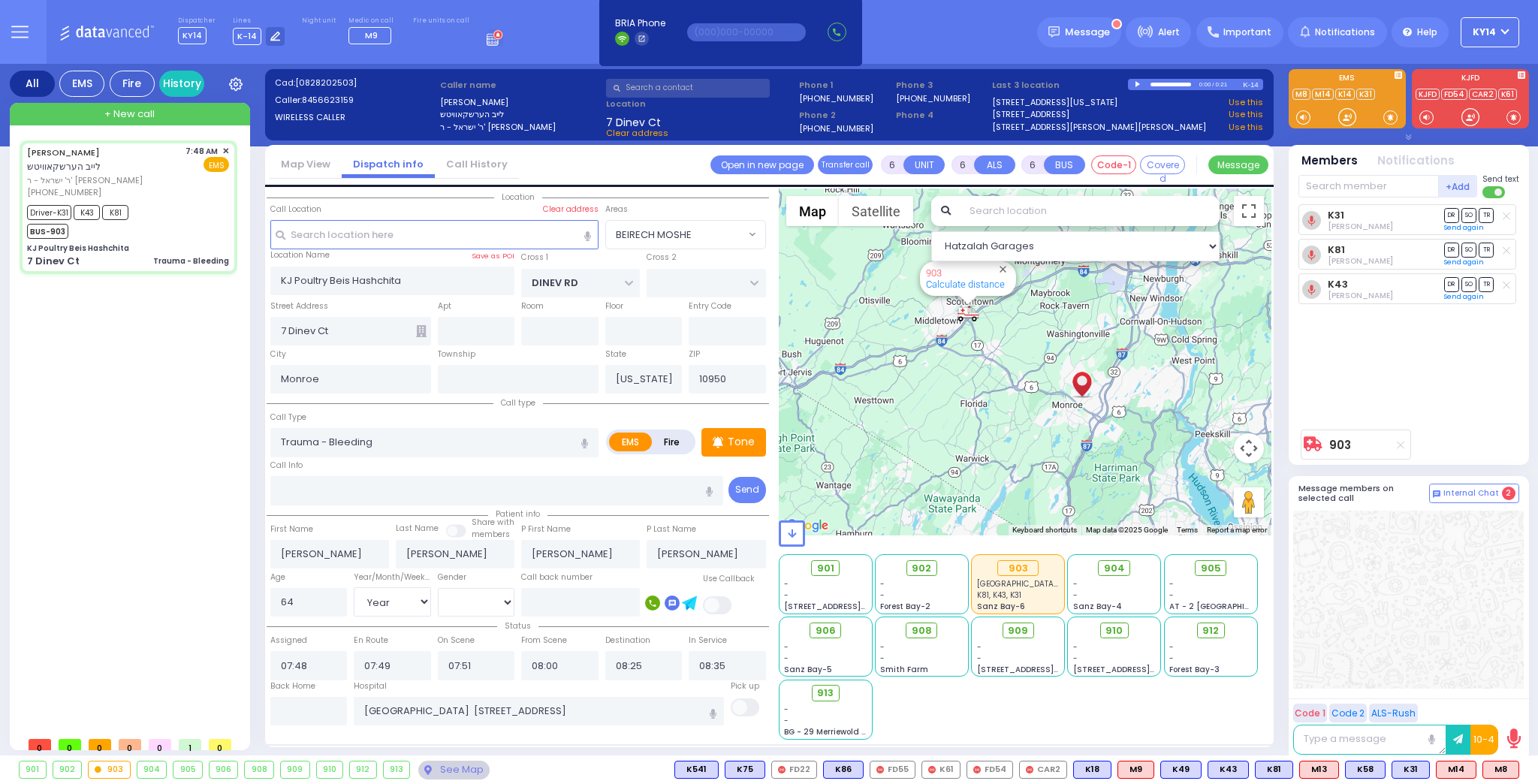
click at [493, 38] on circle at bounding box center [498, 35] width 10 height 10
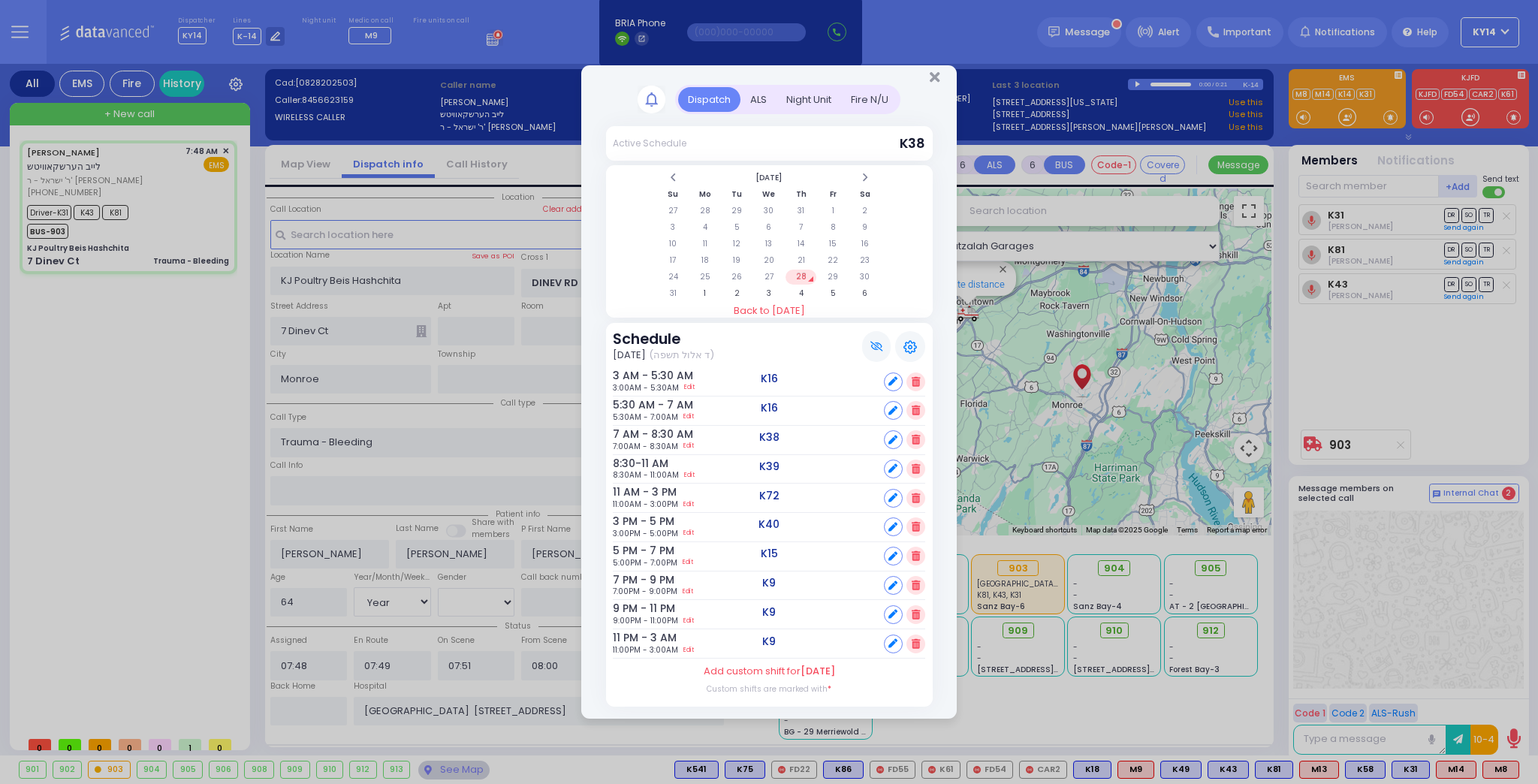
click at [940, 82] on div at bounding box center [769, 74] width 376 height 19
click at [938, 81] on icon "Close" at bounding box center [934, 77] width 10 height 15
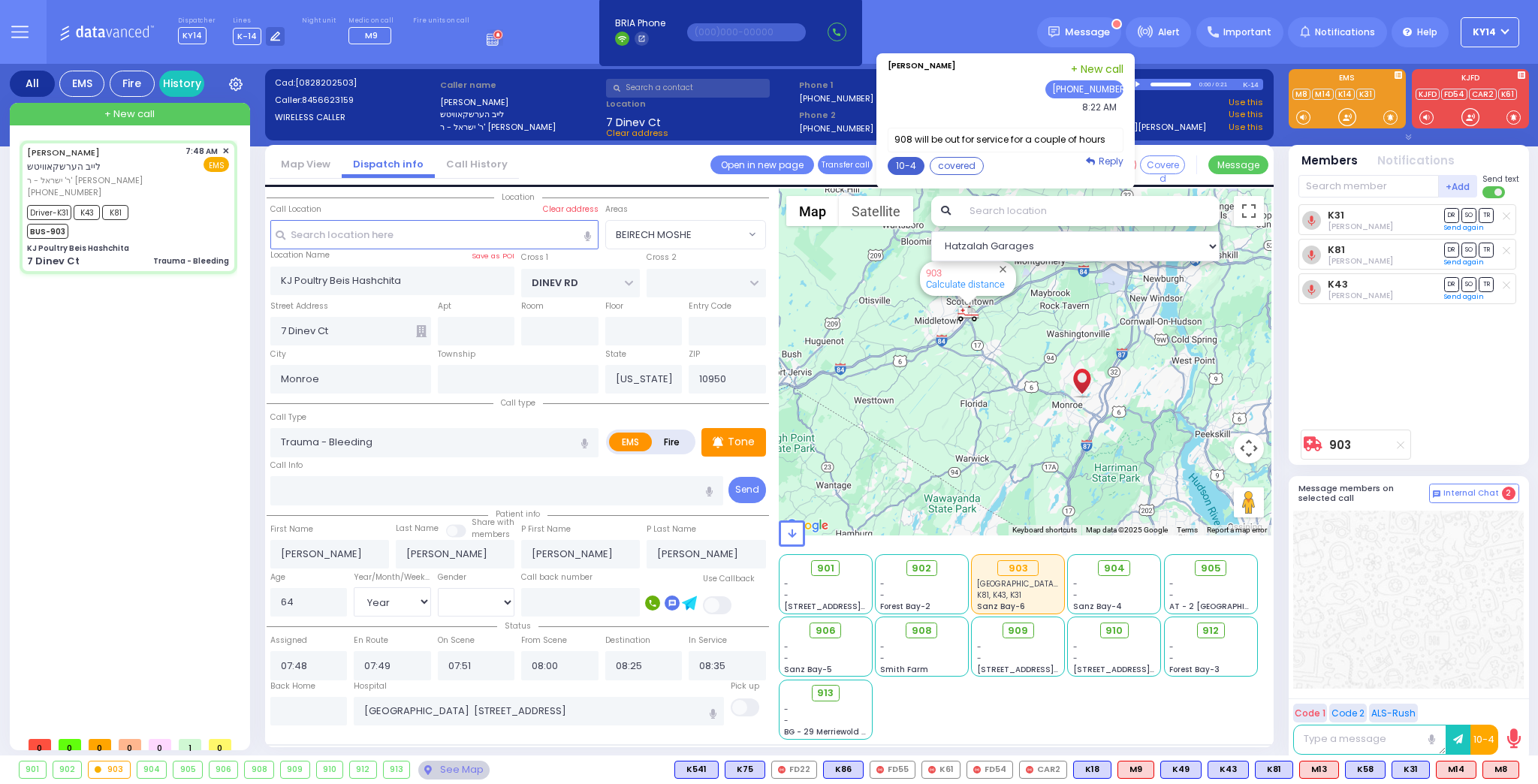
click at [920, 159] on button "10-4" at bounding box center [906, 166] width 37 height 18
type textarea "10-4 thank you"
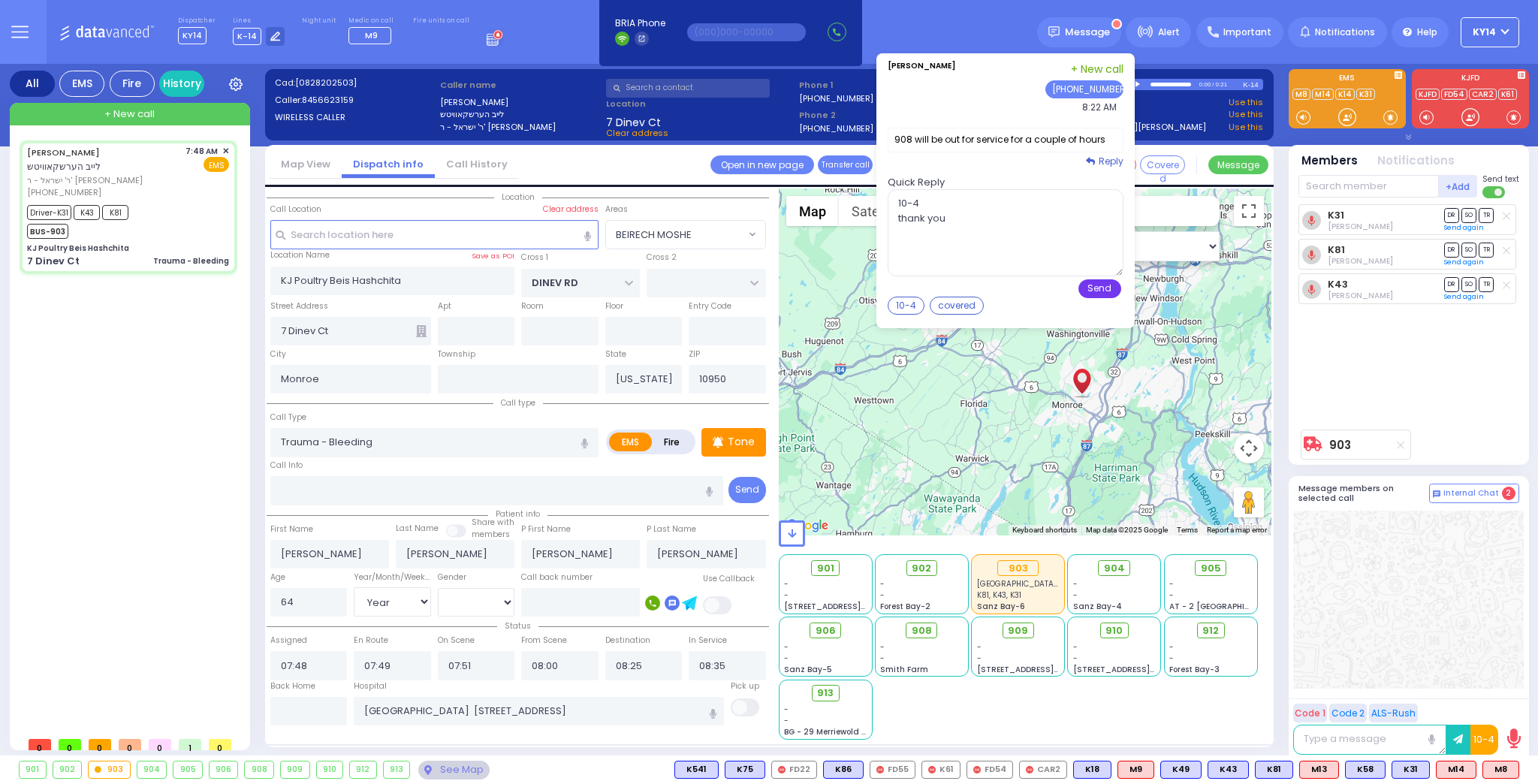
click at [1108, 289] on button "Send" at bounding box center [1099, 289] width 43 height 19
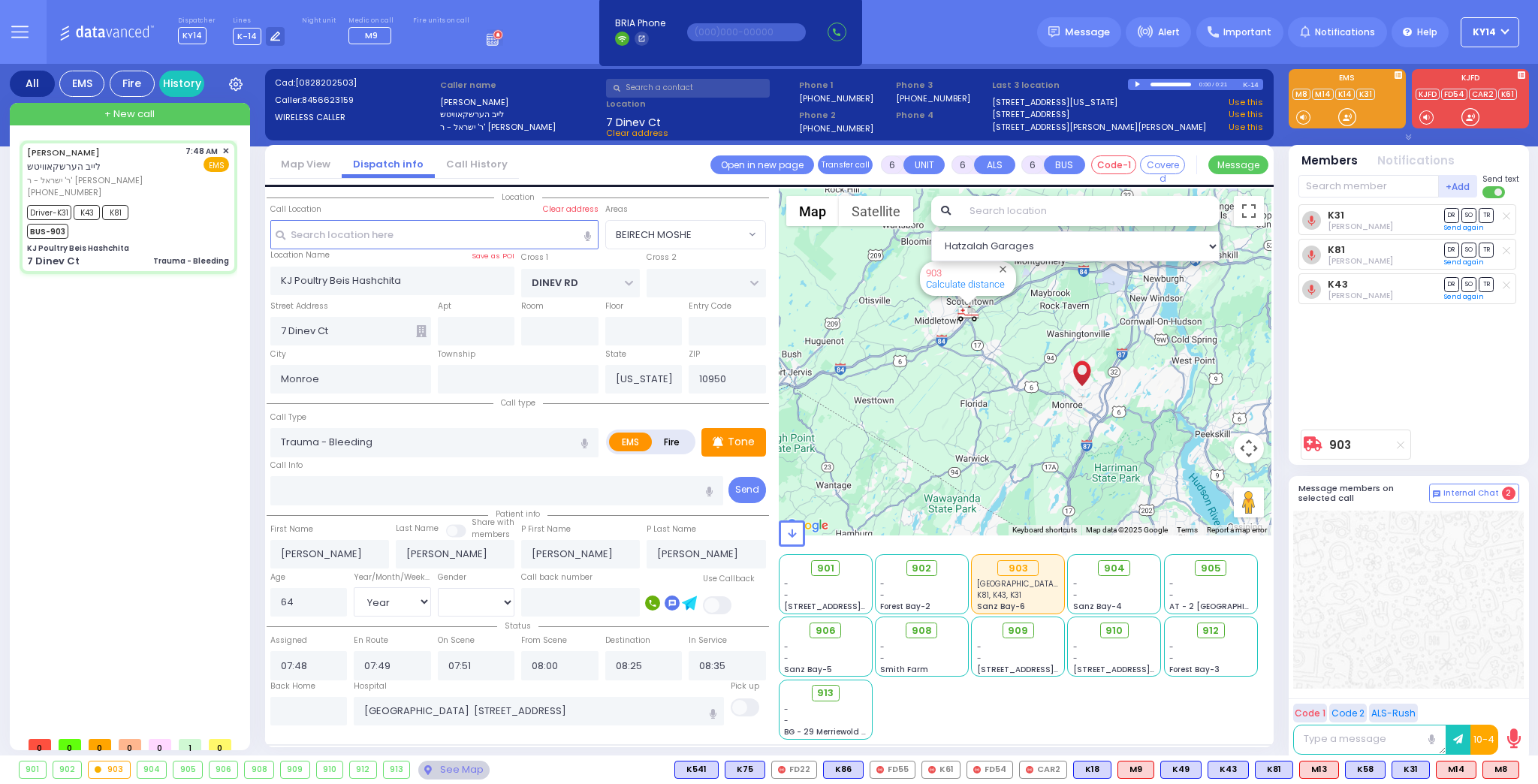
click at [250, 768] on div "908" at bounding box center [259, 769] width 28 height 16
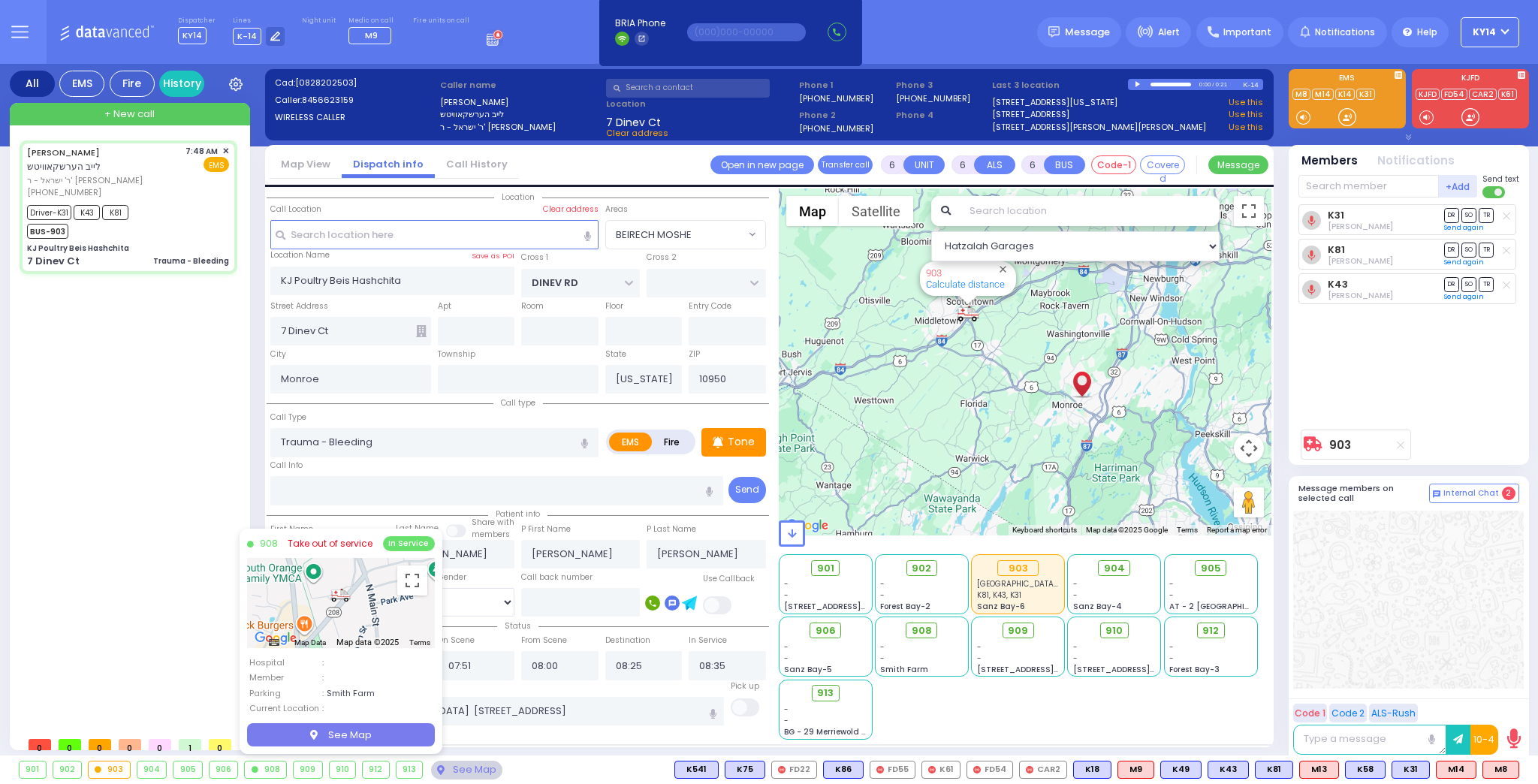
click at [355, 542] on link "Take out of service" at bounding box center [330, 543] width 85 height 14
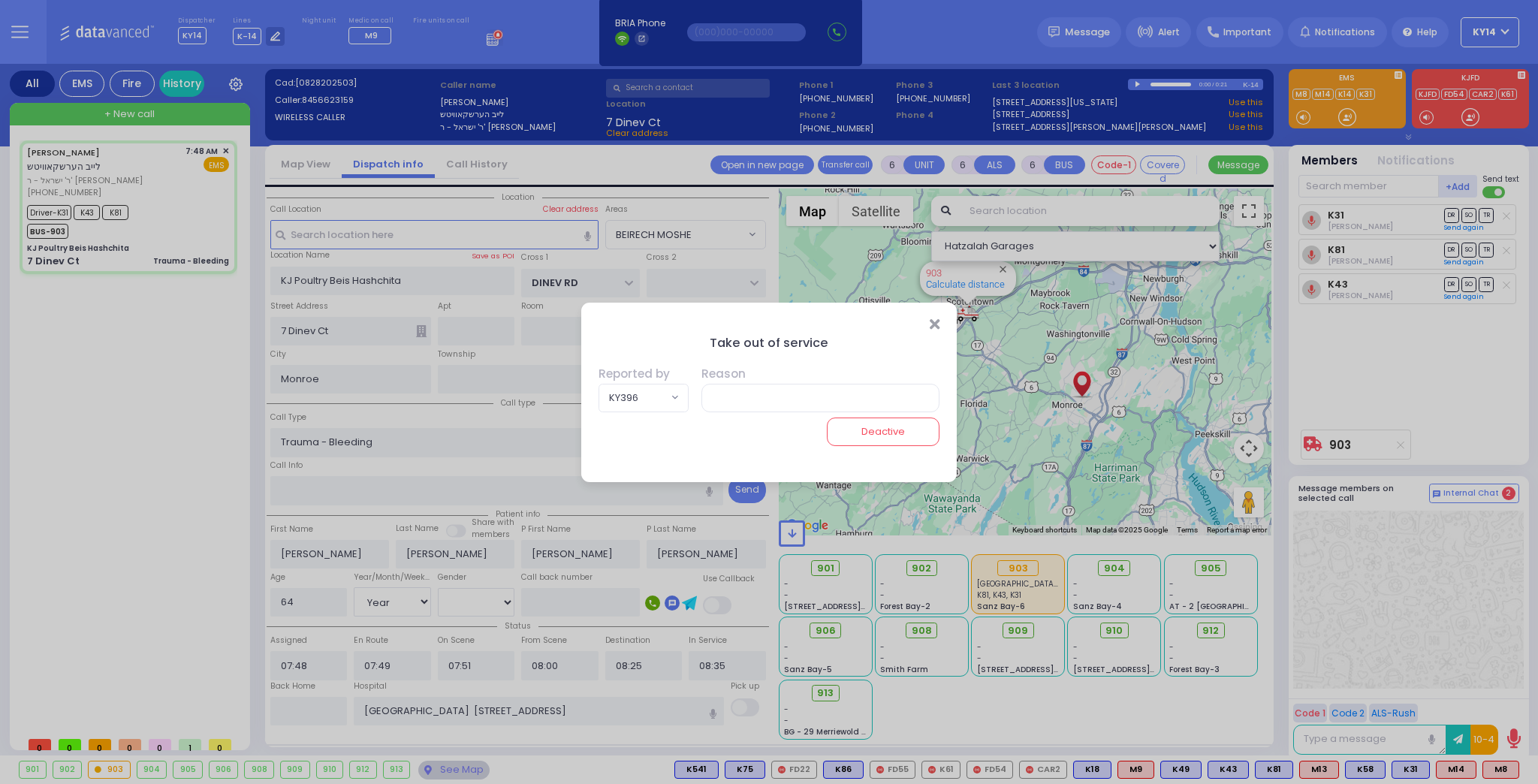
click at [667, 395] on span "KY396" at bounding box center [633, 398] width 69 height 27
click at [631, 431] on input "search" at bounding box center [643, 432] width 69 height 28
type input "b"
type input "ky42"
select select "KY42"
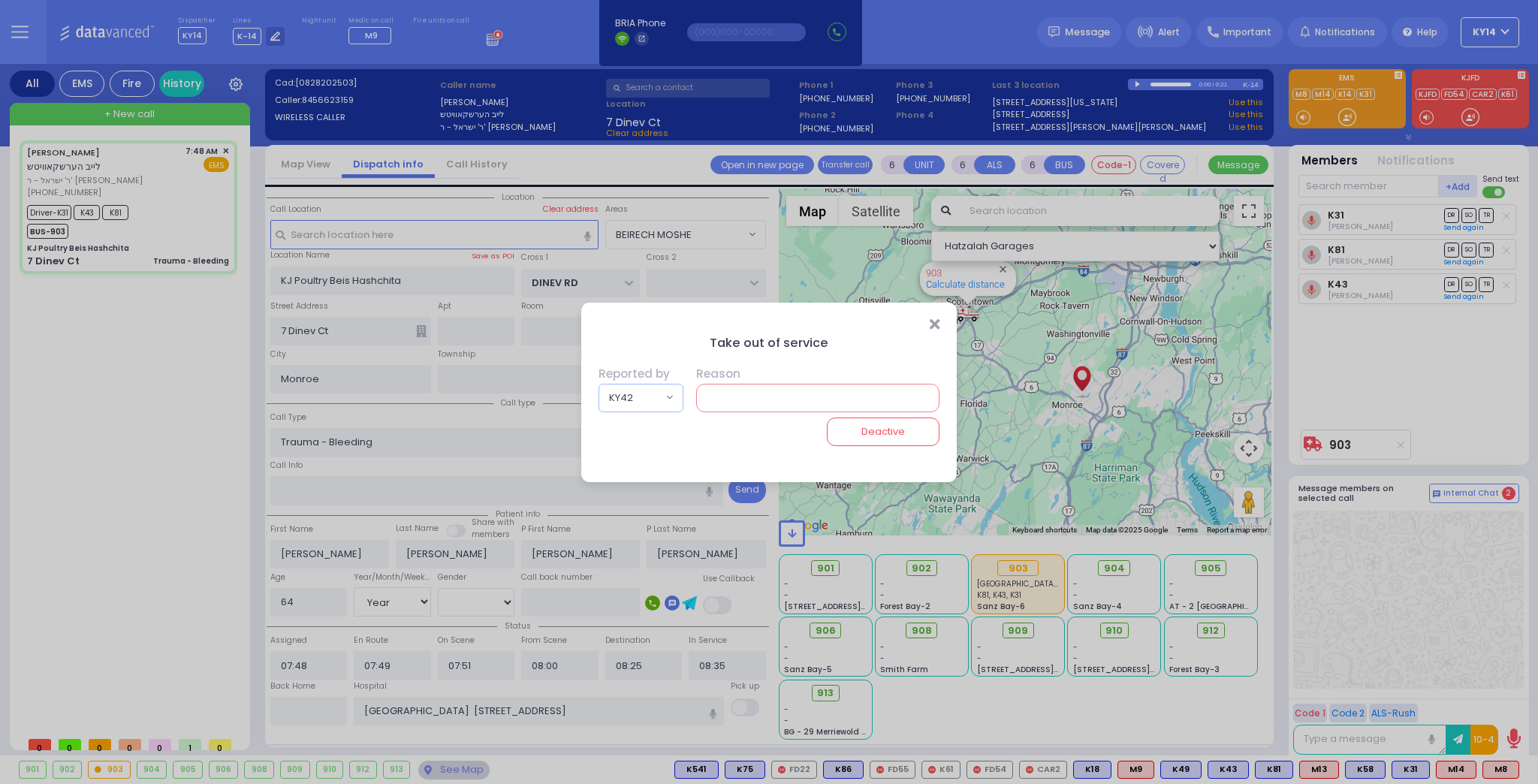
click at [728, 406] on input "text" at bounding box center [818, 397] width 244 height 28
click at [717, 385] on input "text" at bounding box center [818, 397] width 244 height 28
paste input "maintenance"
type input "maintenance"
click at [869, 437] on button "Deactive" at bounding box center [883, 431] width 112 height 28
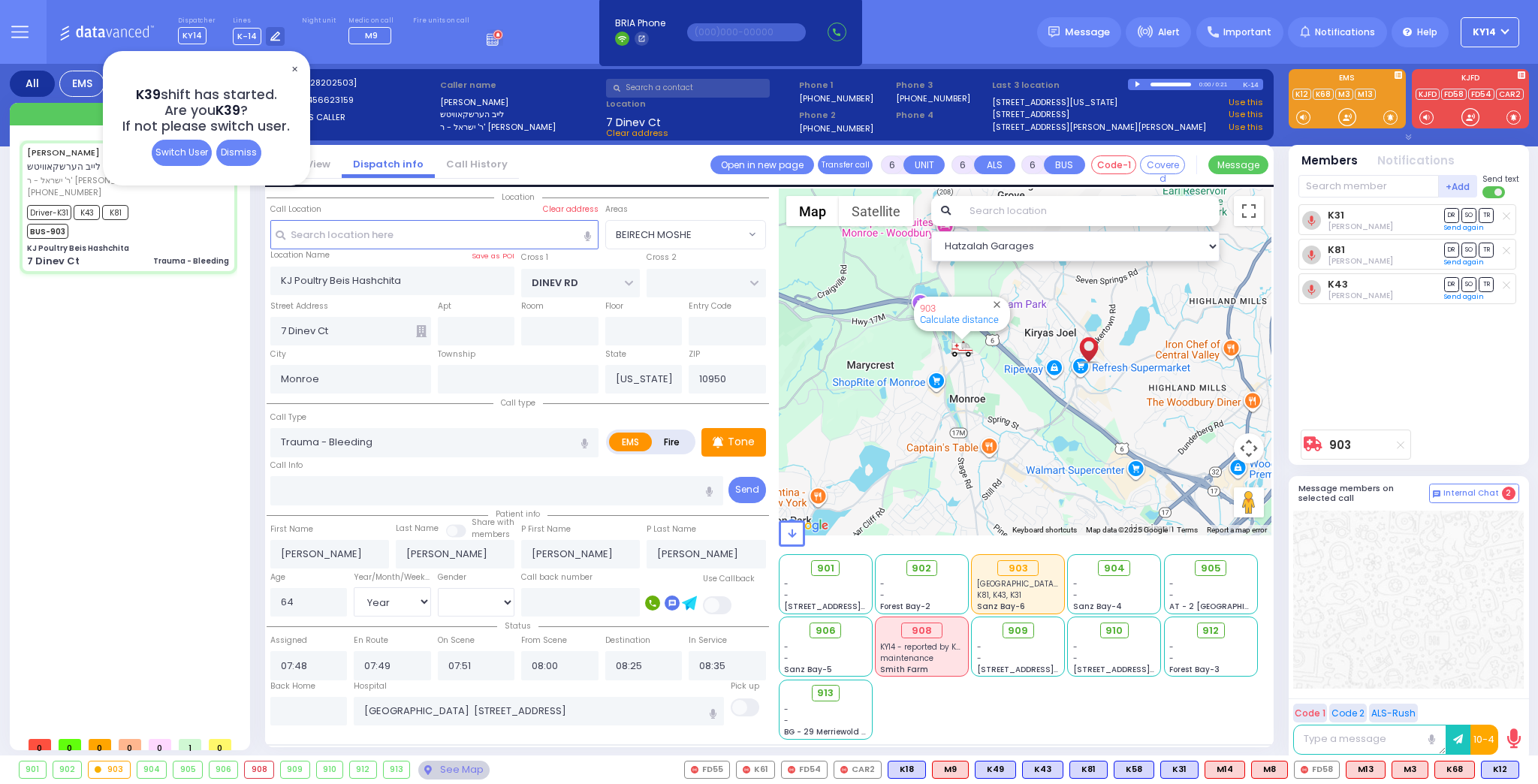
select select "BEIRECH MOSHE"
select select "Year"
select select "[DEMOGRAPHIC_DATA]"
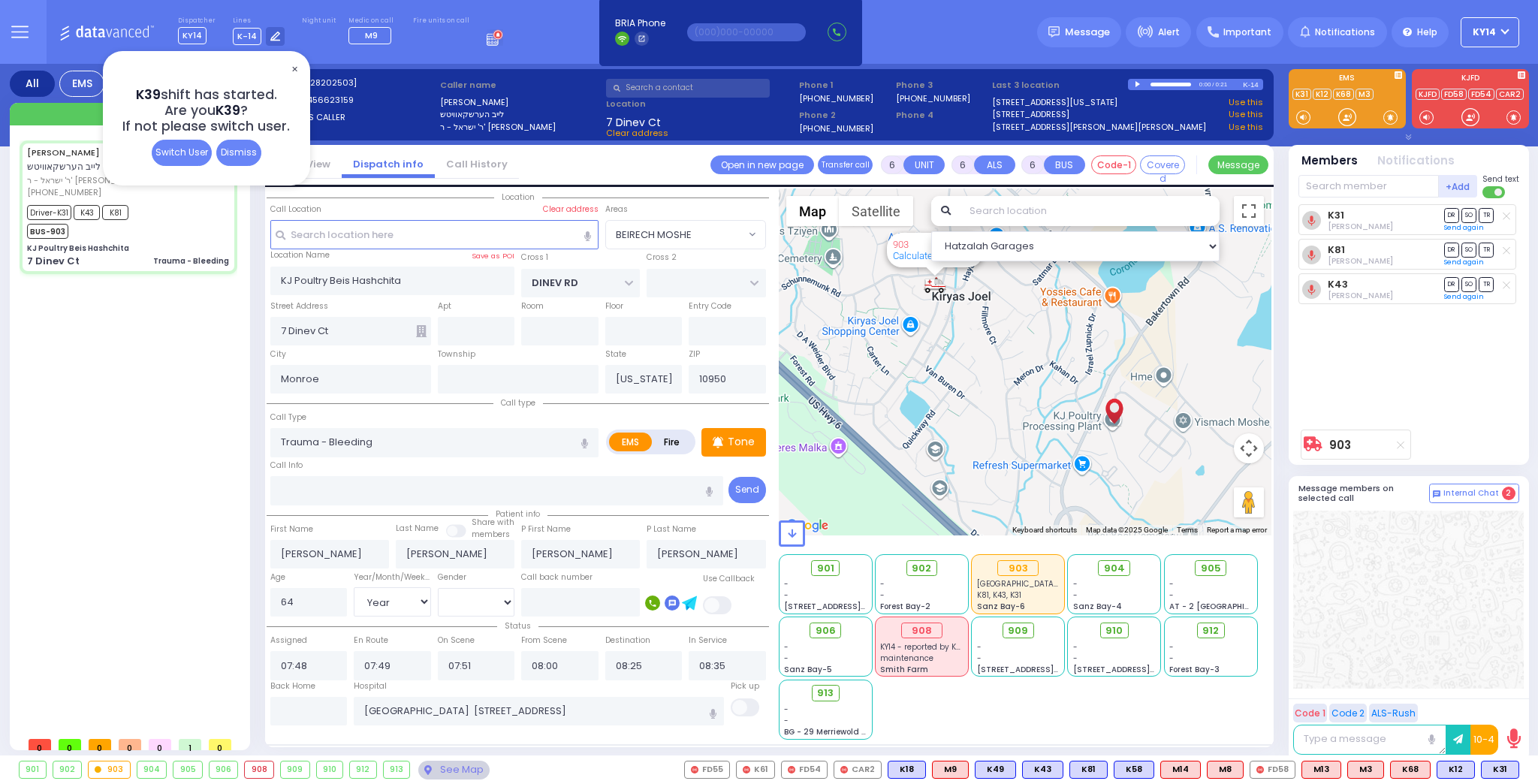
select select
radio input "true"
select select "Year"
select select "[DEMOGRAPHIC_DATA]"
select select "Hatzalah Garages"
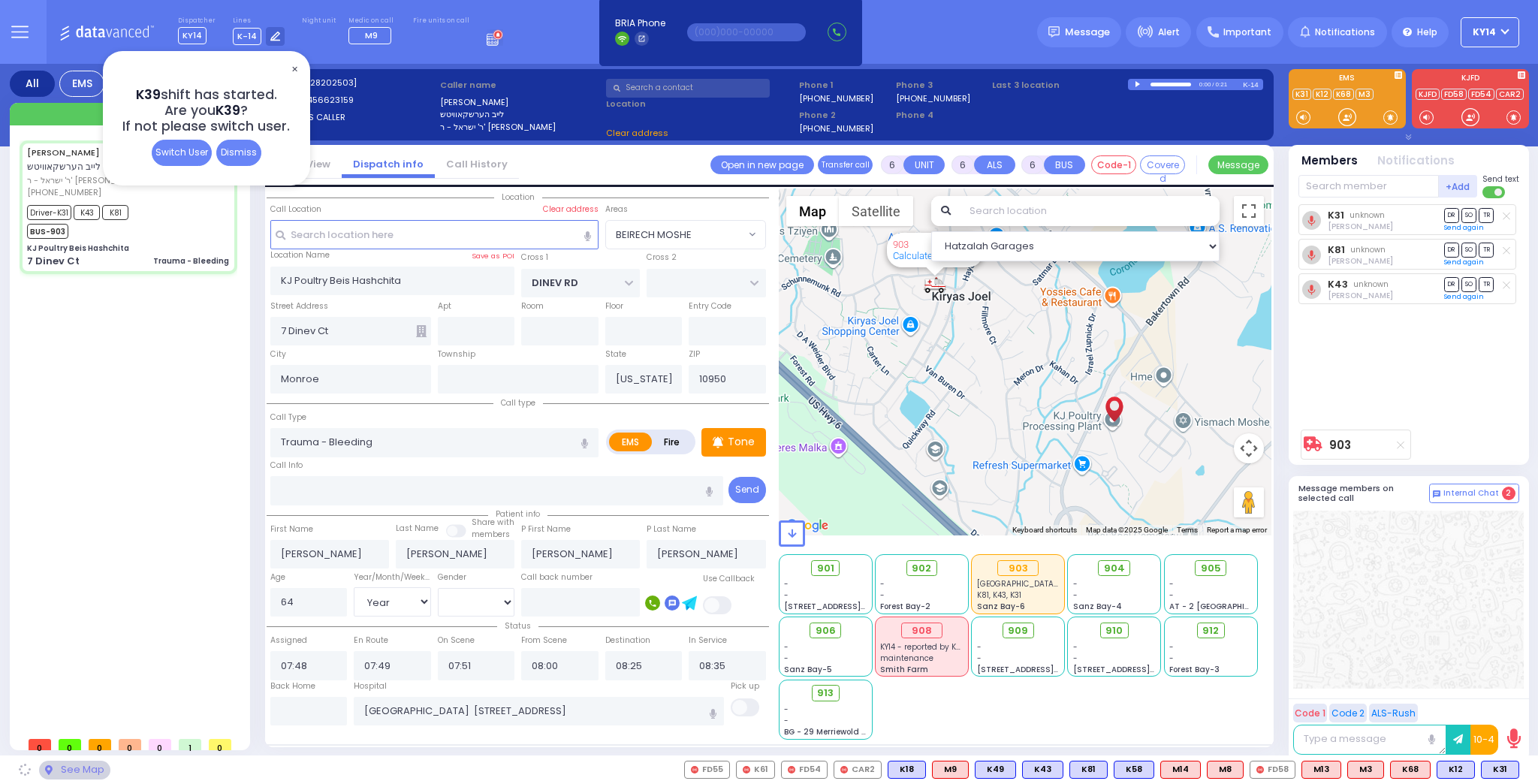
select select "BEIRECH MOSHE"
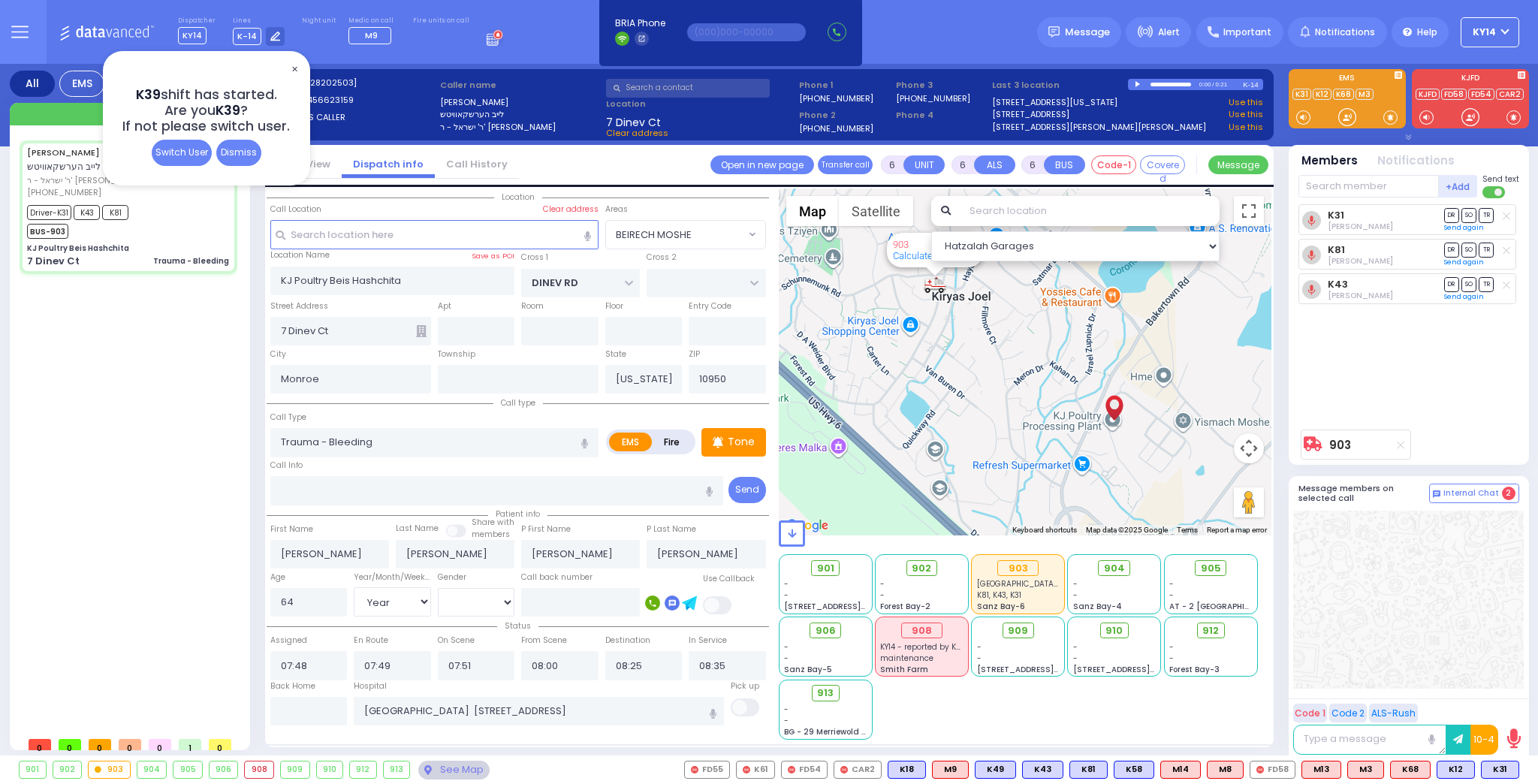
select select
radio input "true"
select select "Year"
select select "[DEMOGRAPHIC_DATA]"
select select "Hatzalah Garages"
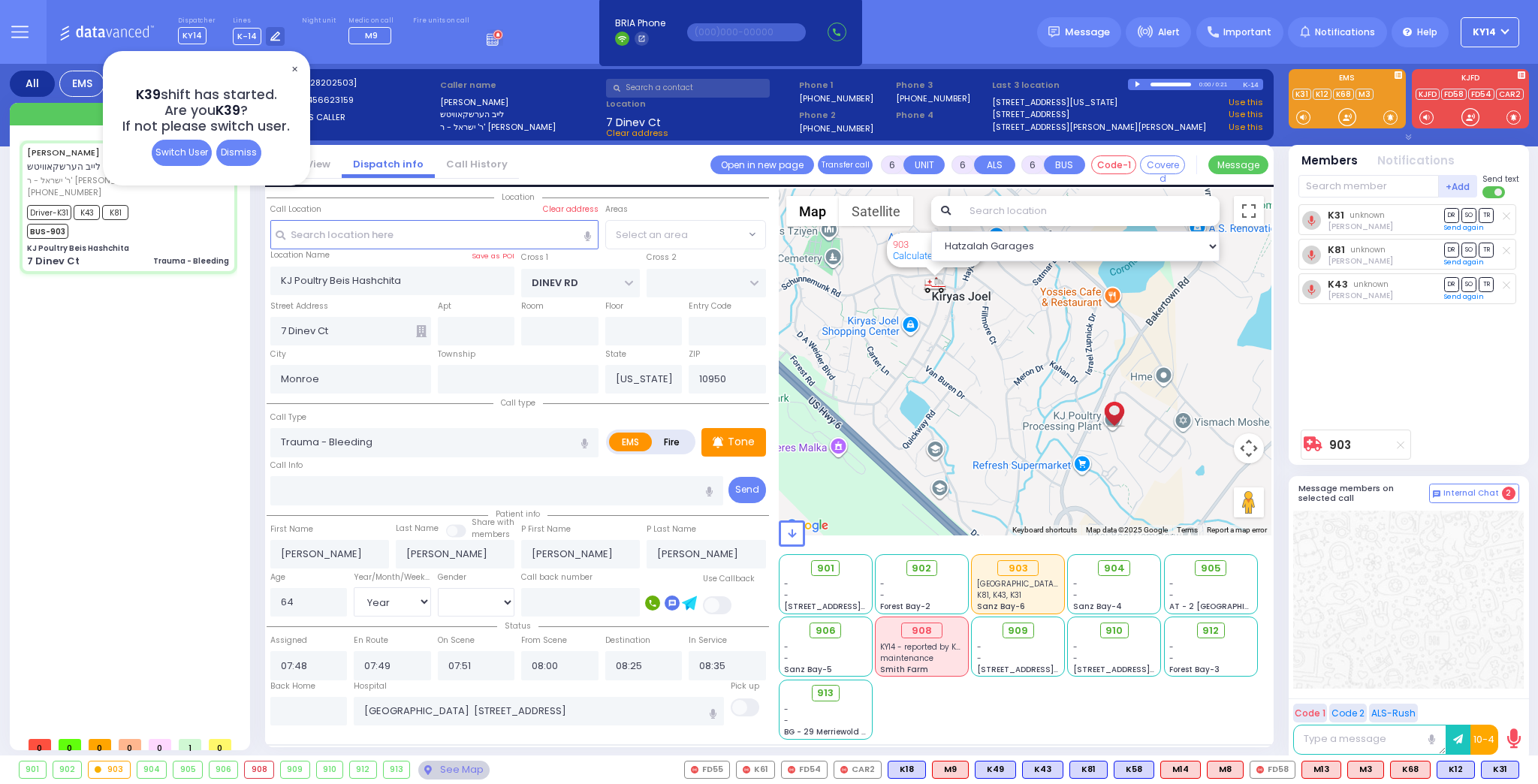
select select "BEIRECH MOSHE"
select select
radio input "true"
select select "Year"
select select "[DEMOGRAPHIC_DATA]"
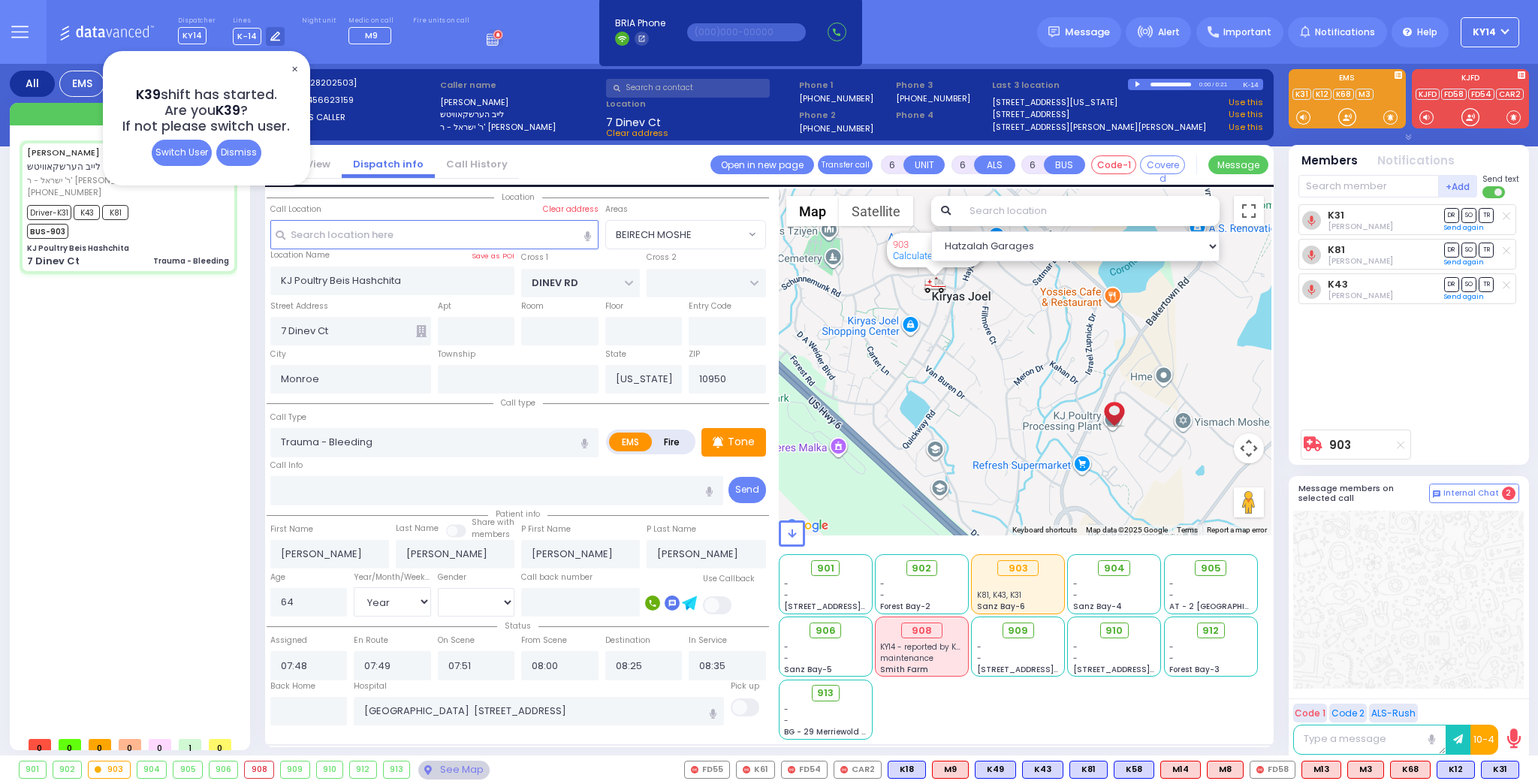
select select "Hatzalah Garages"
select select "BEIRECH MOSHE"
select select
radio input "true"
select select "Year"
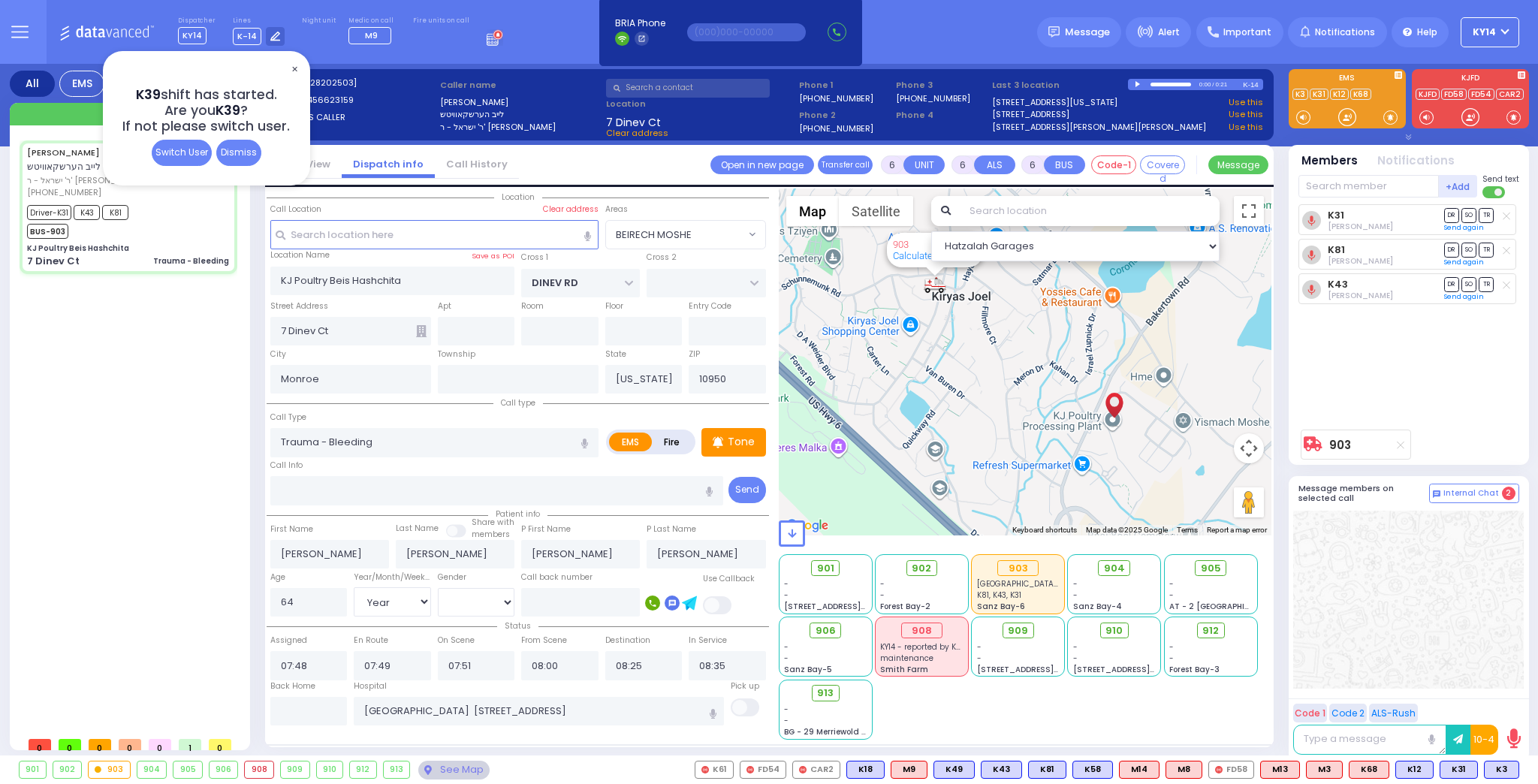
select select "[DEMOGRAPHIC_DATA]"
select select "Hatzalah Garages"
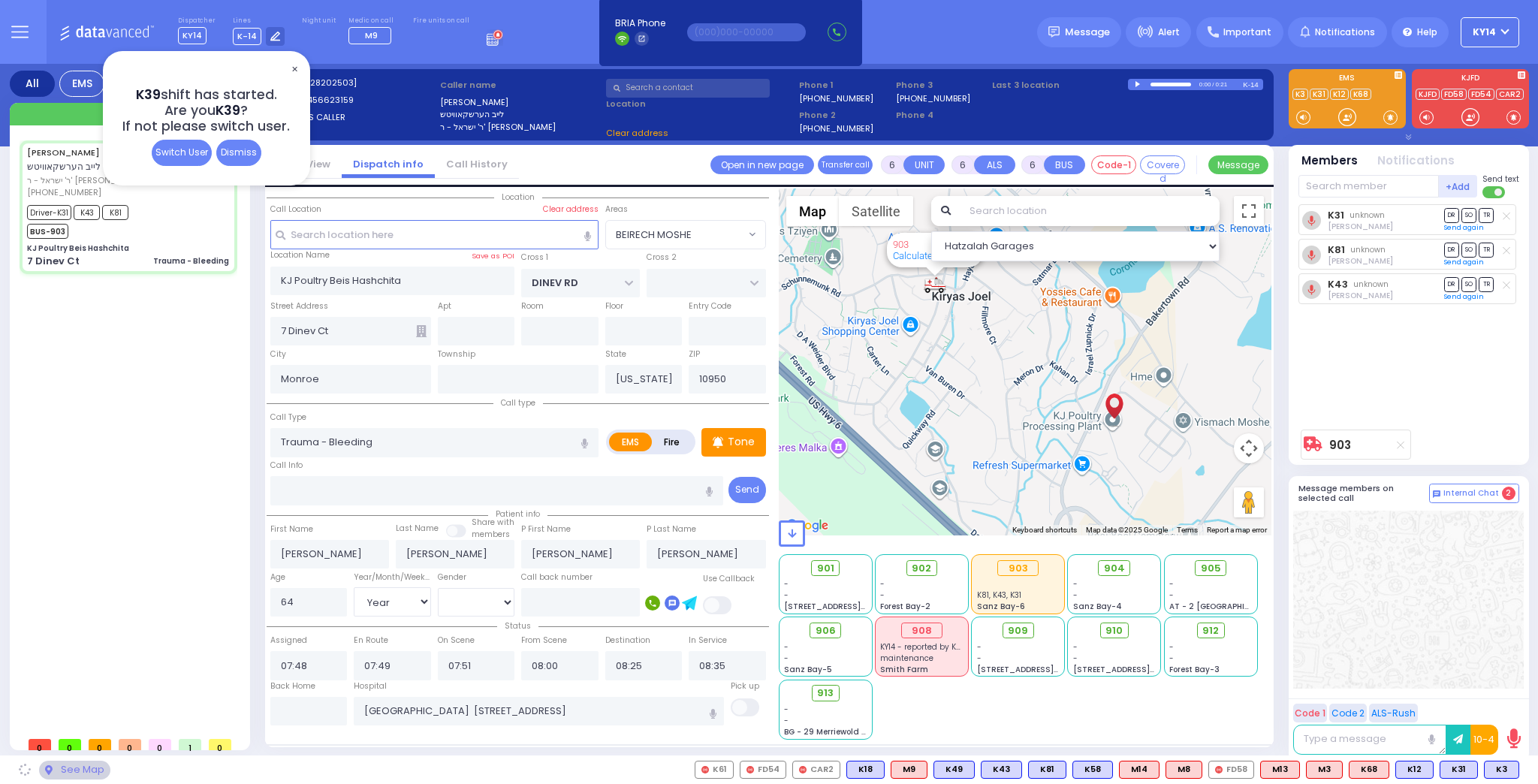
select select "BEIRECH MOSHE"
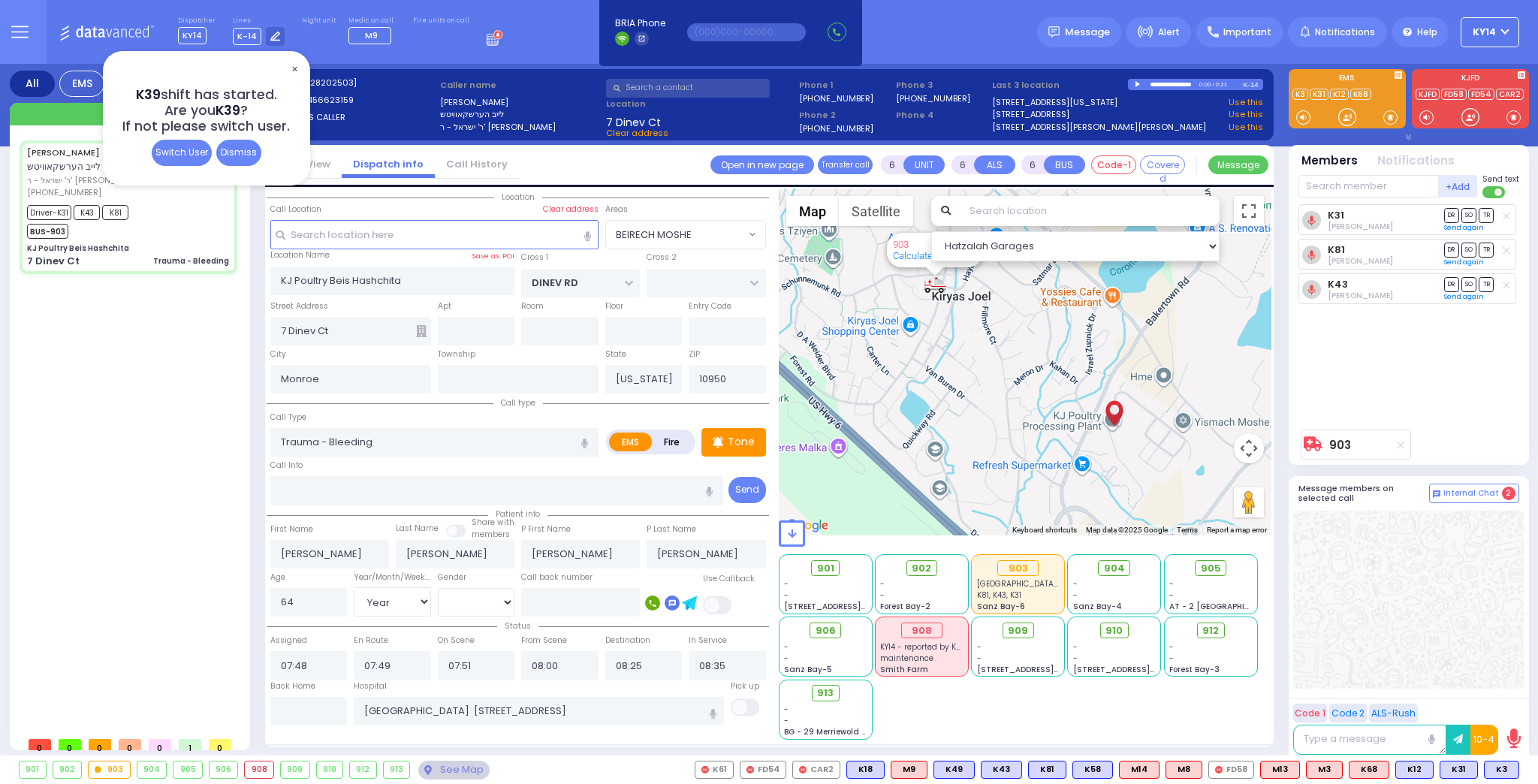
select select
radio input "true"
select select "Year"
select select "[DEMOGRAPHIC_DATA]"
select select "Hatzalah Garages"
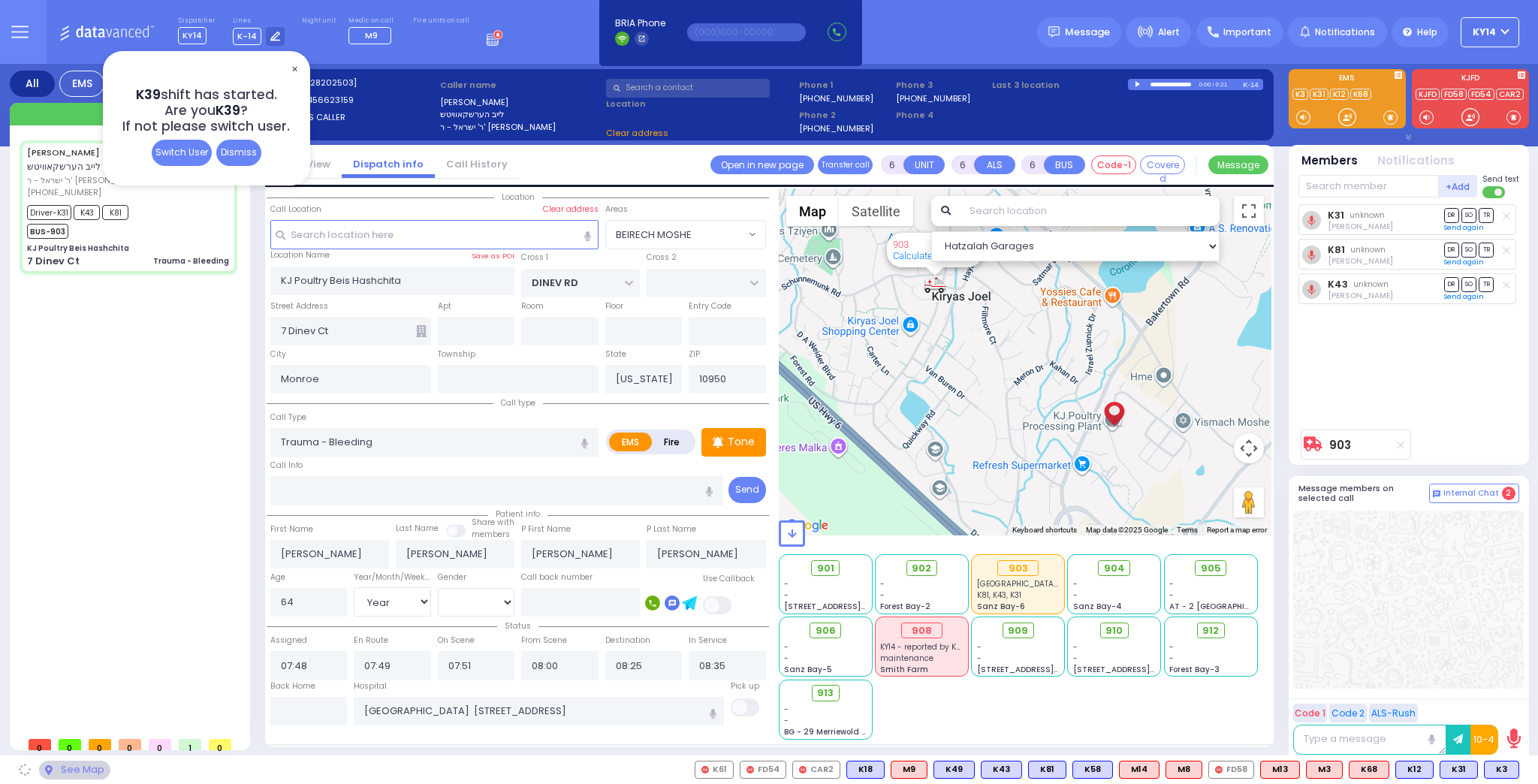
select select "BEIRECH MOSHE"
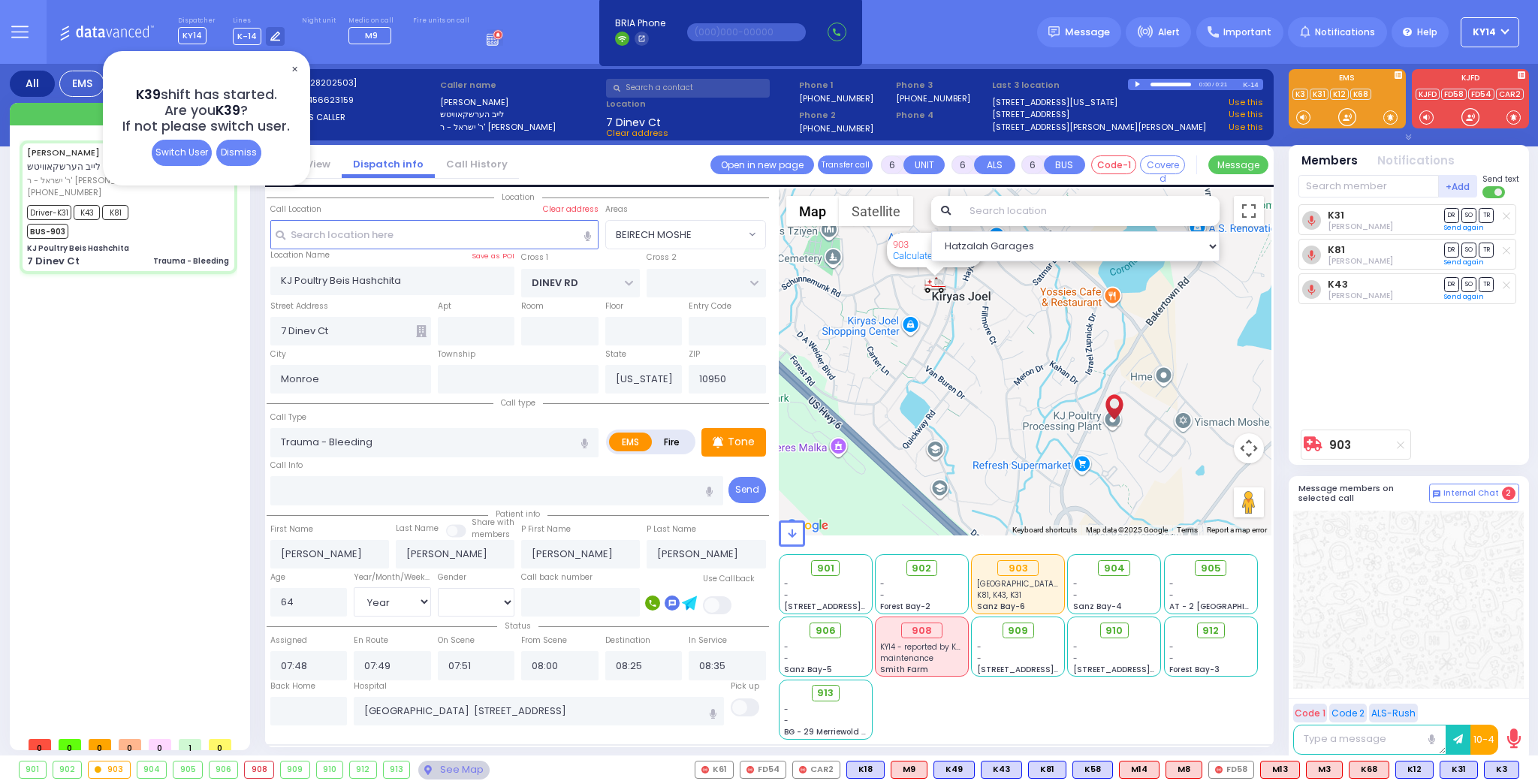
select select
radio input "true"
select select "Year"
select select "[DEMOGRAPHIC_DATA]"
select select "Hatzalah Garages"
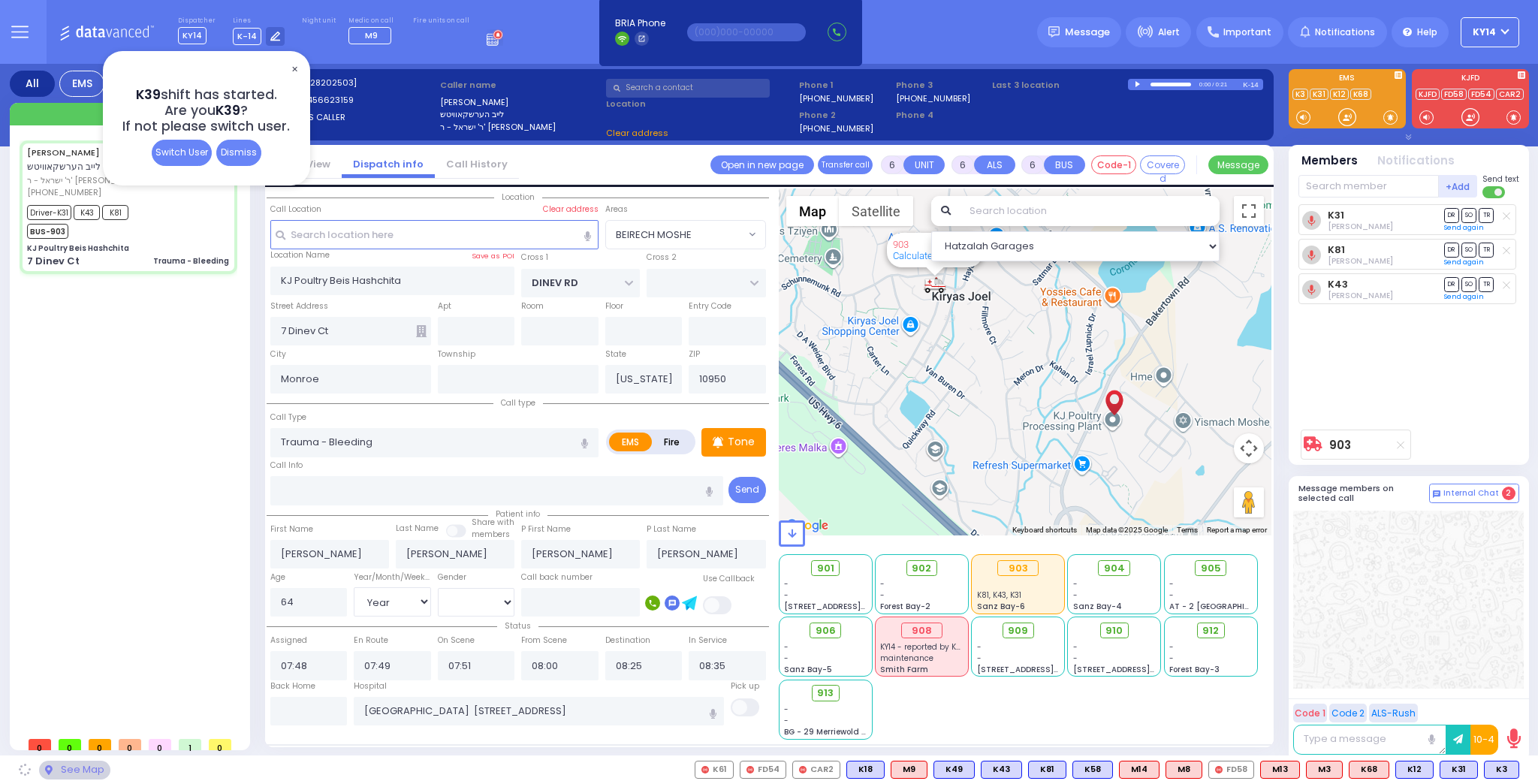
select select "BEIRECH MOSHE"
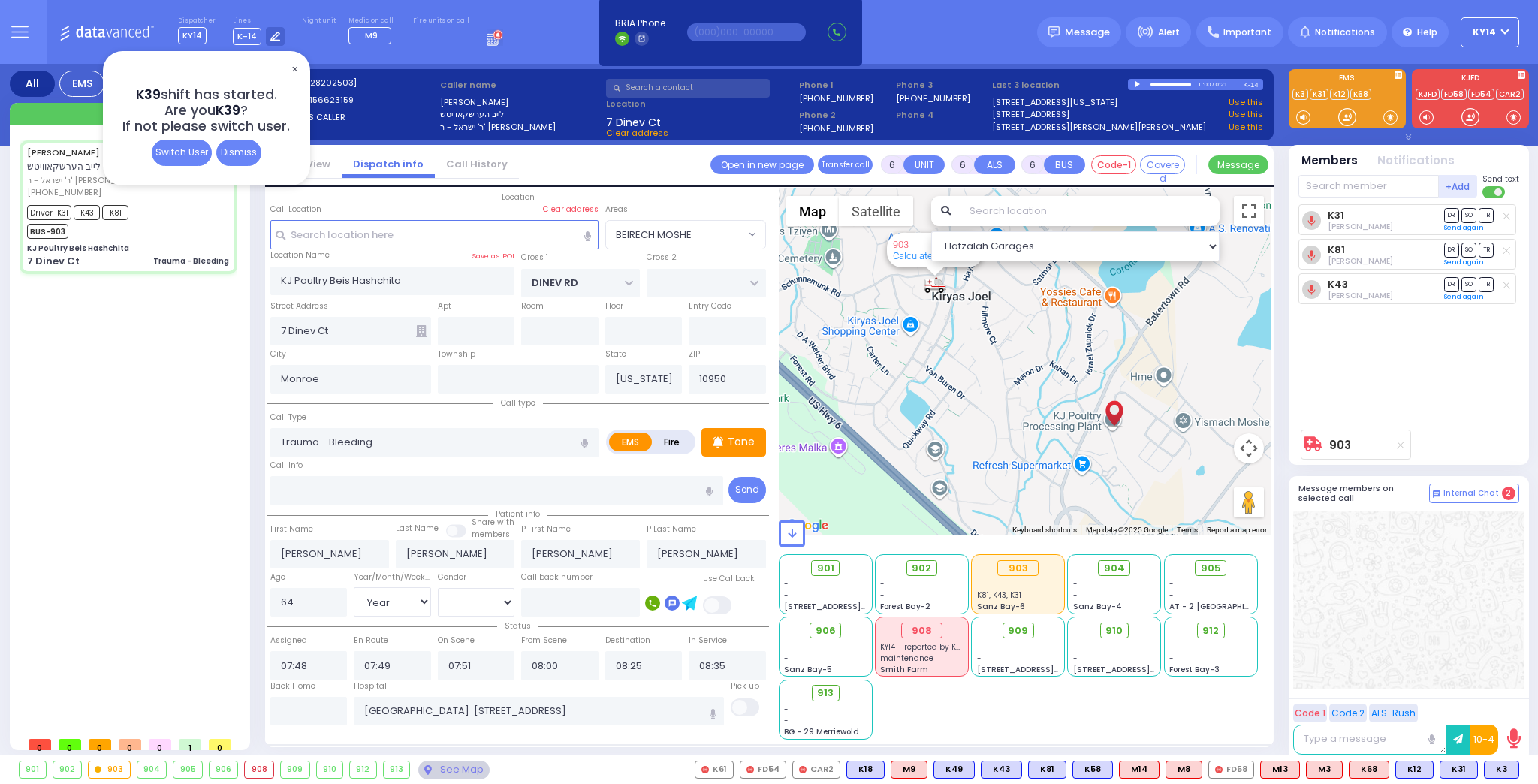
select select
radio input "true"
select select "Year"
select select "[DEMOGRAPHIC_DATA]"
select select "Hatzalah Garages"
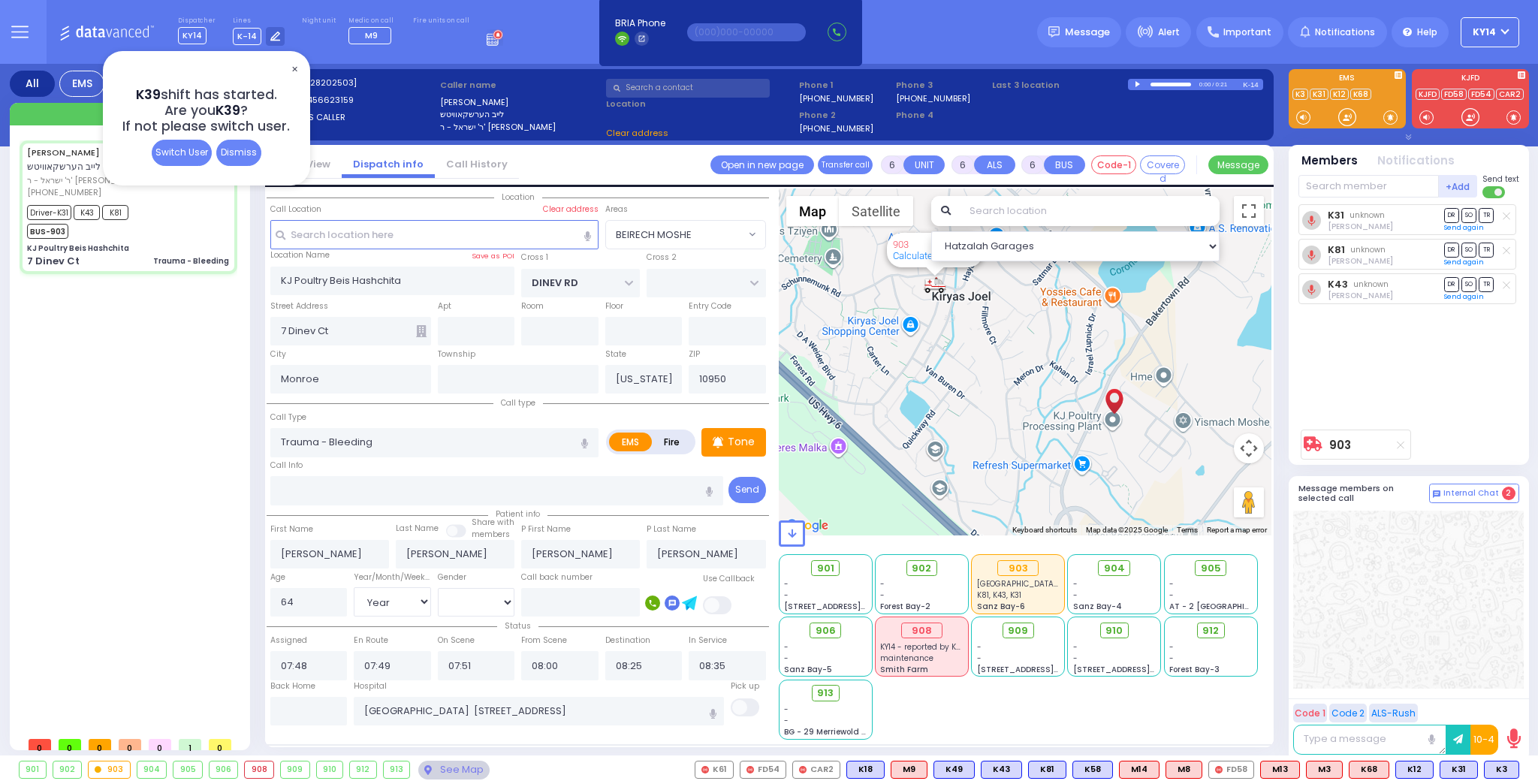
select select "BEIRECH MOSHE"
